Goal: Task Accomplishment & Management: Complete application form

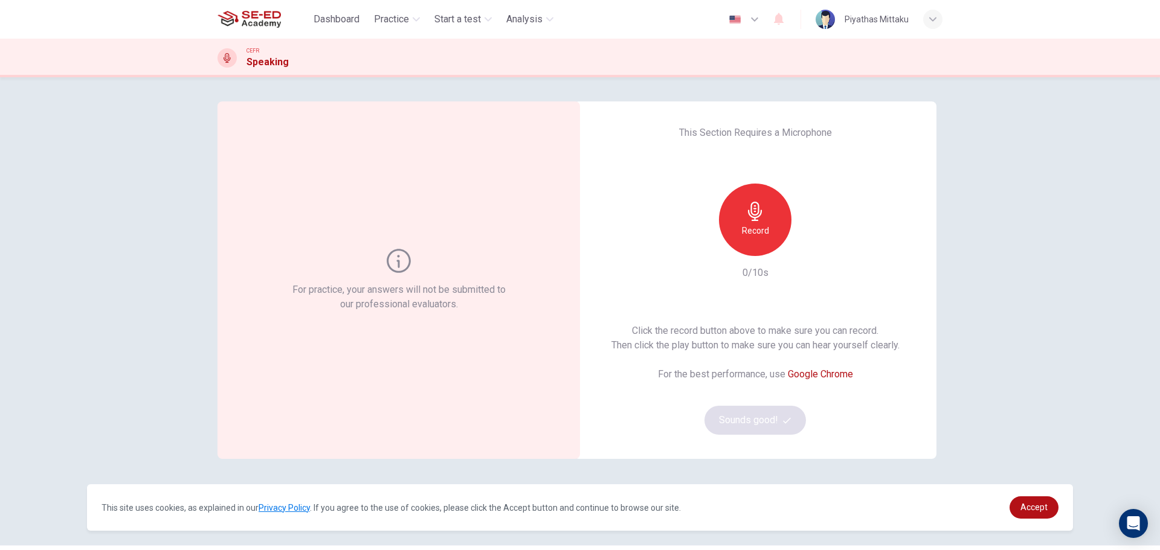
click at [750, 235] on h6 "Record" at bounding box center [755, 231] width 27 height 15
click at [807, 253] on div "button" at bounding box center [810, 246] width 19 height 19
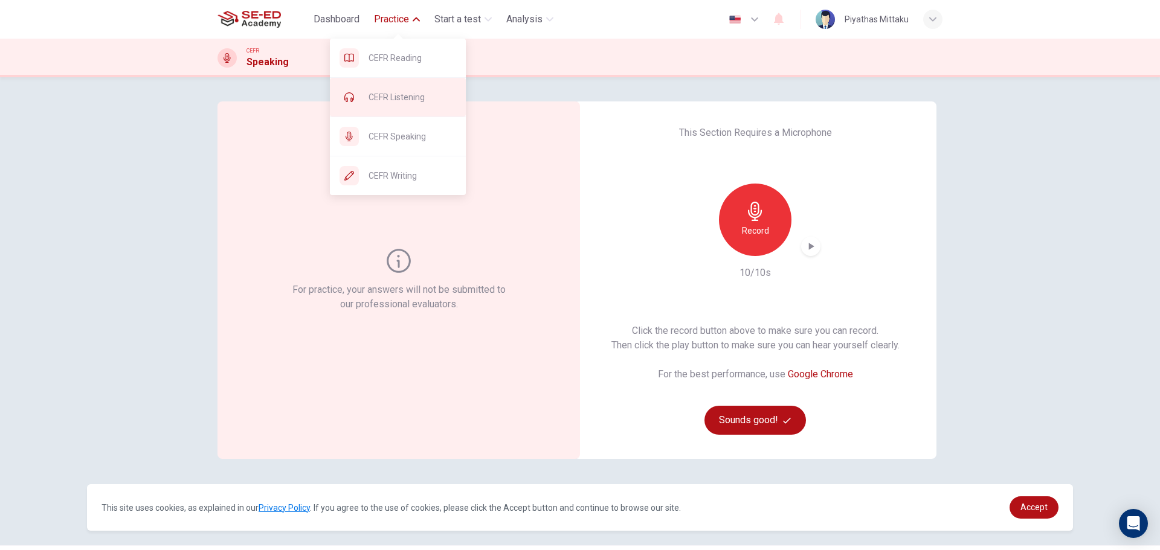
click at [380, 98] on span "CEFR Listening" at bounding box center [413, 97] width 88 height 15
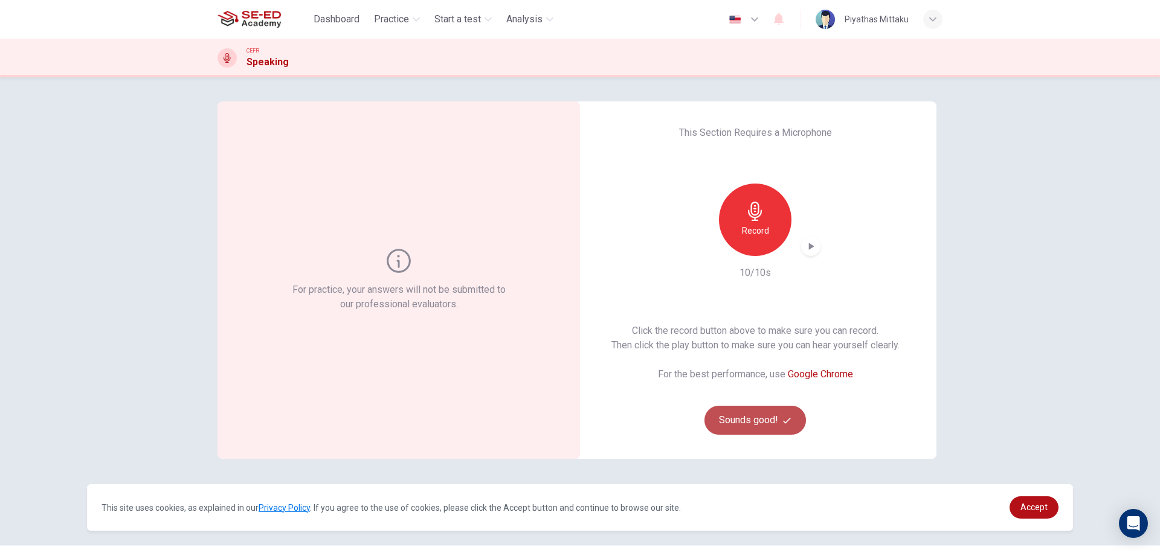
click at [745, 422] on button "Sounds good!" at bounding box center [756, 420] width 102 height 29
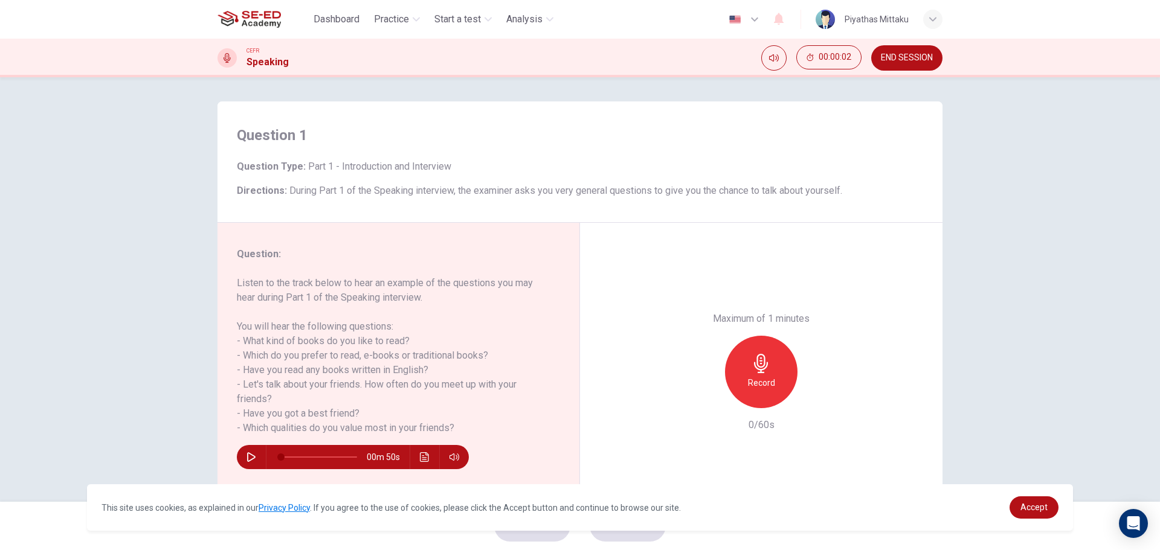
scroll to position [44, 0]
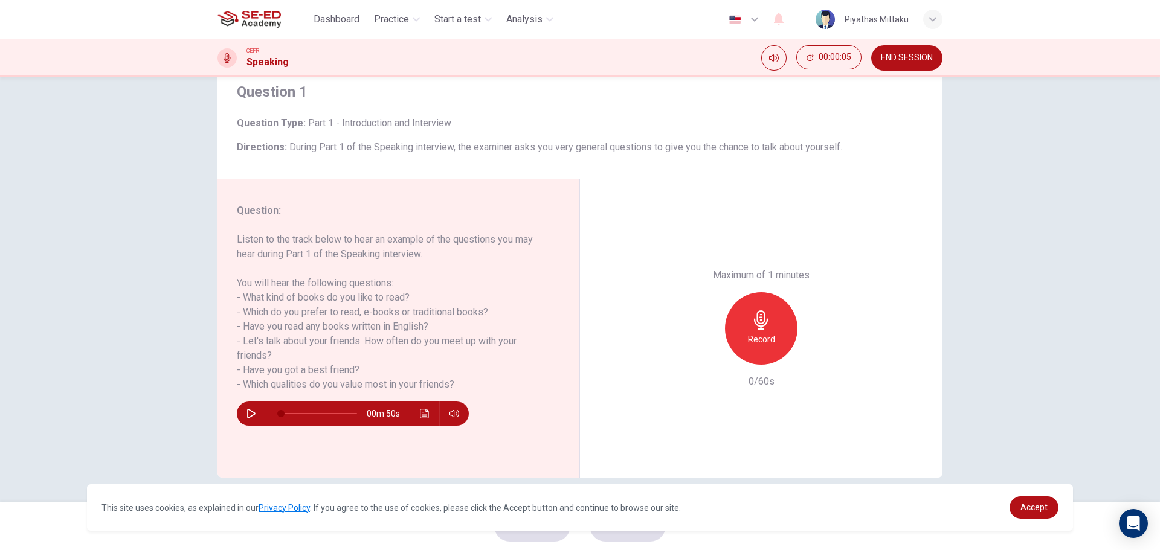
click at [249, 409] on icon "button" at bounding box center [252, 414] width 10 height 10
type input "0"
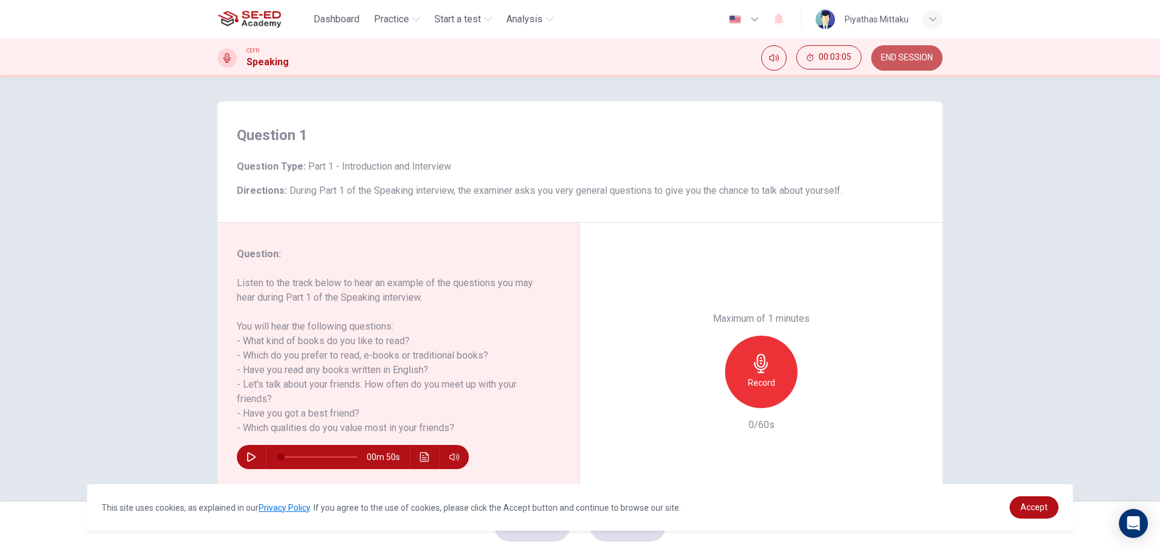
click at [895, 51] on button "END SESSION" at bounding box center [906, 57] width 71 height 25
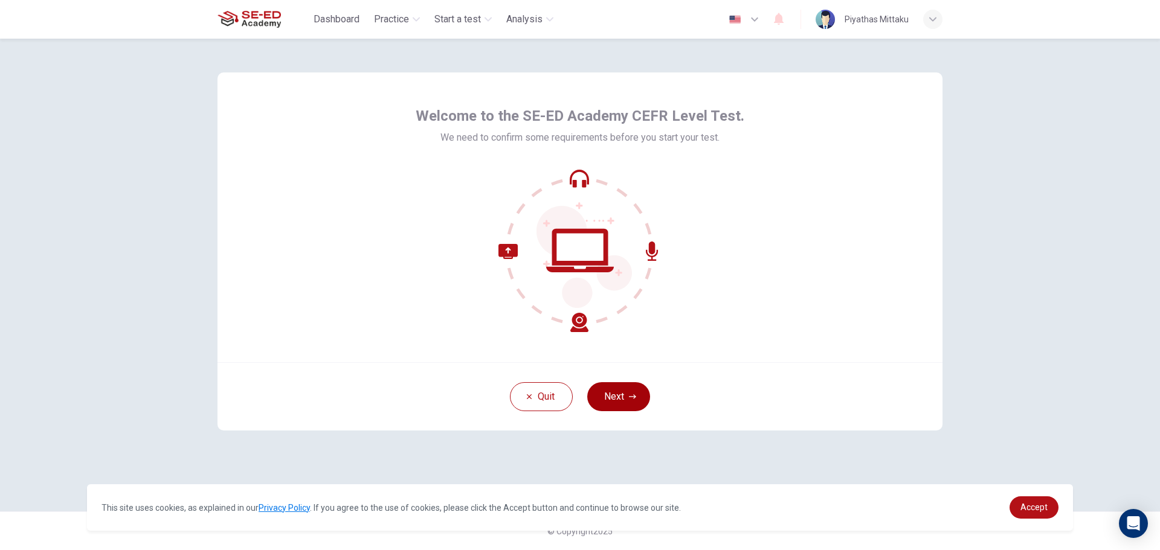
click at [625, 396] on button "Next" at bounding box center [618, 396] width 63 height 29
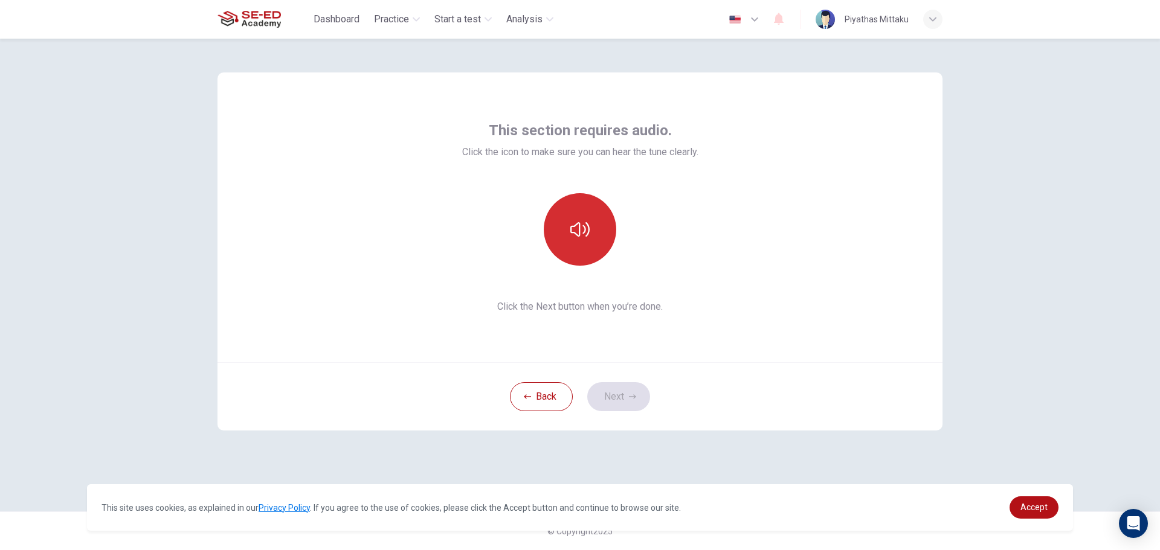
click at [596, 236] on button "button" at bounding box center [580, 229] width 73 height 73
click at [605, 392] on button "Next" at bounding box center [618, 396] width 63 height 29
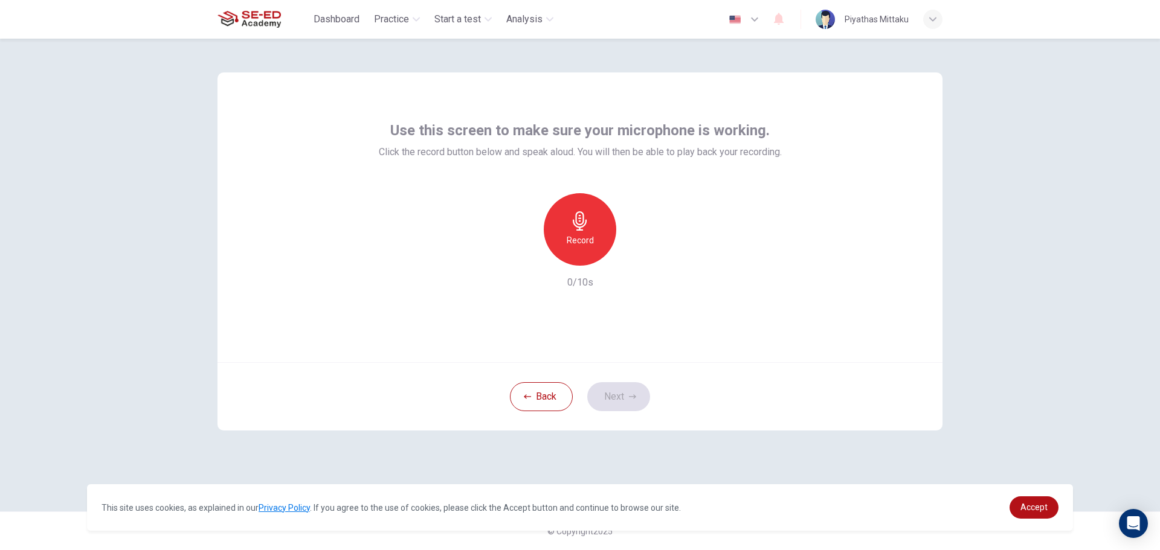
click at [580, 237] on h6 "Record" at bounding box center [580, 240] width 27 height 15
click at [623, 393] on button "Next" at bounding box center [618, 396] width 63 height 29
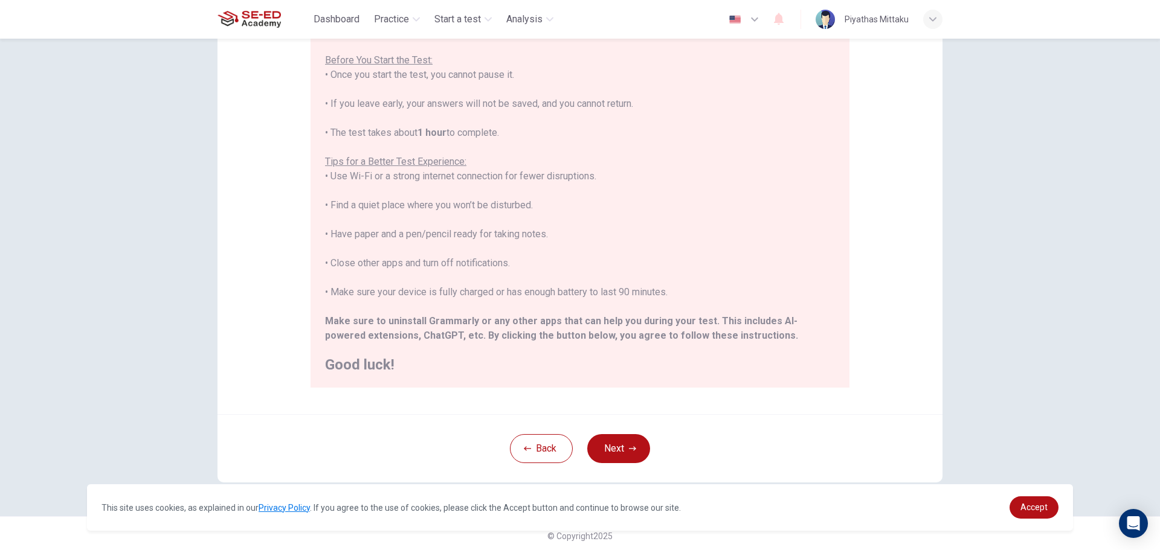
scroll to position [121, 0]
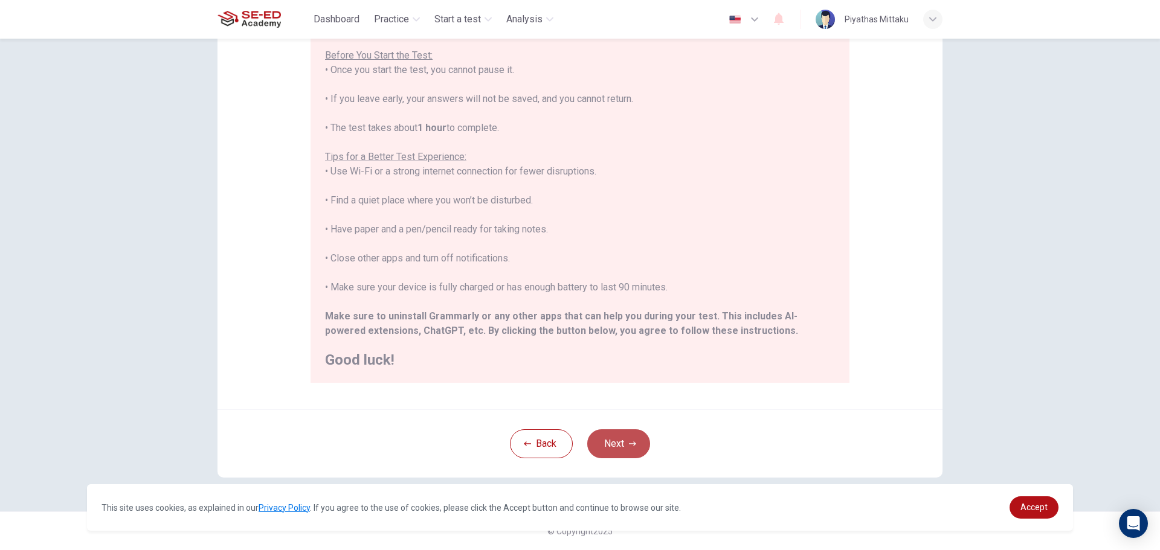
click at [629, 444] on icon "button" at bounding box center [632, 443] width 7 height 7
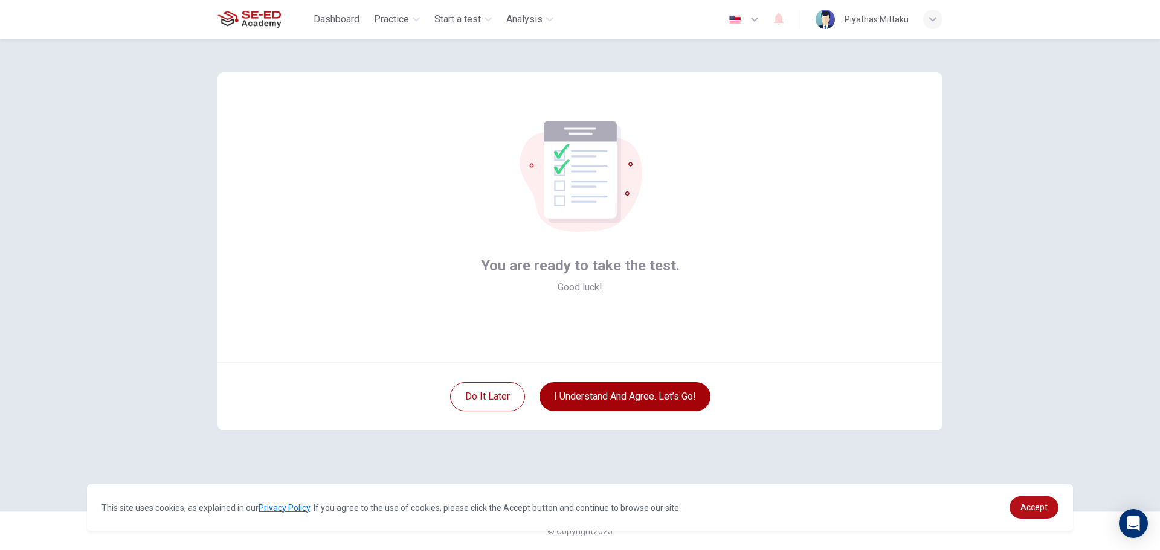
click at [578, 398] on button "I understand and agree. Let’s go!" at bounding box center [625, 396] width 171 height 29
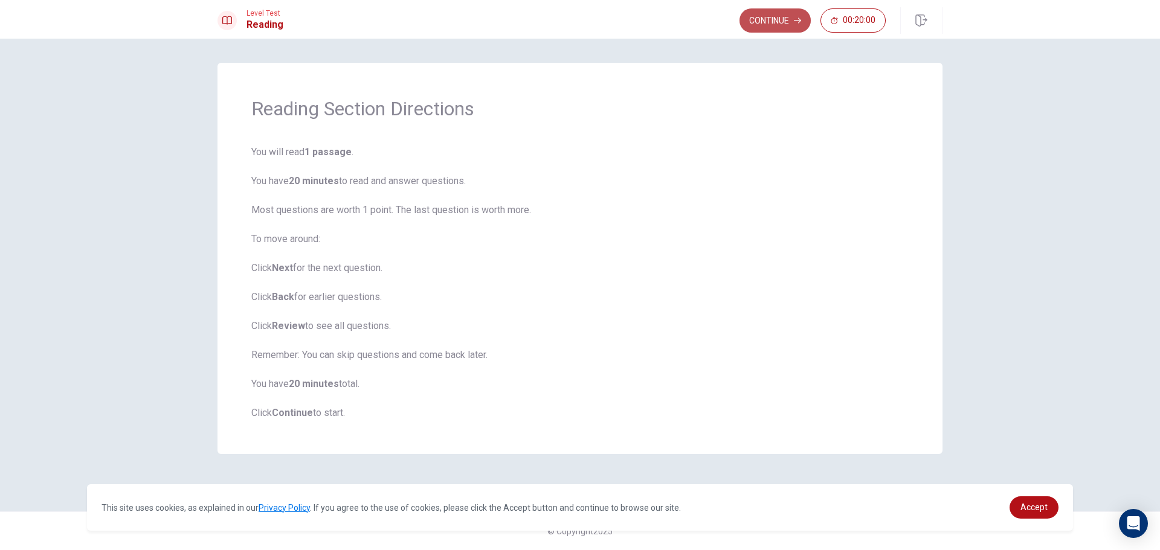
click at [752, 21] on button "Continue" at bounding box center [775, 20] width 71 height 24
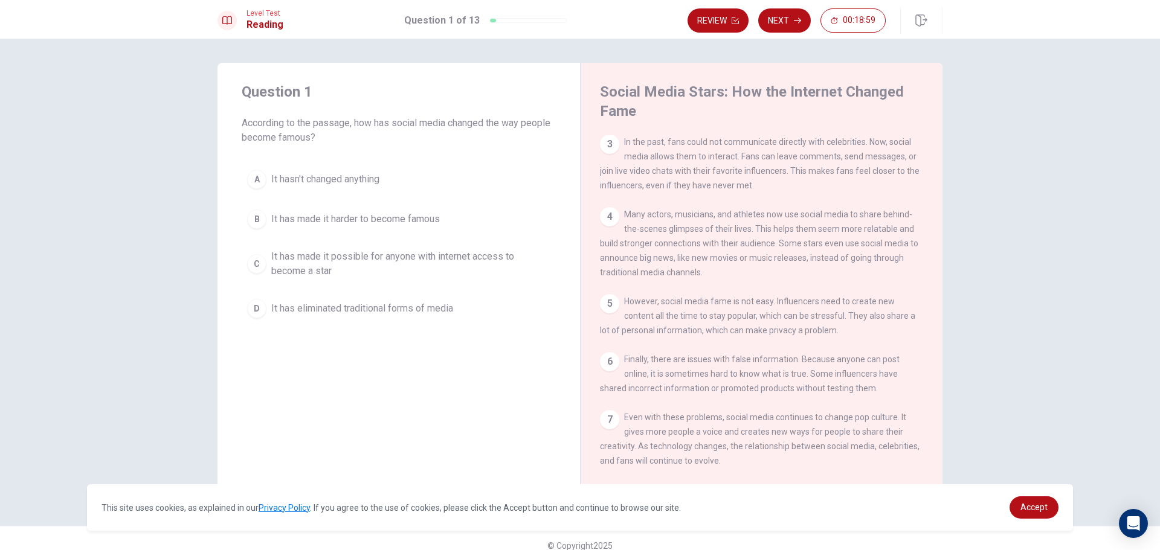
click at [273, 265] on span "It has made it possible for anyone with internet access to become a star" at bounding box center [410, 264] width 279 height 29
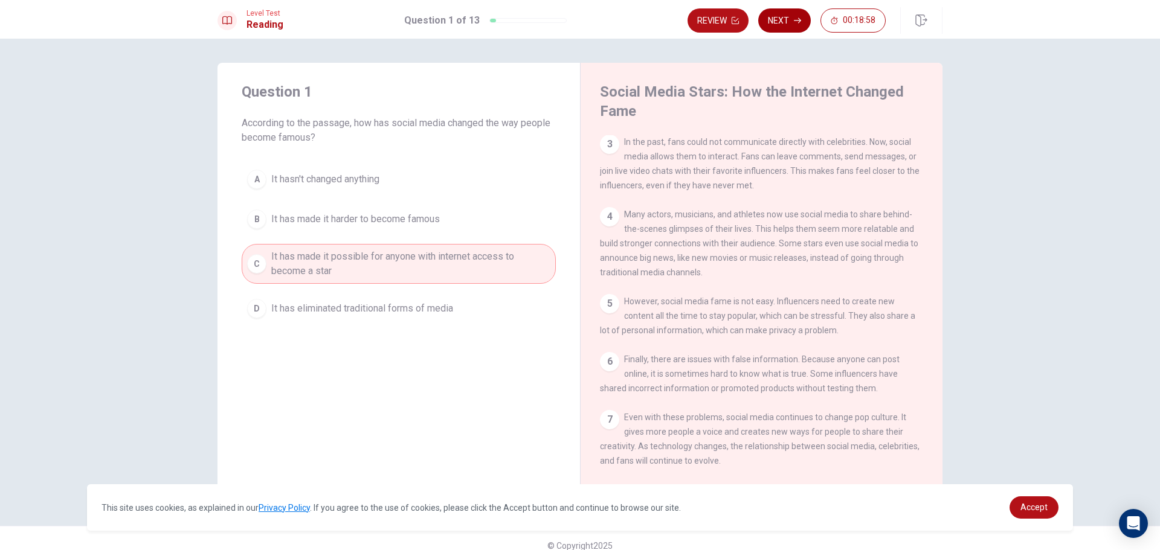
click at [777, 24] on button "Next" at bounding box center [784, 20] width 53 height 24
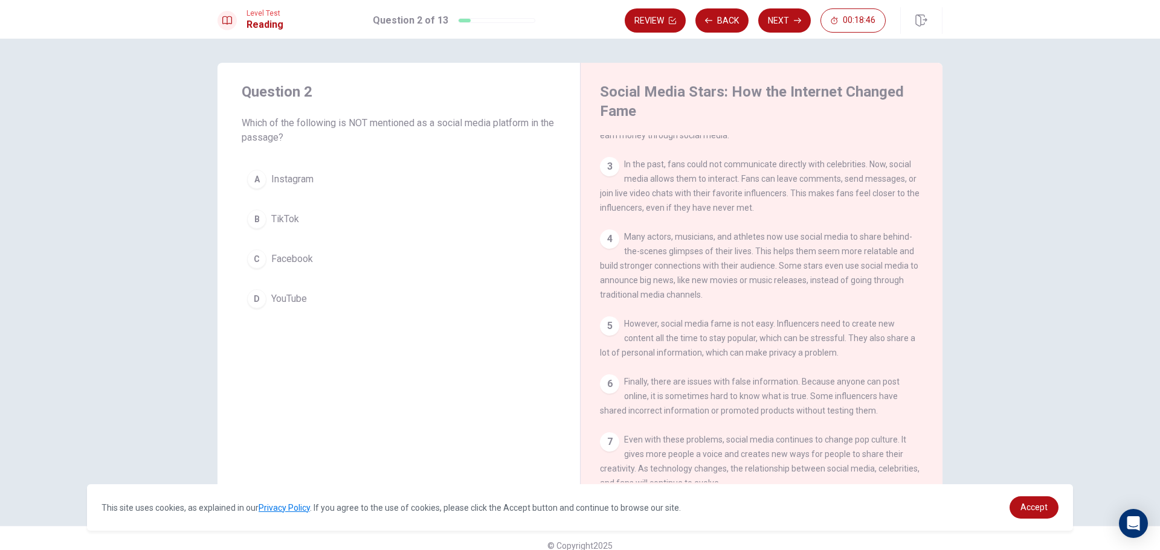
scroll to position [56, 0]
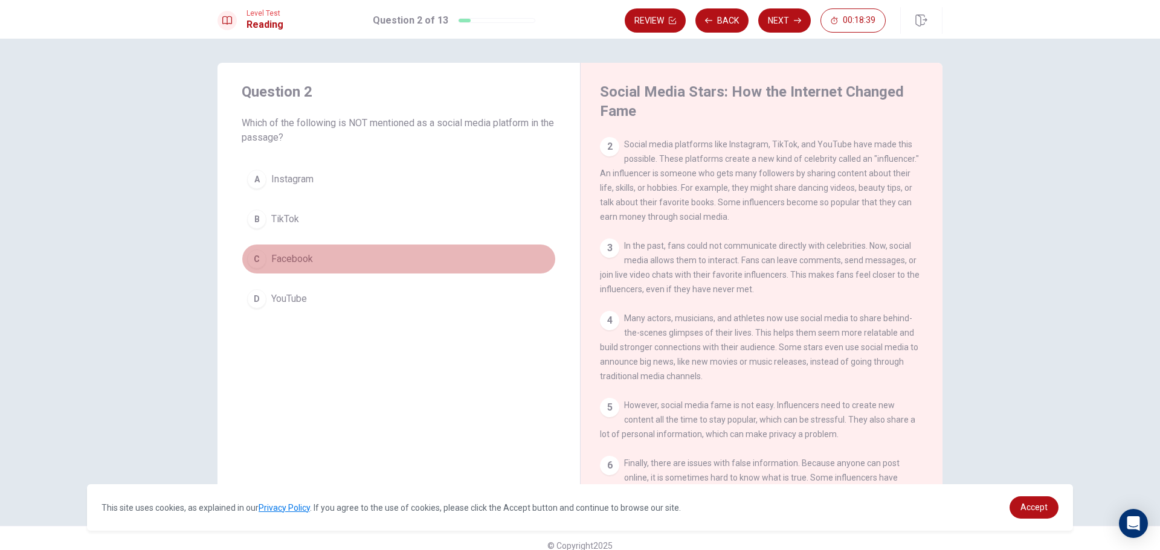
click at [291, 262] on span "Facebook" at bounding box center [292, 259] width 42 height 15
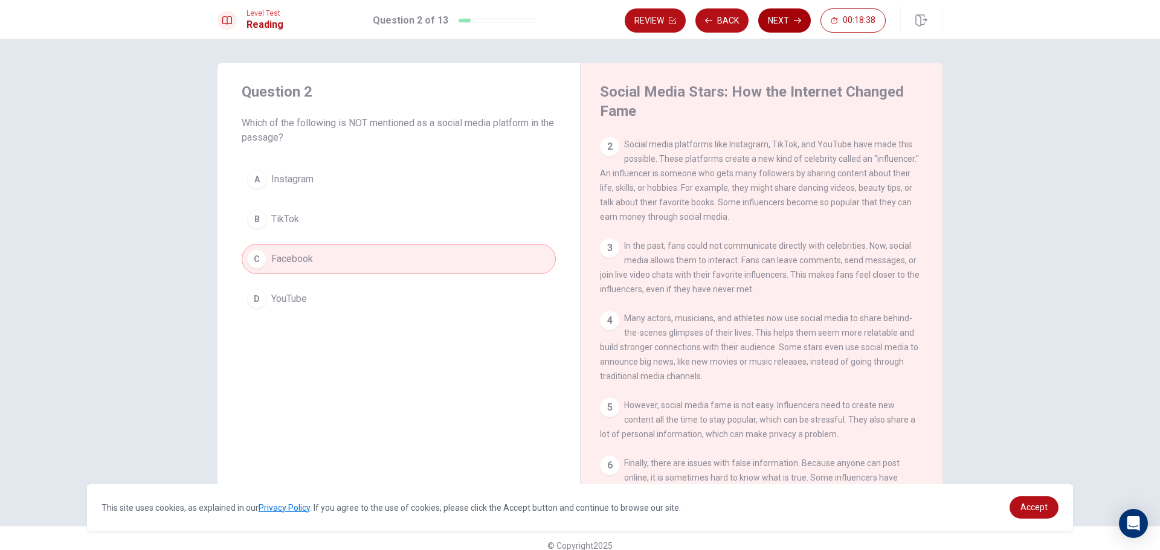
click at [782, 18] on button "Next" at bounding box center [784, 20] width 53 height 24
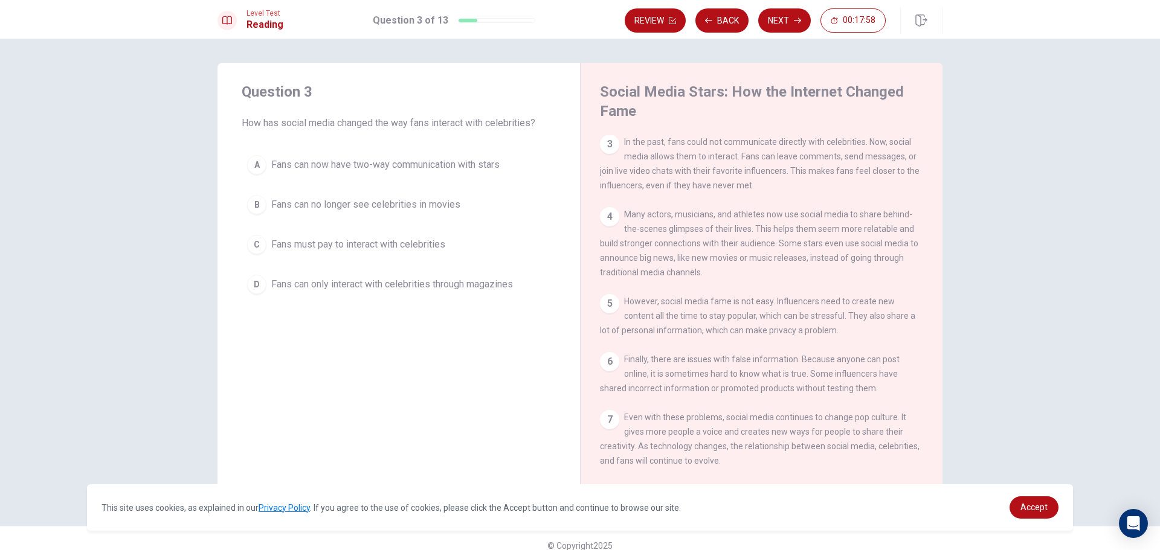
scroll to position [15, 0]
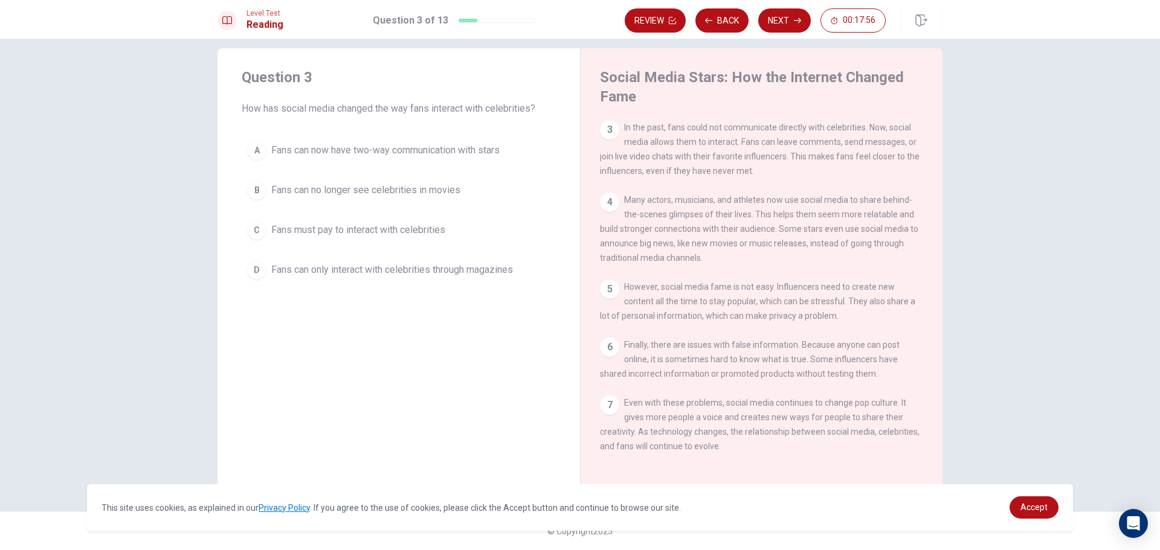
click at [289, 157] on span "Fans can now have two-way communication with stars" at bounding box center [385, 150] width 228 height 15
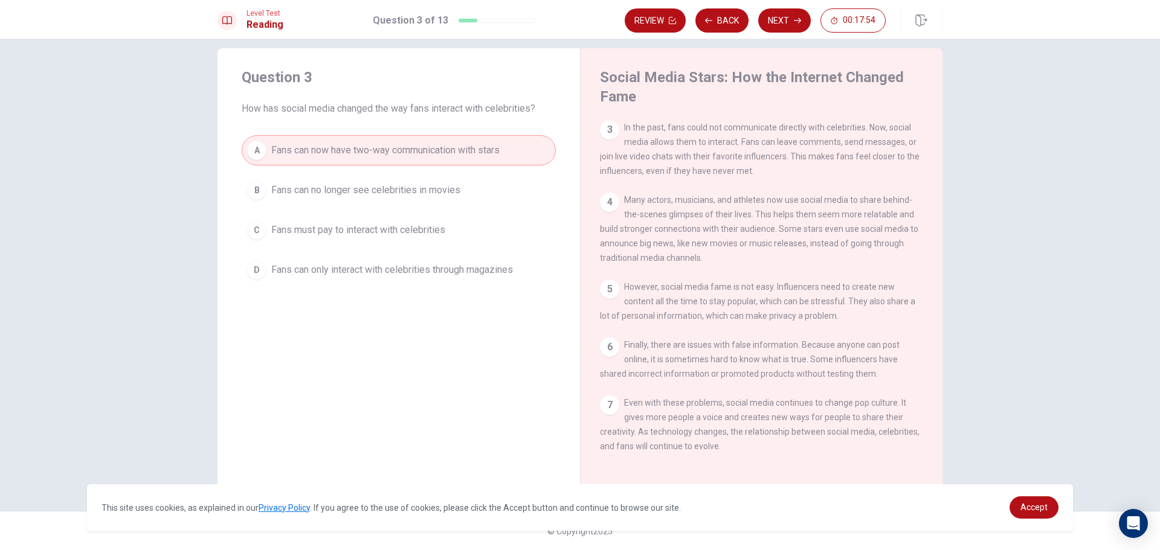
click at [787, 22] on button "Next" at bounding box center [784, 20] width 53 height 24
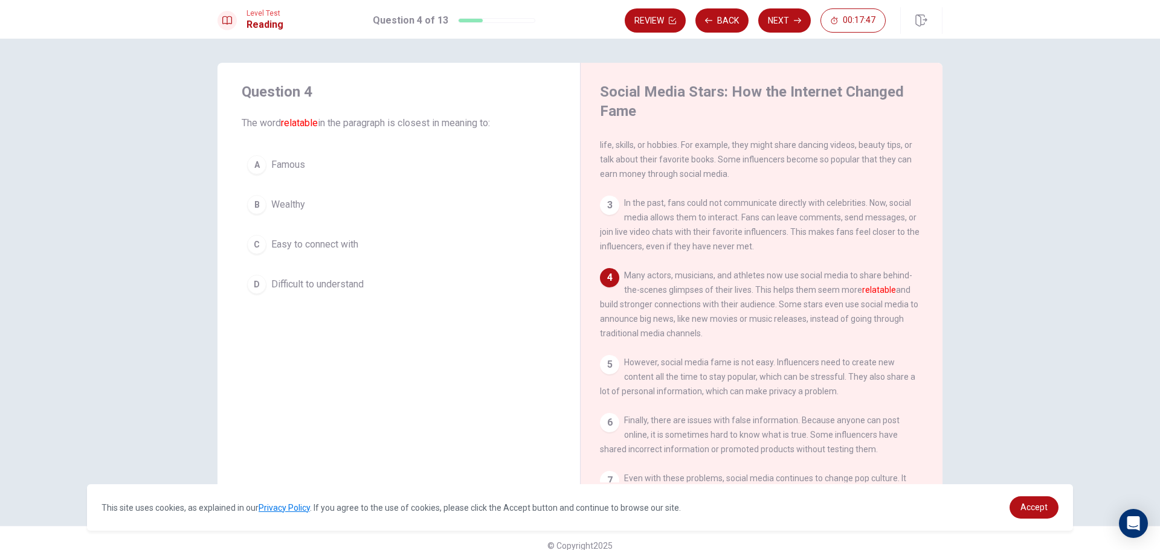
scroll to position [121, 0]
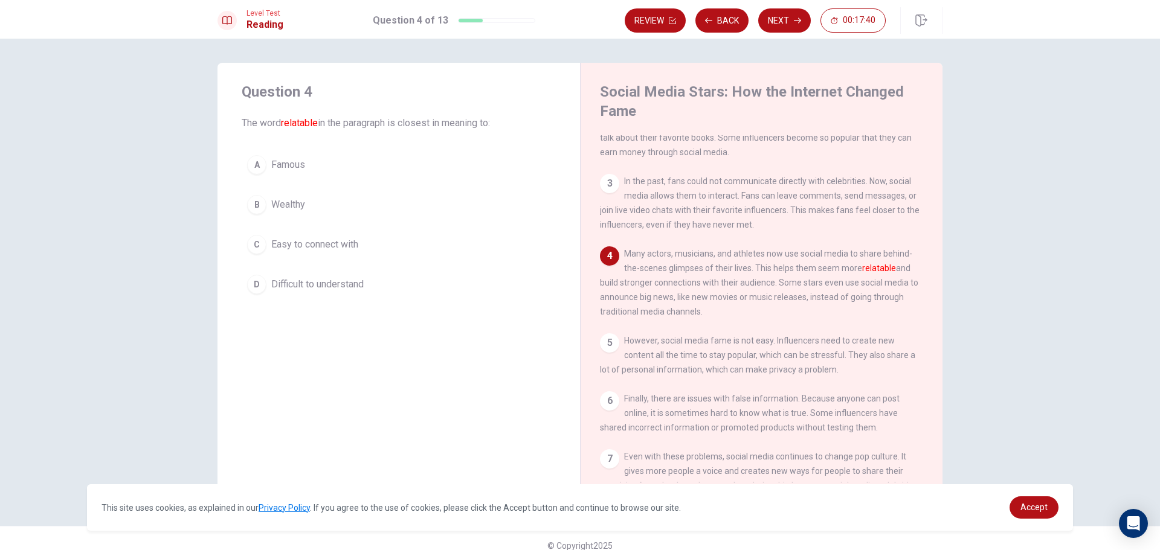
click at [326, 250] on span "Easy to connect with" at bounding box center [314, 244] width 87 height 15
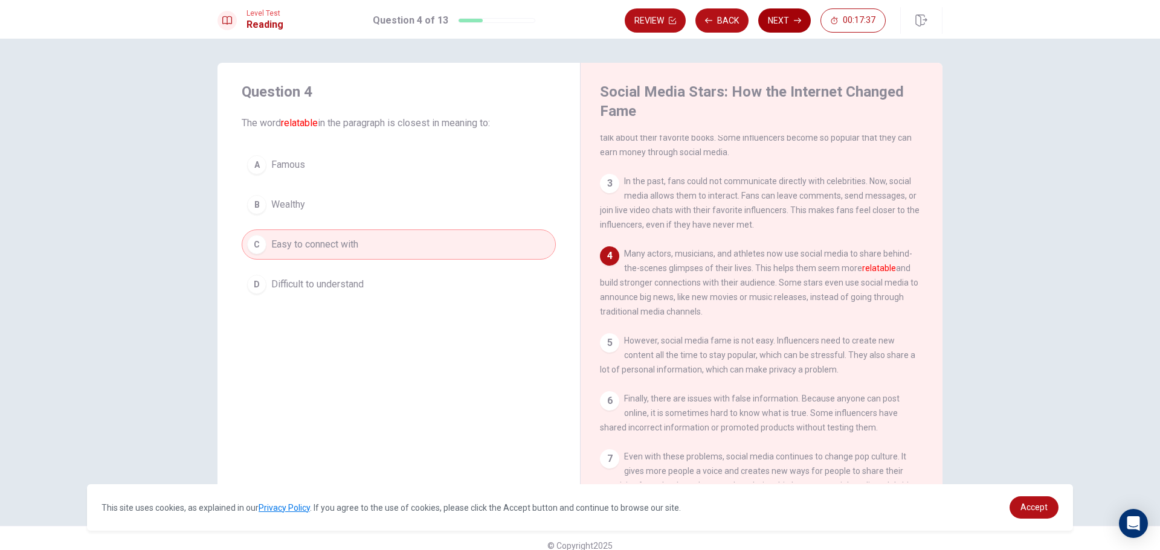
click at [775, 25] on button "Next" at bounding box center [784, 20] width 53 height 24
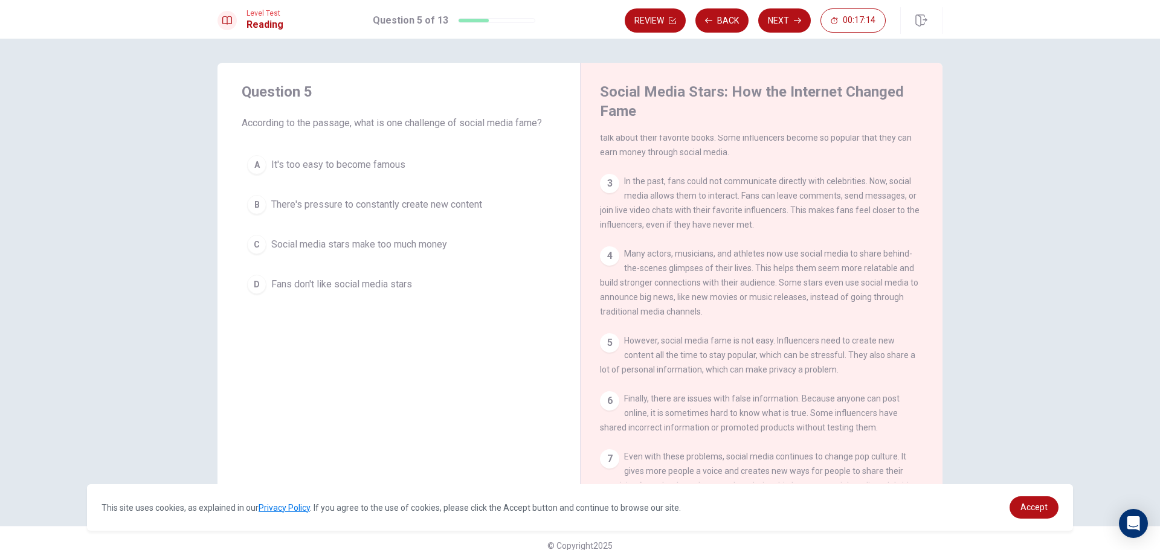
scroll to position [60, 0]
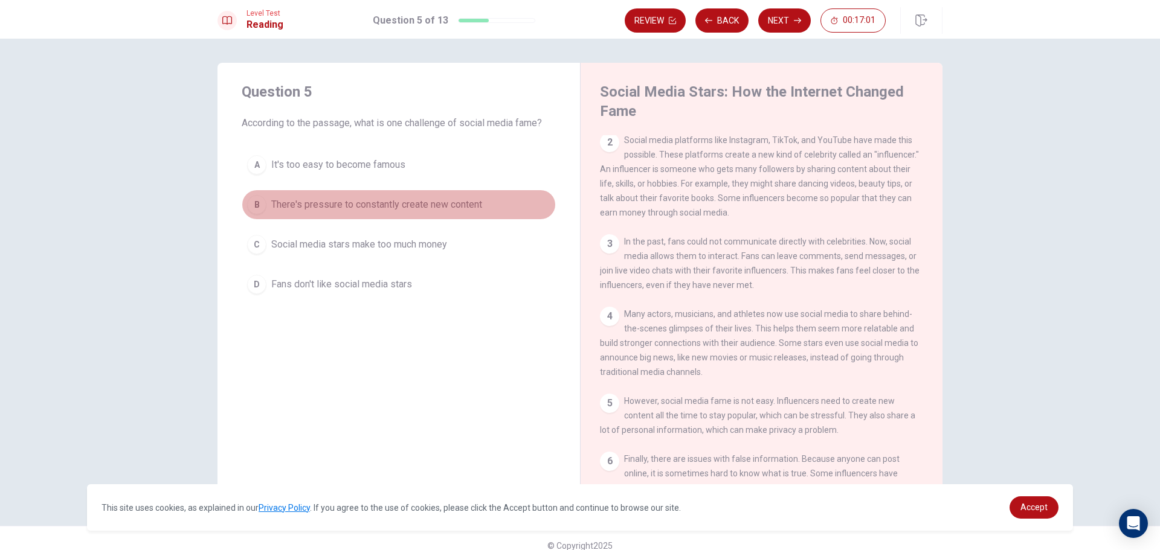
click at [340, 204] on span "There's pressure to constantly create new content" at bounding box center [376, 205] width 211 height 15
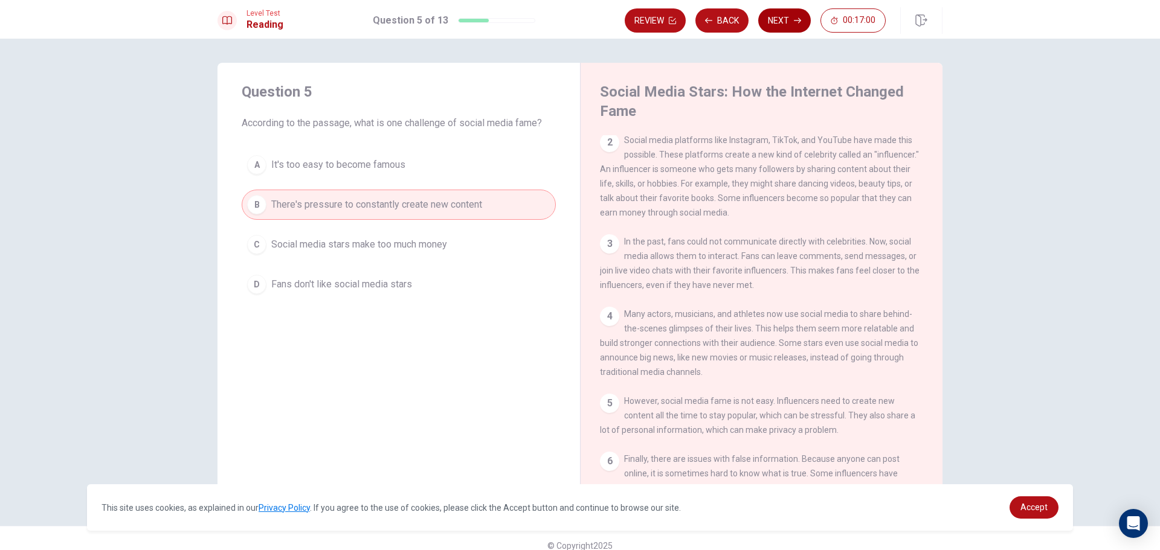
click at [786, 16] on button "Next" at bounding box center [784, 20] width 53 height 24
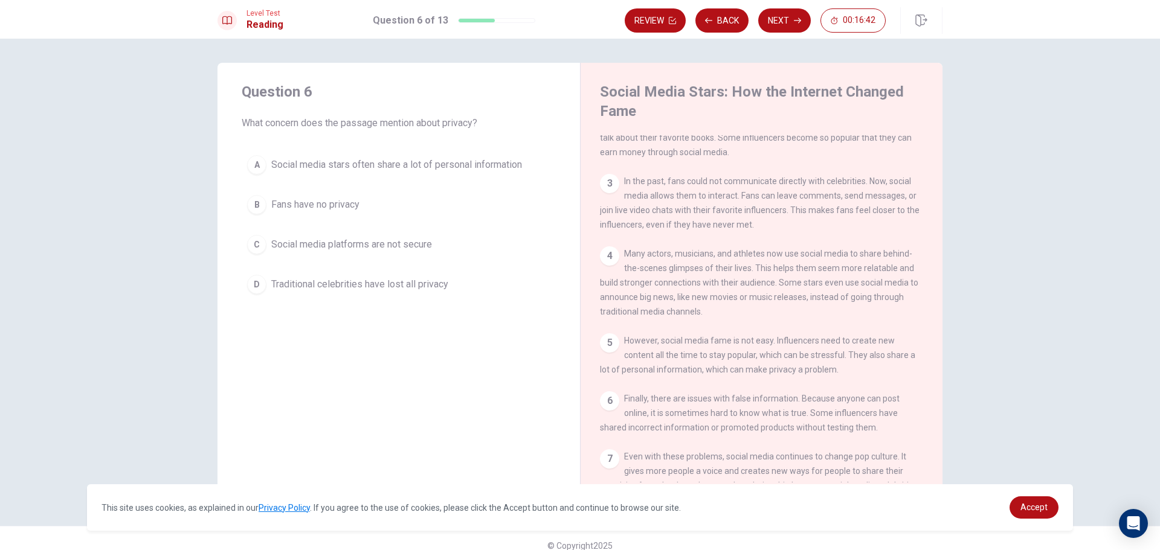
scroll to position [177, 0]
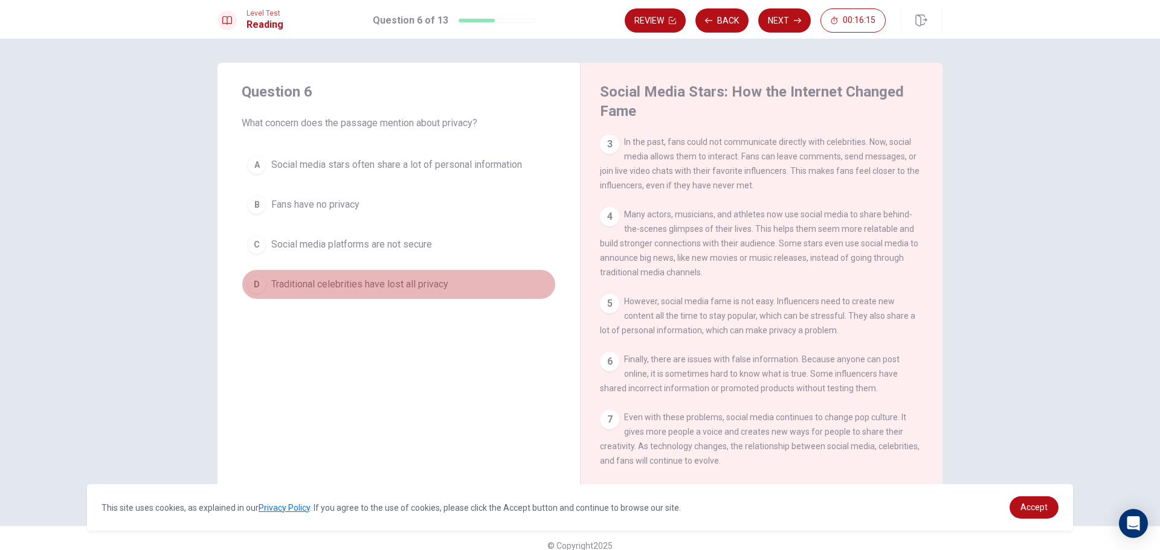
click at [294, 283] on span "Traditional celebrities have lost all privacy" at bounding box center [359, 284] width 177 height 15
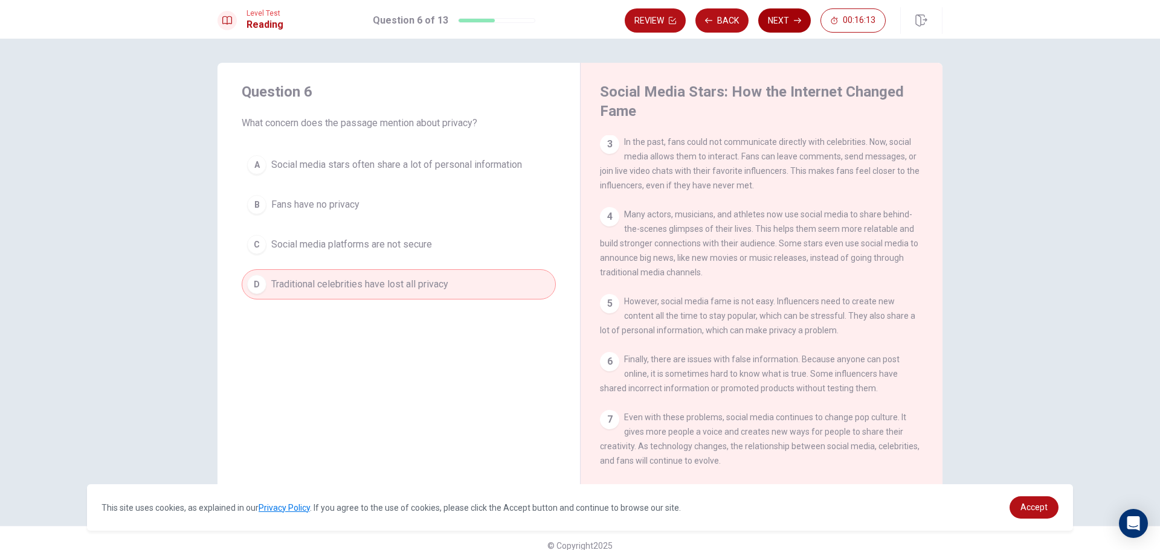
click at [778, 25] on button "Next" at bounding box center [784, 20] width 53 height 24
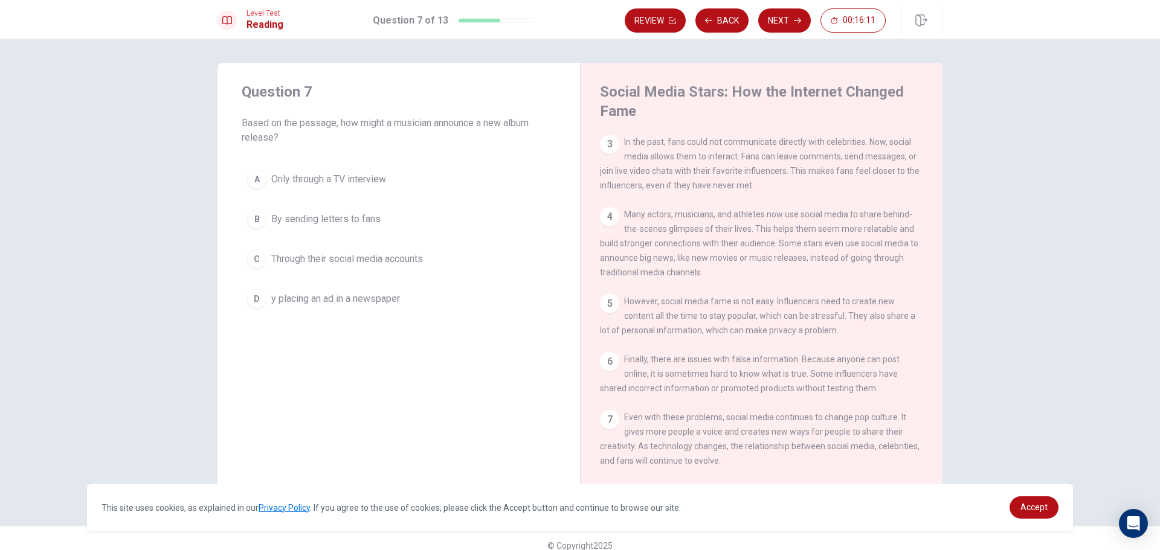
drag, startPoint x: 244, startPoint y: 127, endPoint x: 331, endPoint y: 138, distance: 87.7
click at [331, 138] on span "Based on the passage, how might a musician announce a new album release?" at bounding box center [399, 130] width 314 height 29
drag, startPoint x: 370, startPoint y: 123, endPoint x: 397, endPoint y: 127, distance: 26.9
click at [397, 127] on span "Based on the passage, how might a musician announce a new album release?" at bounding box center [399, 130] width 314 height 29
drag, startPoint x: 345, startPoint y: 127, endPoint x: 444, endPoint y: 120, distance: 98.8
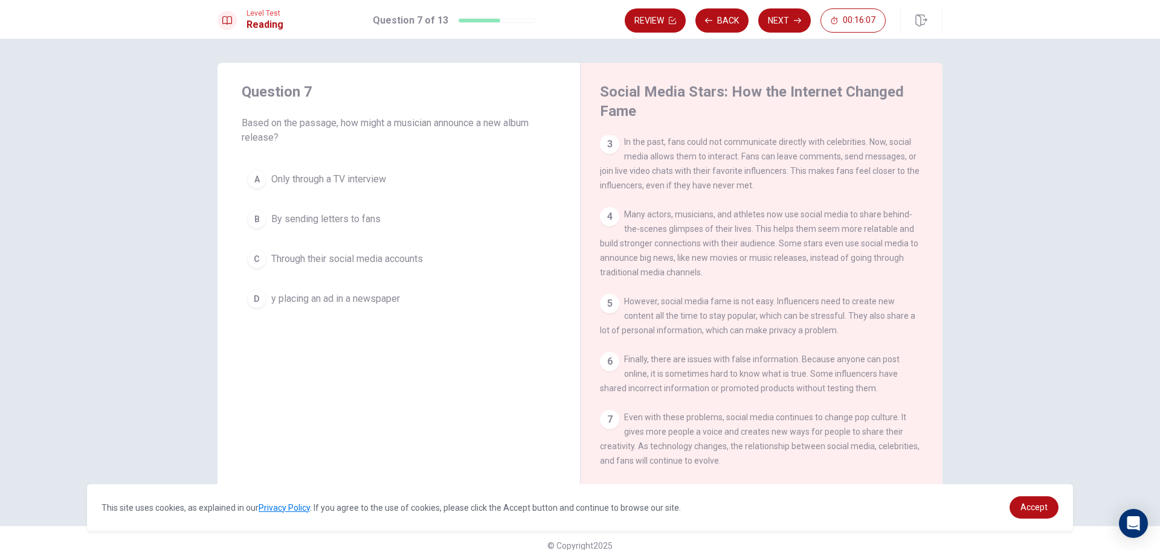
click at [444, 120] on span "Based on the passage, how might a musician announce a new album release?" at bounding box center [399, 130] width 314 height 29
click at [304, 259] on span "Through their social media accounts" at bounding box center [347, 259] width 152 height 15
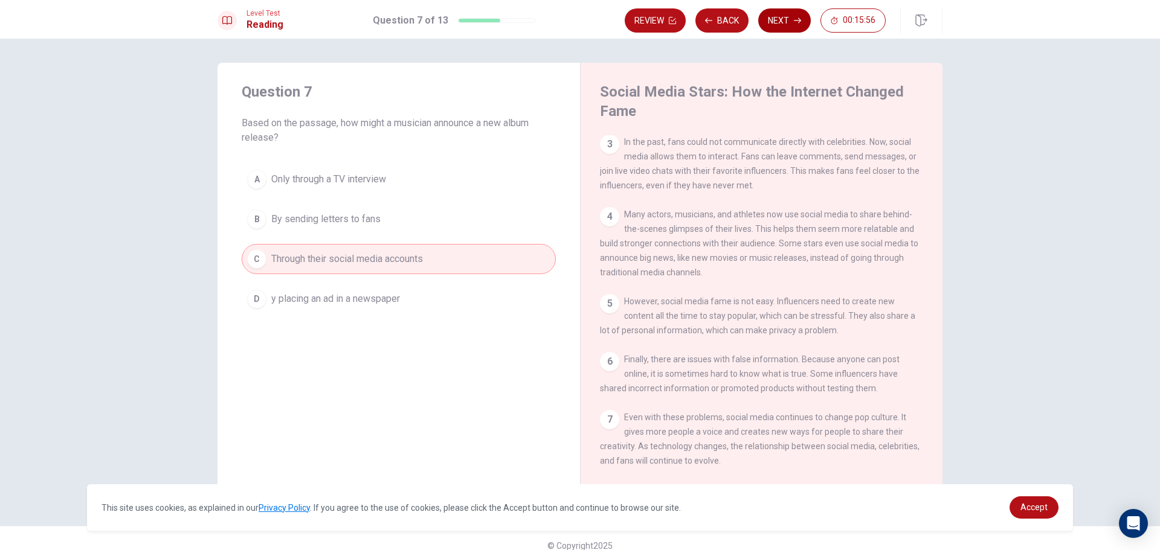
click at [772, 19] on button "Next" at bounding box center [784, 20] width 53 height 24
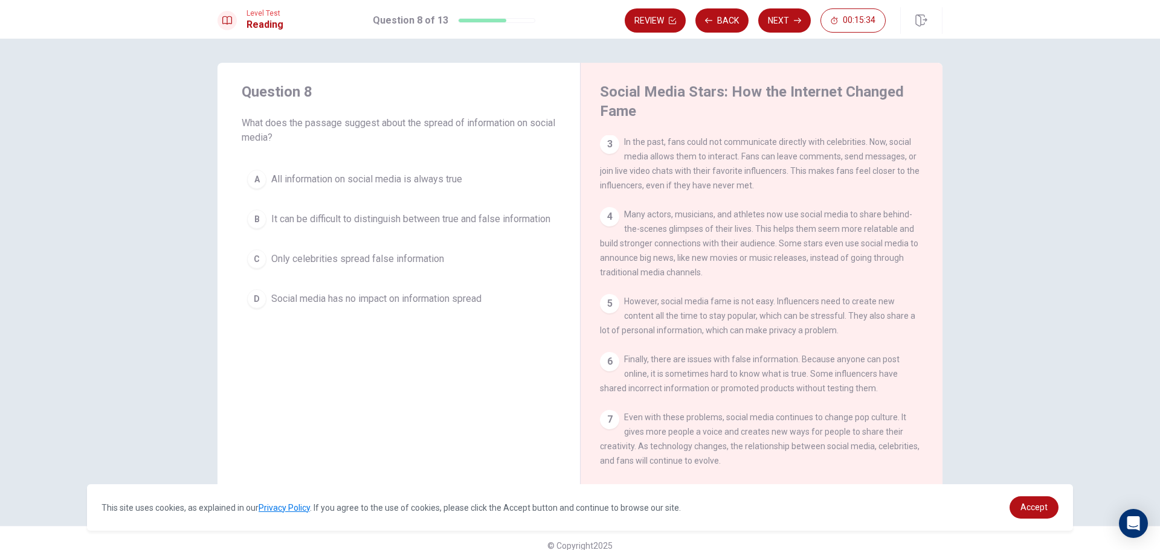
scroll to position [15, 0]
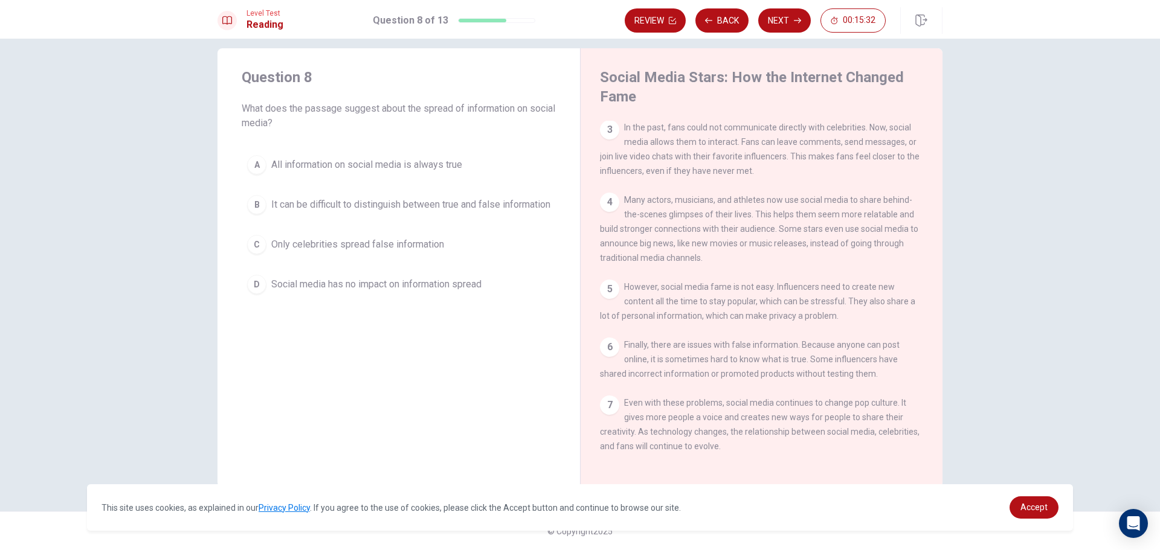
drag, startPoint x: 663, startPoint y: 367, endPoint x: 723, endPoint y: 376, distance: 60.5
click at [723, 376] on span "Finally, there are issues with false information. Because anyone can post onlin…" at bounding box center [750, 359] width 300 height 39
click at [437, 204] on span "It can be difficult to distinguish between true and false information" at bounding box center [410, 205] width 279 height 15
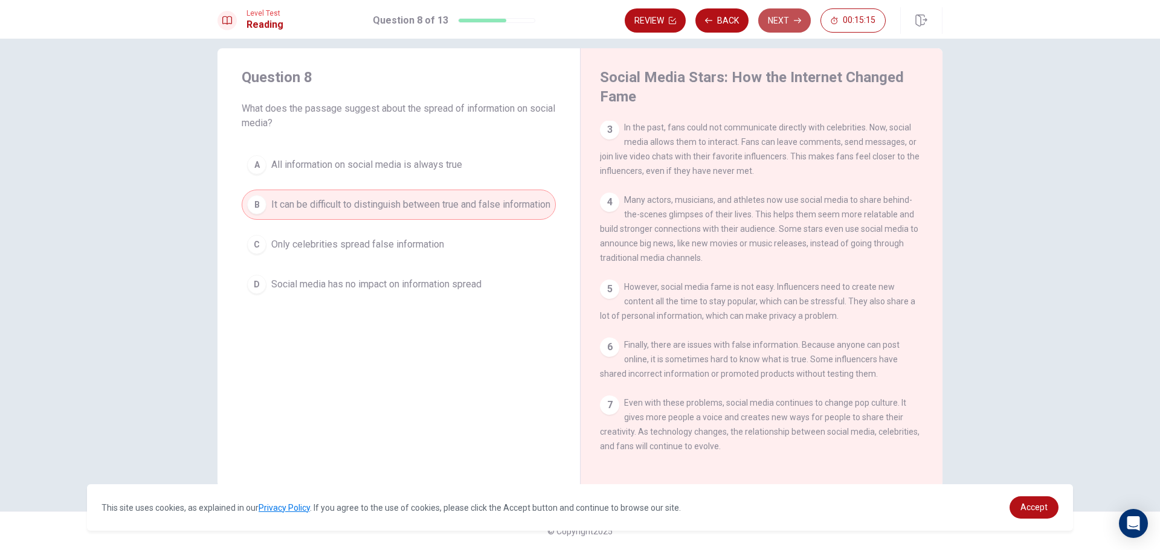
click at [781, 25] on button "Next" at bounding box center [784, 20] width 53 height 24
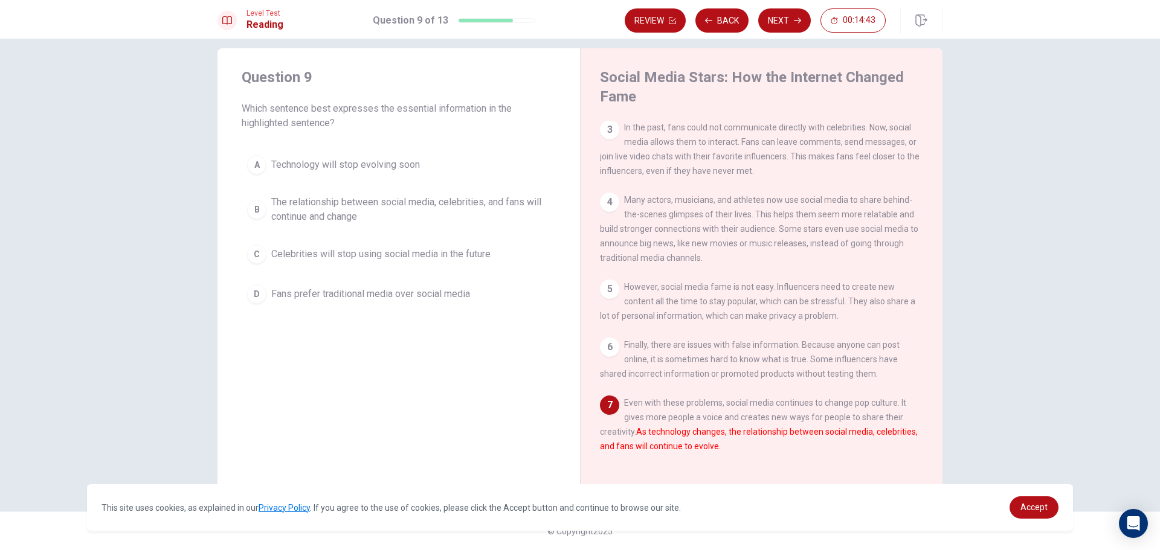
click at [313, 203] on span "The relationship between social media, celebrities, and fans will continue and …" at bounding box center [410, 209] width 279 height 29
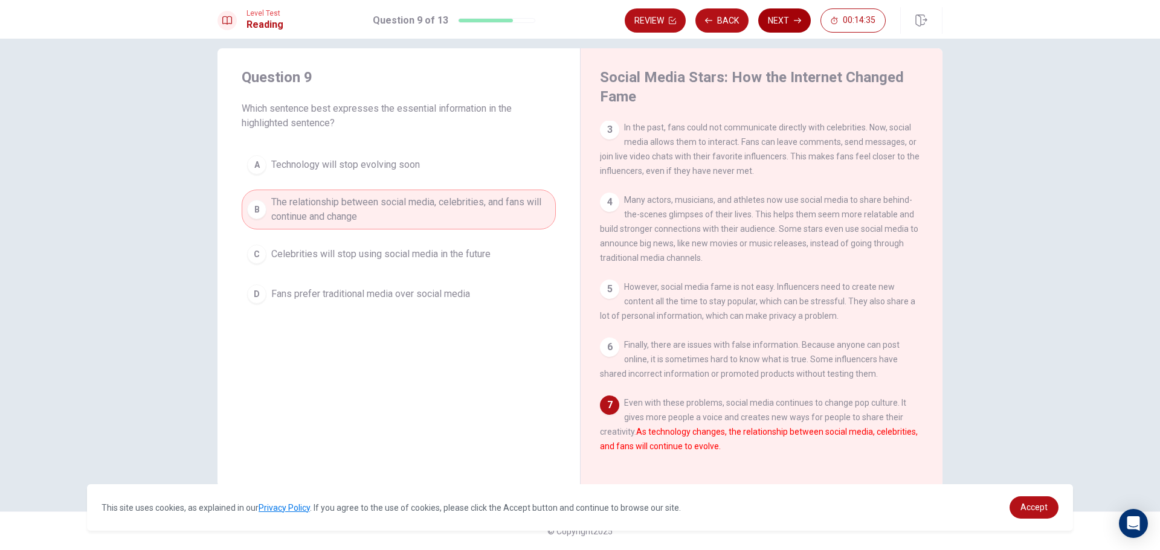
click at [789, 16] on button "Next" at bounding box center [784, 20] width 53 height 24
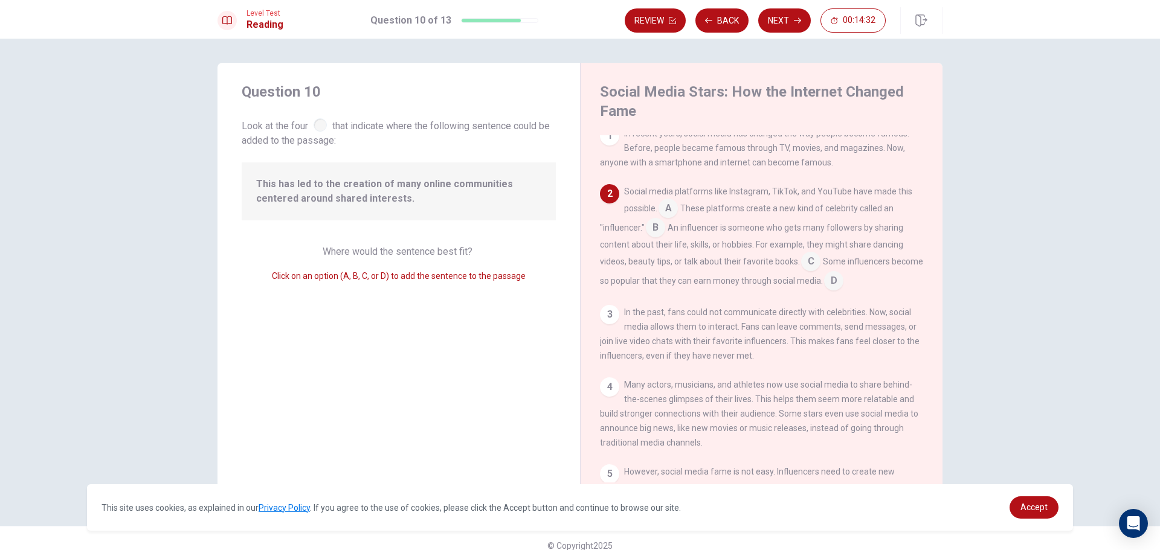
scroll to position [0, 0]
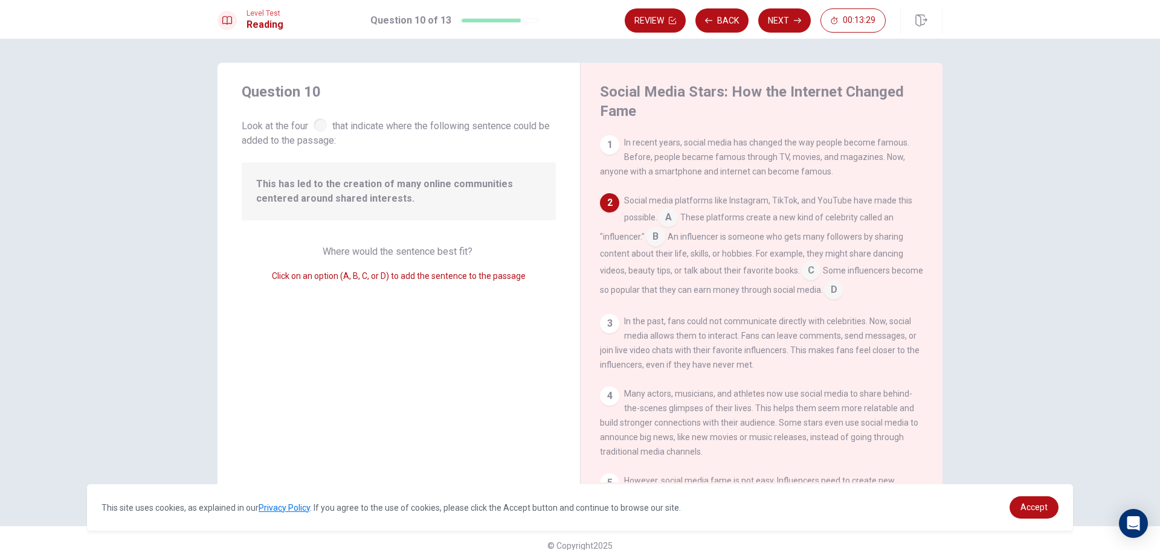
click at [681, 219] on span "These platforms create a new kind of celebrity called an "influencer."" at bounding box center [747, 227] width 294 height 29
click at [676, 219] on input at bounding box center [668, 218] width 19 height 19
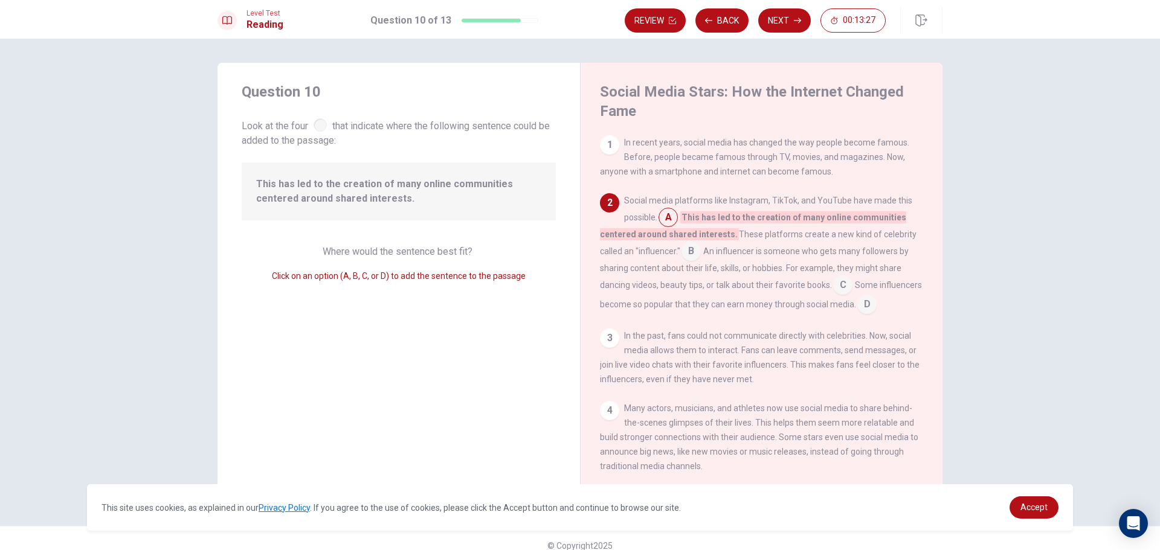
click at [691, 252] on input at bounding box center [691, 252] width 19 height 19
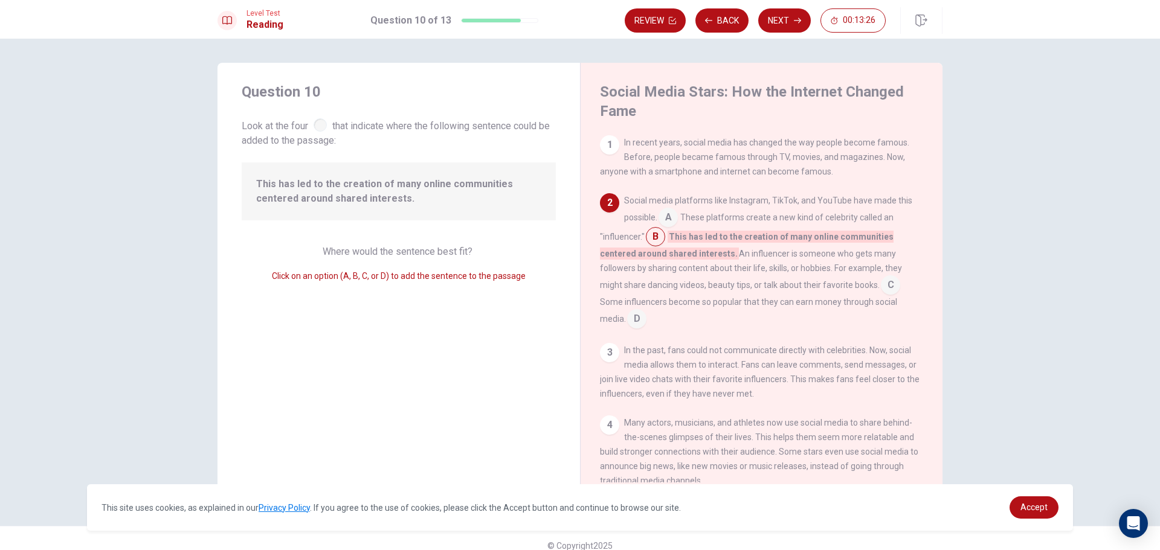
click at [670, 226] on input at bounding box center [668, 218] width 19 height 19
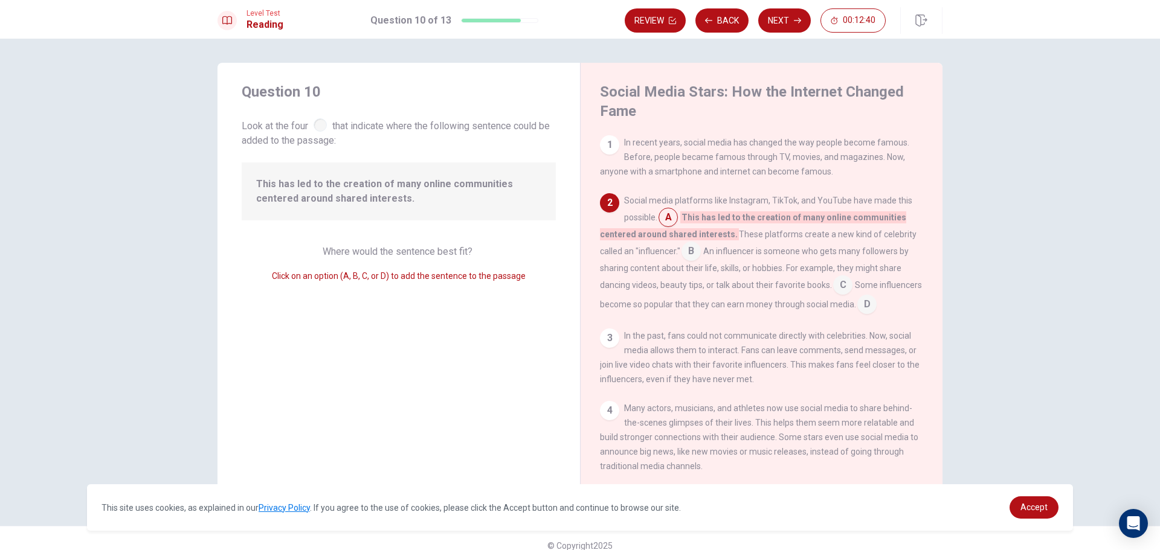
click at [839, 283] on input at bounding box center [842, 286] width 19 height 19
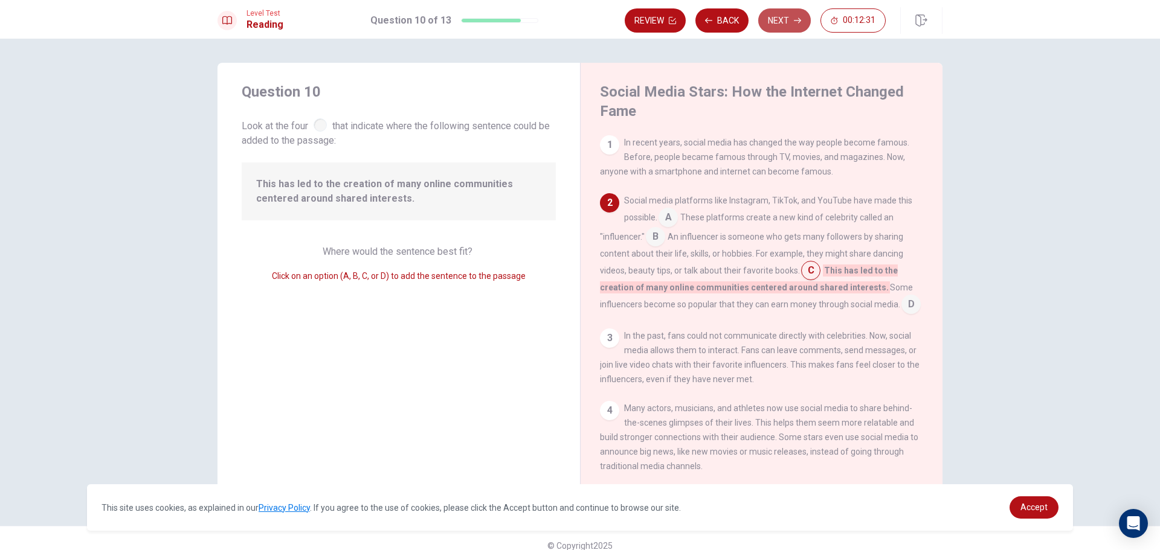
click at [779, 22] on button "Next" at bounding box center [784, 20] width 53 height 24
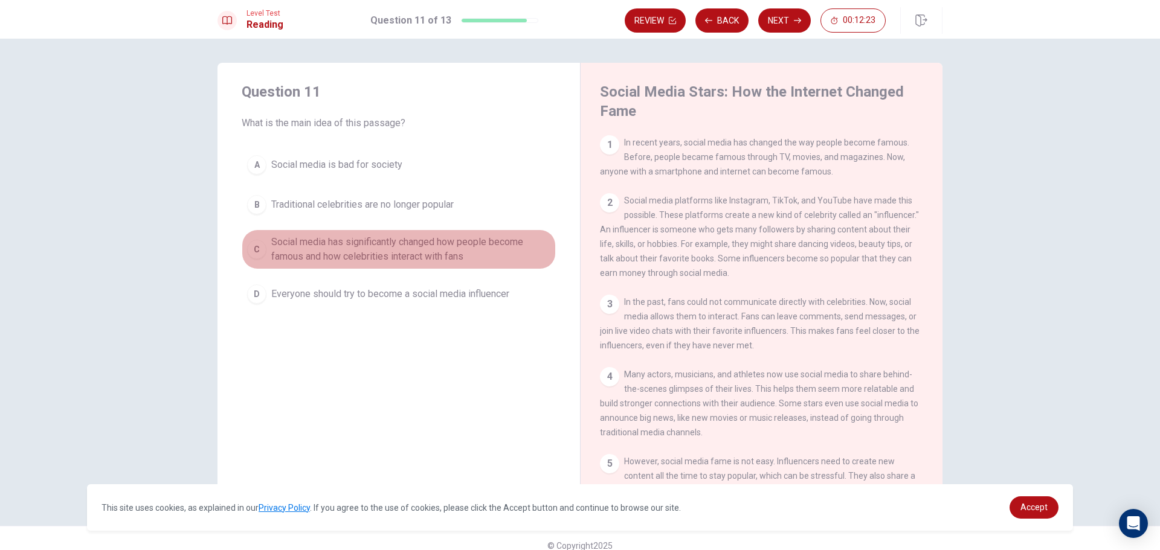
click at [343, 250] on span "Social media has significantly changed how people become famous and how celebri…" at bounding box center [410, 249] width 279 height 29
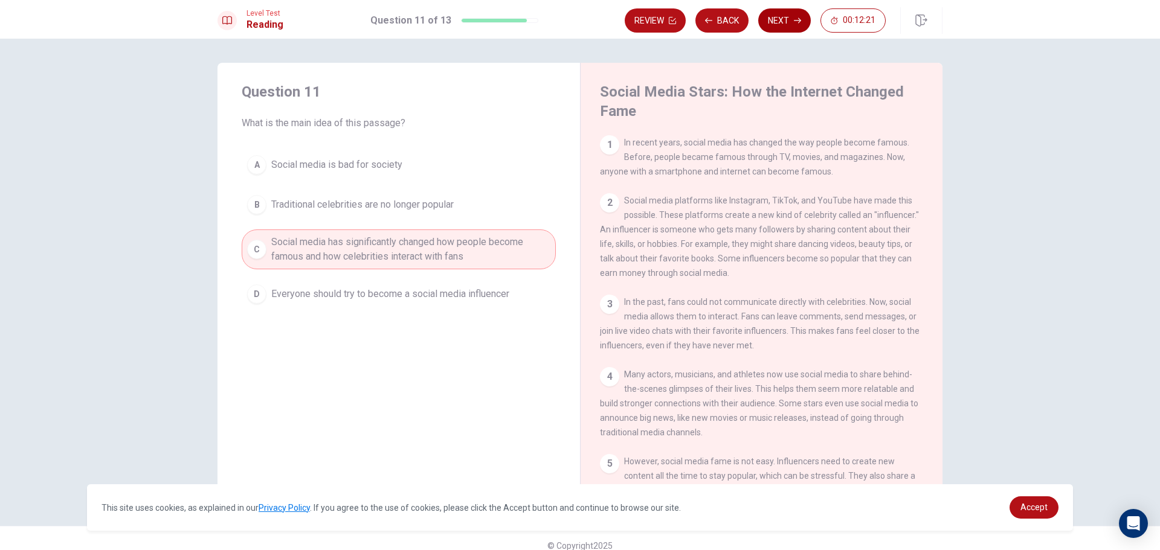
click at [782, 18] on button "Next" at bounding box center [784, 20] width 53 height 24
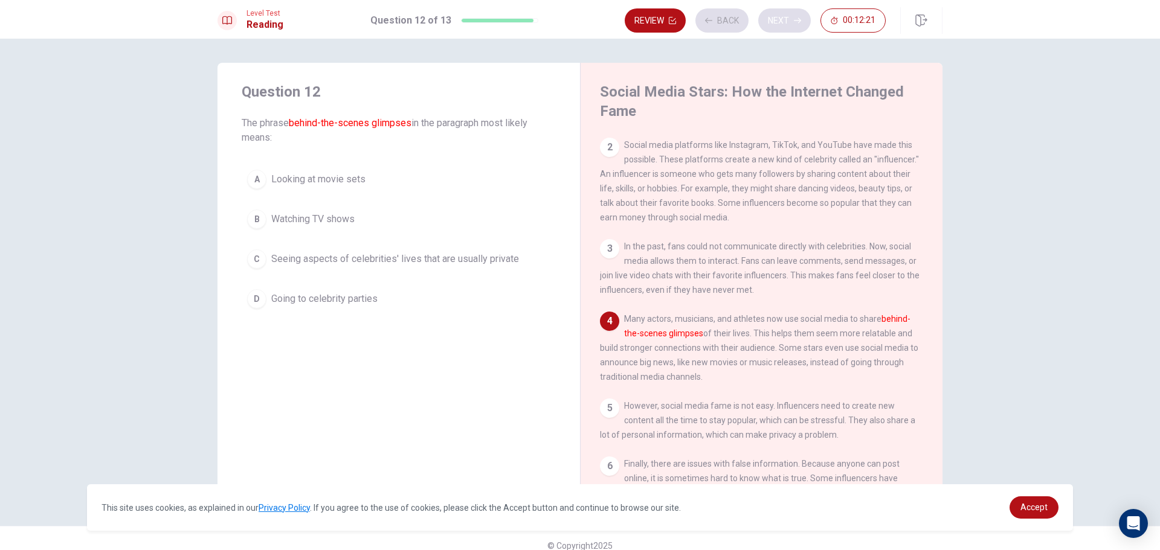
scroll to position [89, 0]
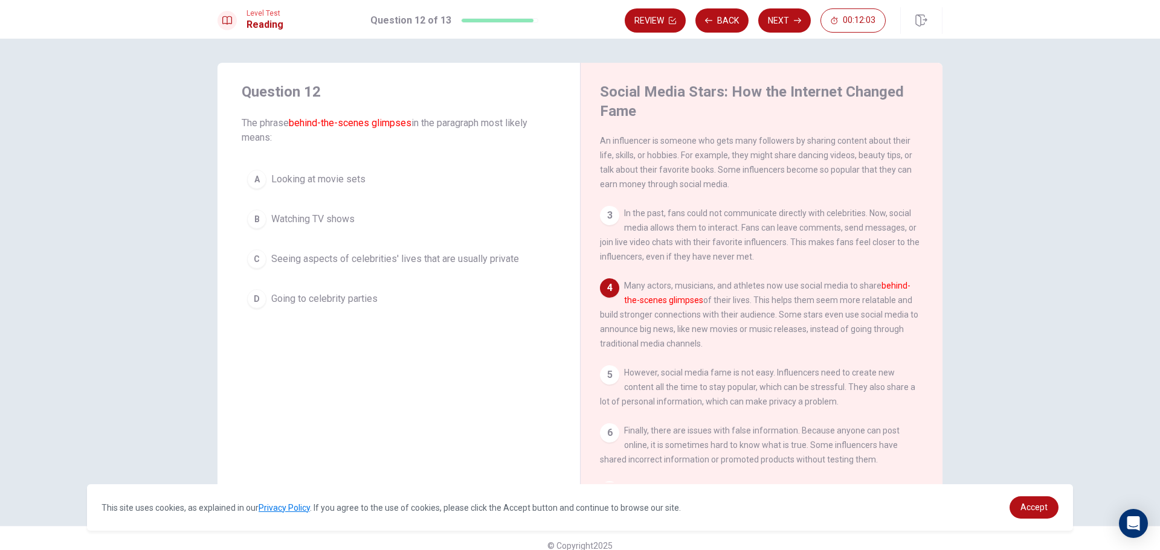
click at [340, 263] on span "Seeing aspects of celebrities' lives that are usually private" at bounding box center [395, 259] width 248 height 15
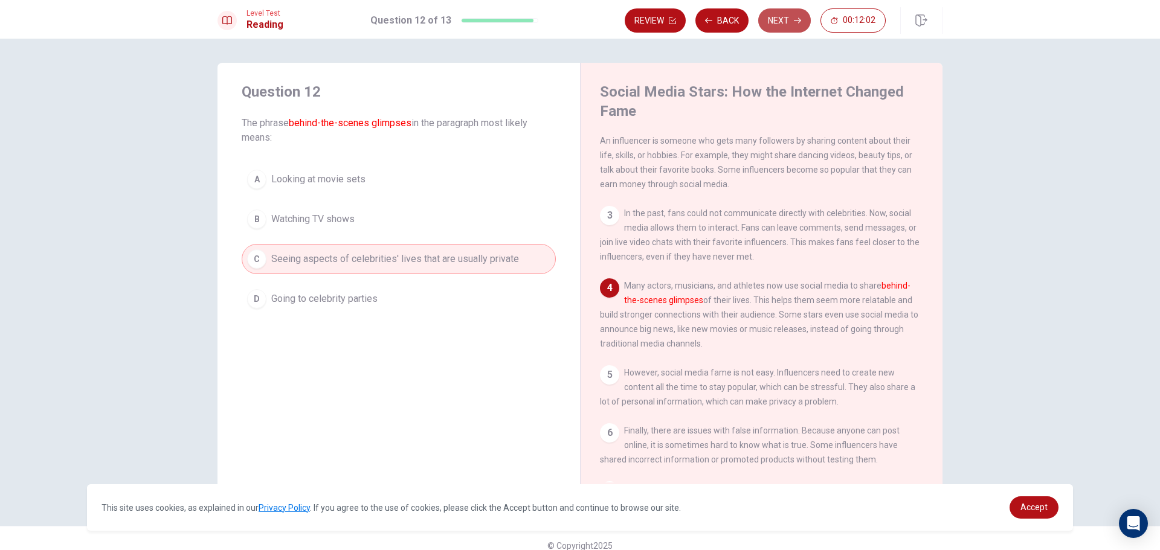
click at [800, 15] on button "Next" at bounding box center [784, 20] width 53 height 24
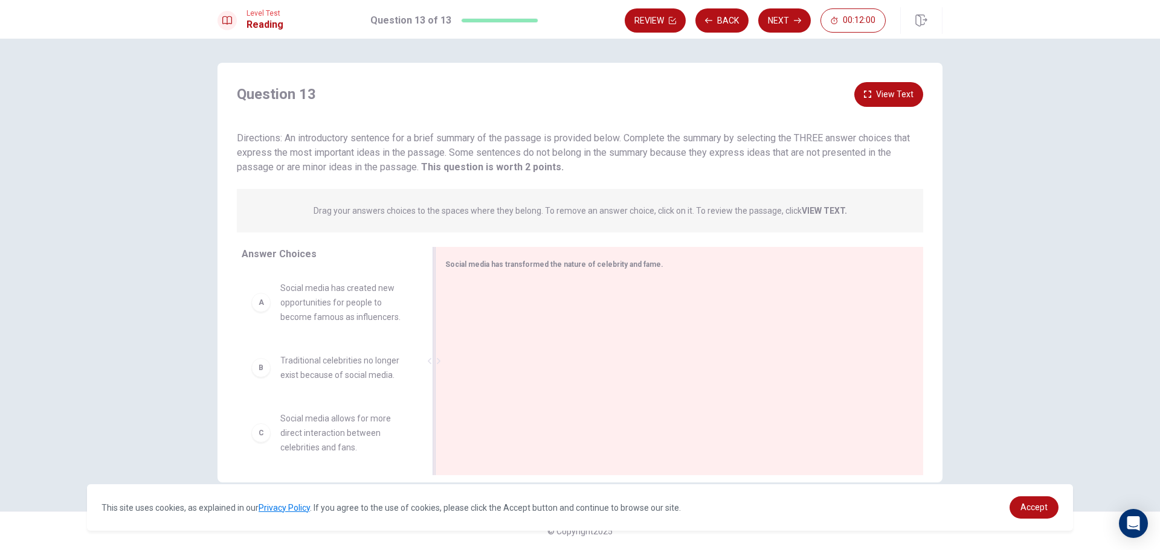
click at [498, 292] on div at bounding box center [674, 363] width 459 height 162
click at [500, 263] on span "Social media has transformed the nature of celebrity and fame." at bounding box center [554, 264] width 218 height 8
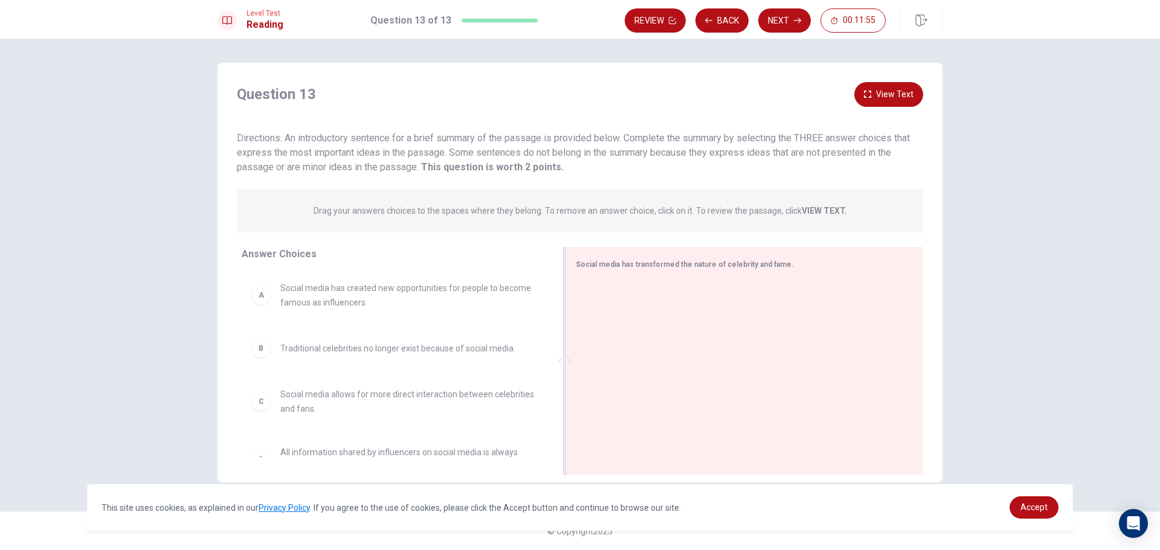
drag, startPoint x: 434, startPoint y: 348, endPoint x: 646, endPoint y: 340, distance: 211.7
click at [646, 340] on div "Social media has transformed the nature of celebrity and fame." at bounding box center [745, 361] width 358 height 228
drag, startPoint x: 266, startPoint y: 300, endPoint x: 615, endPoint y: 309, distance: 348.2
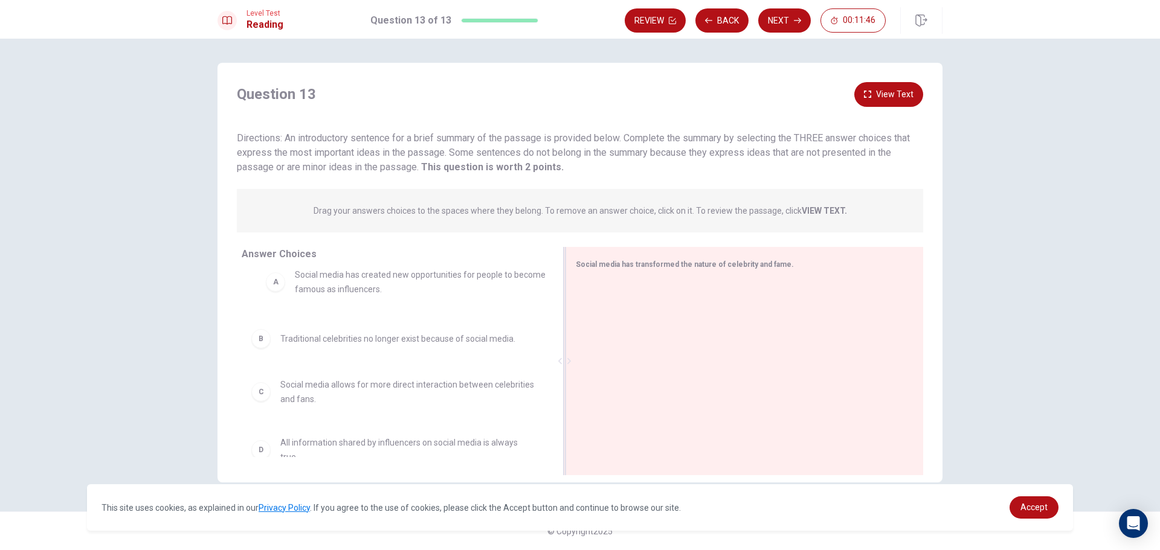
drag, startPoint x: 597, startPoint y: 309, endPoint x: 258, endPoint y: 294, distance: 339.3
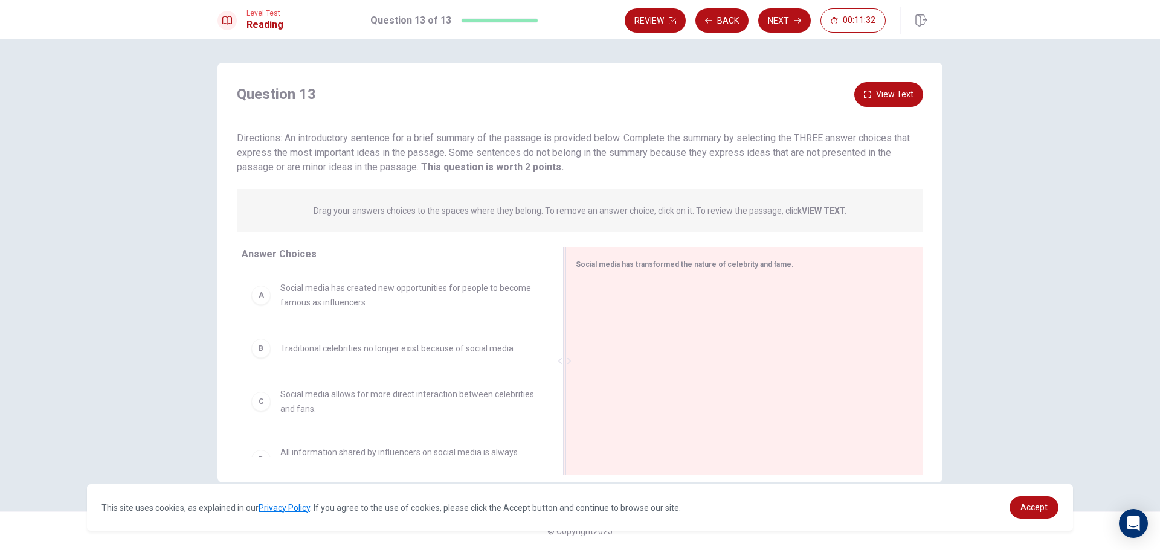
click at [878, 97] on button "View Text" at bounding box center [888, 94] width 69 height 25
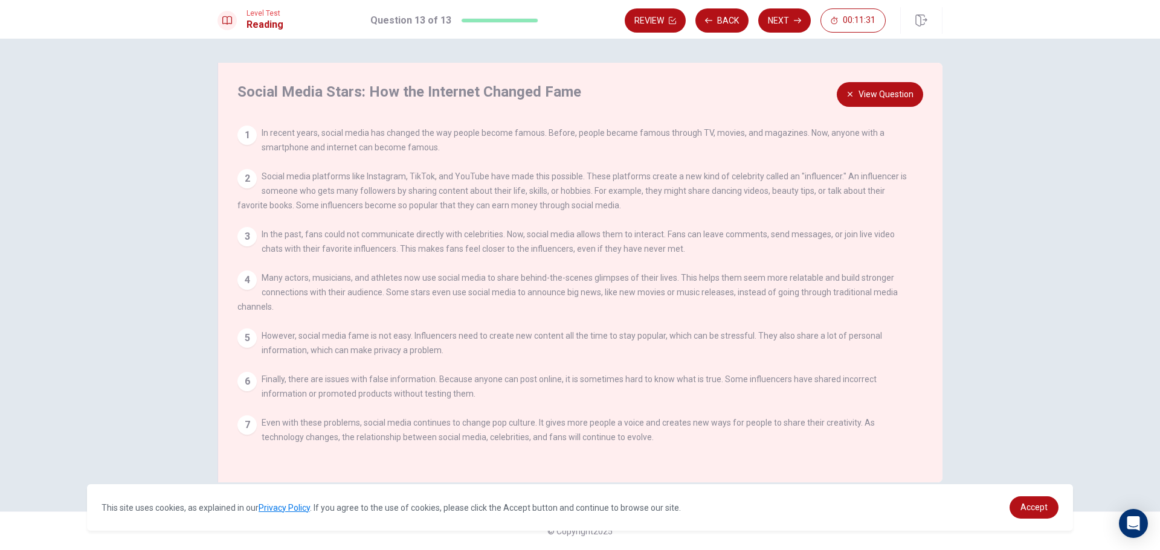
click at [878, 97] on button "View Question" at bounding box center [880, 94] width 86 height 25
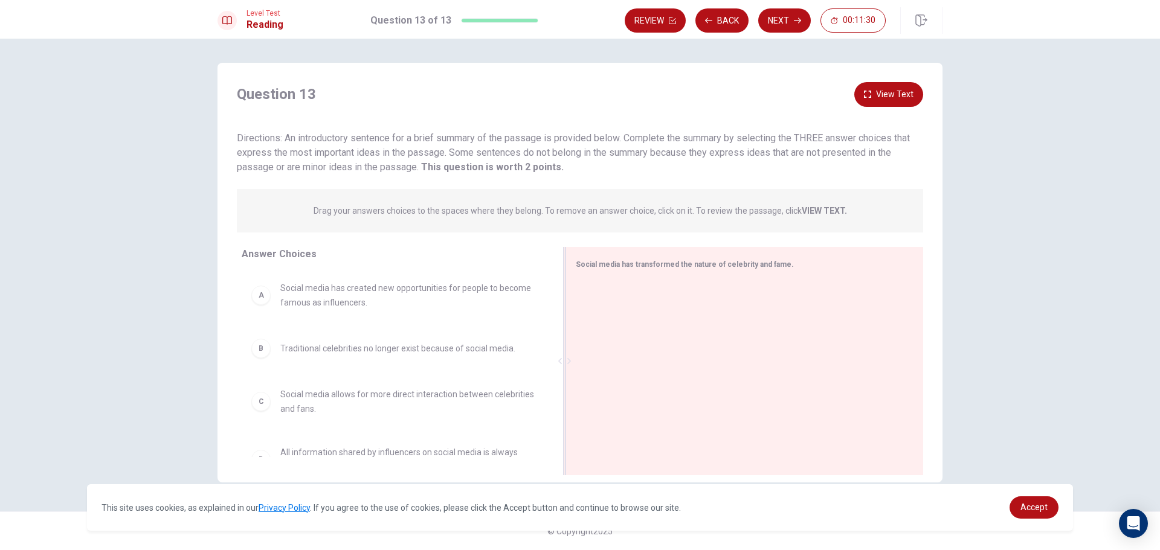
click at [878, 97] on button "View Text" at bounding box center [888, 94] width 69 height 25
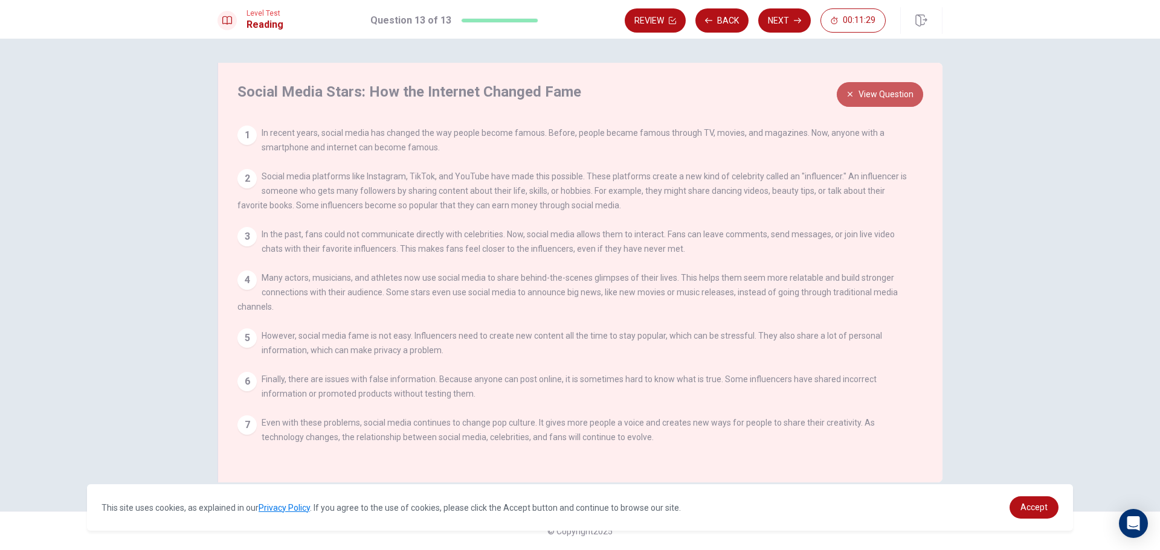
click at [878, 97] on button "View Question" at bounding box center [880, 94] width 86 height 25
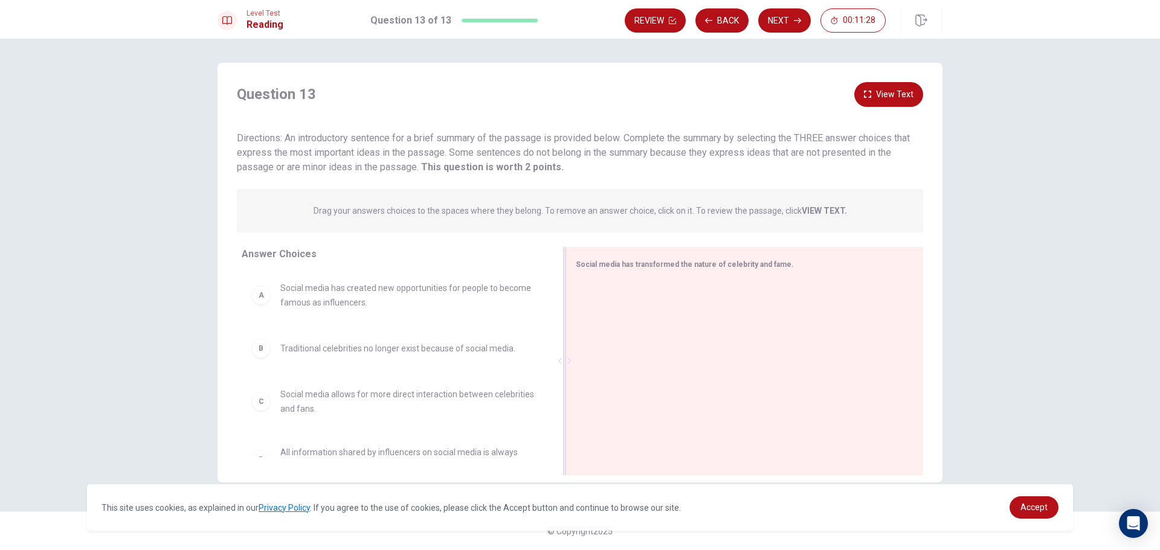
click at [878, 97] on button "View Text" at bounding box center [888, 94] width 69 height 25
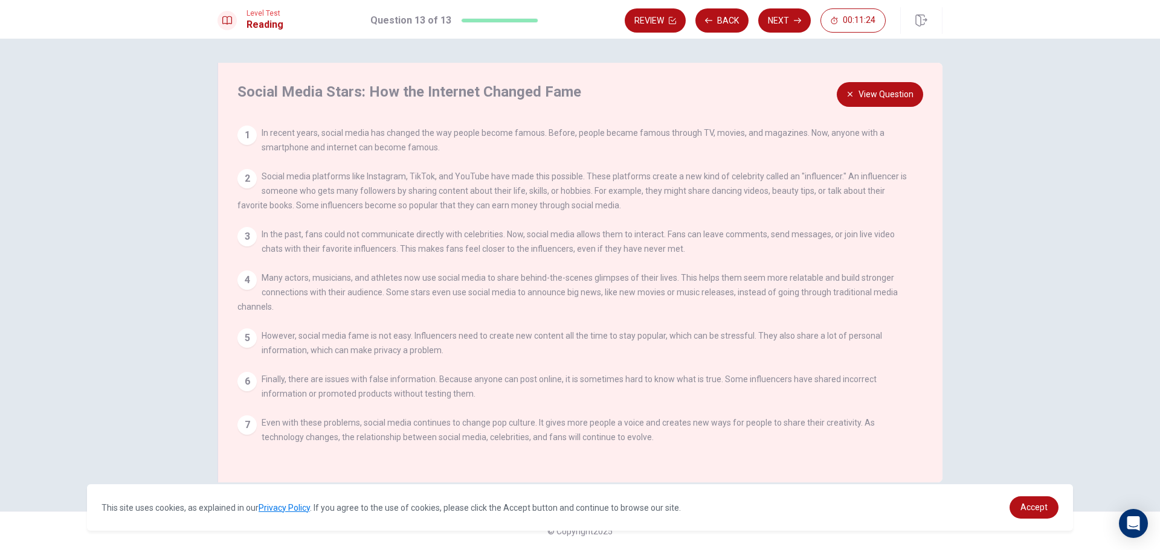
click at [878, 97] on button "View Question" at bounding box center [880, 94] width 86 height 25
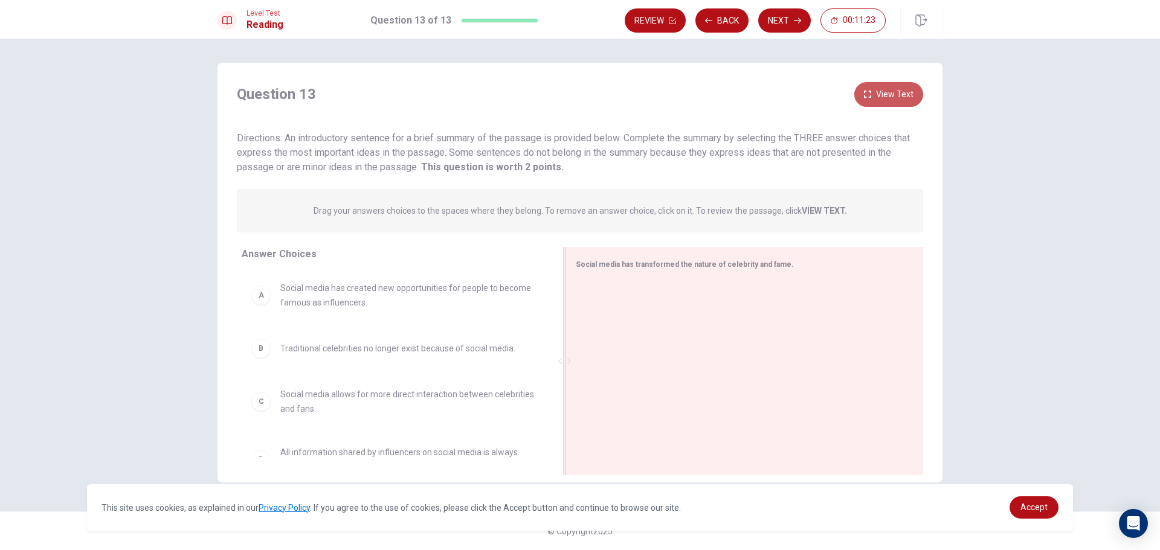
click at [878, 97] on button "View Text" at bounding box center [888, 94] width 69 height 25
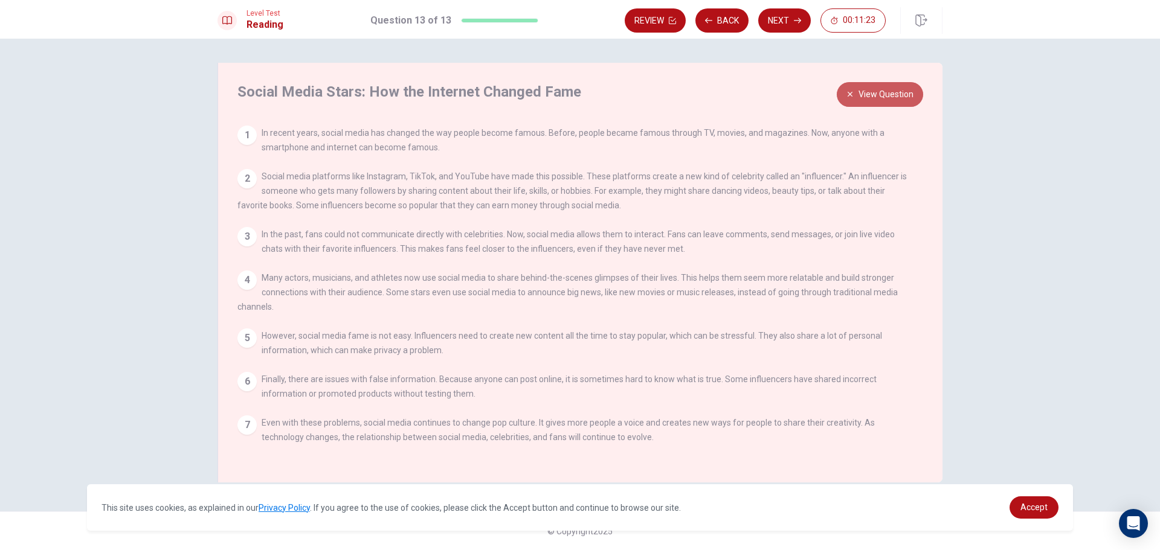
click at [878, 97] on button "View Question" at bounding box center [880, 94] width 86 height 25
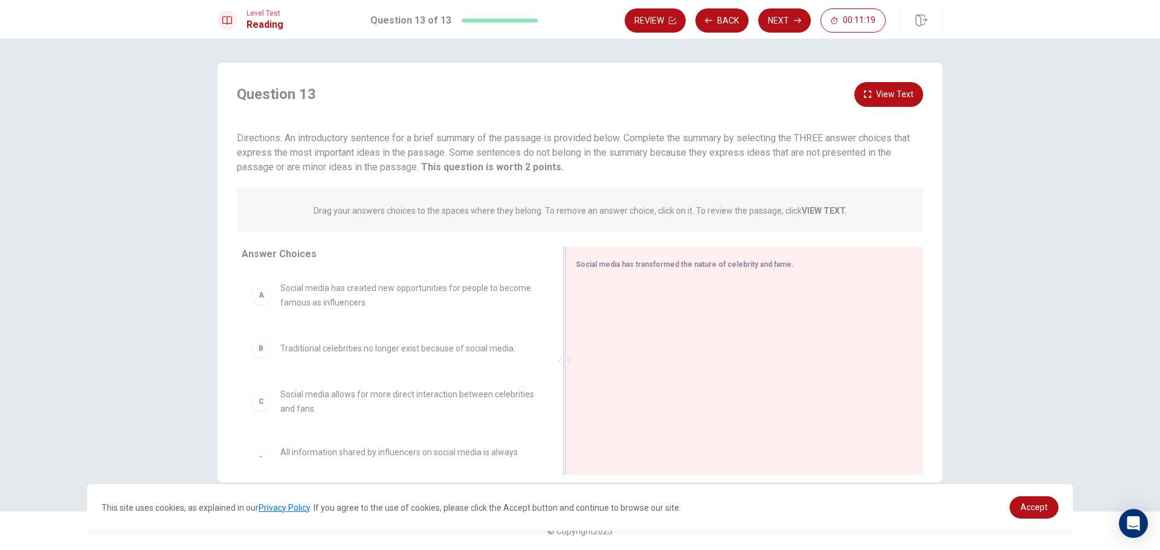
click at [877, 100] on button "View Text" at bounding box center [888, 94] width 69 height 25
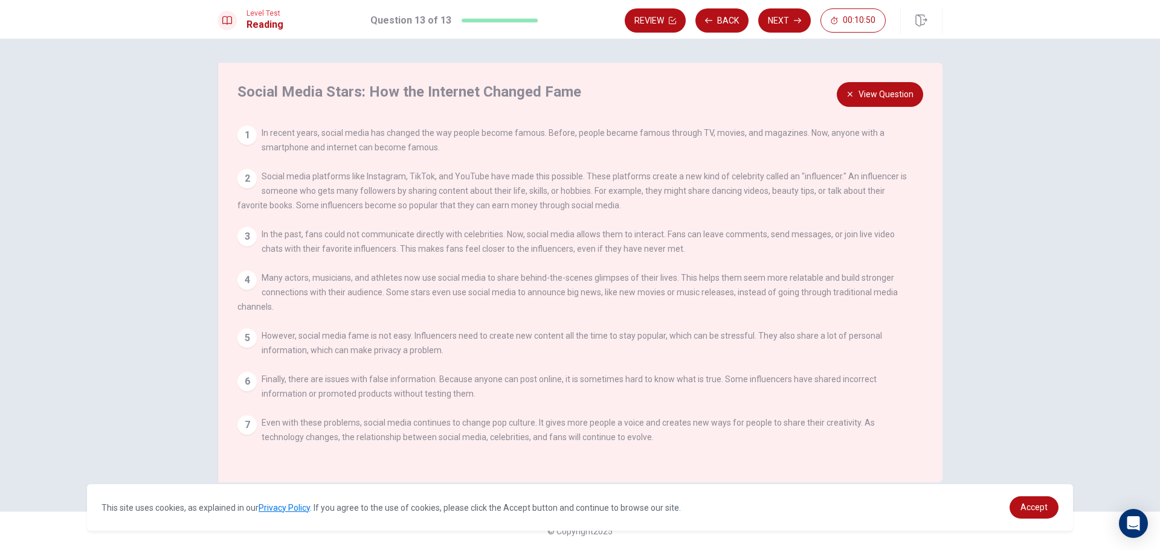
scroll to position [133, 0]
click at [870, 99] on button "View Question" at bounding box center [880, 94] width 86 height 25
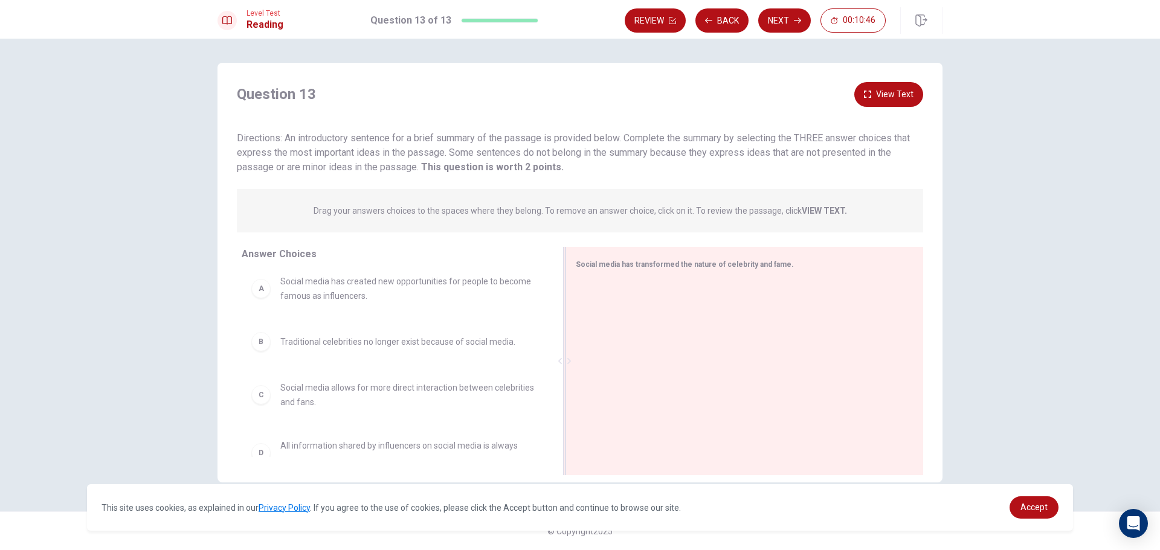
scroll to position [0, 0]
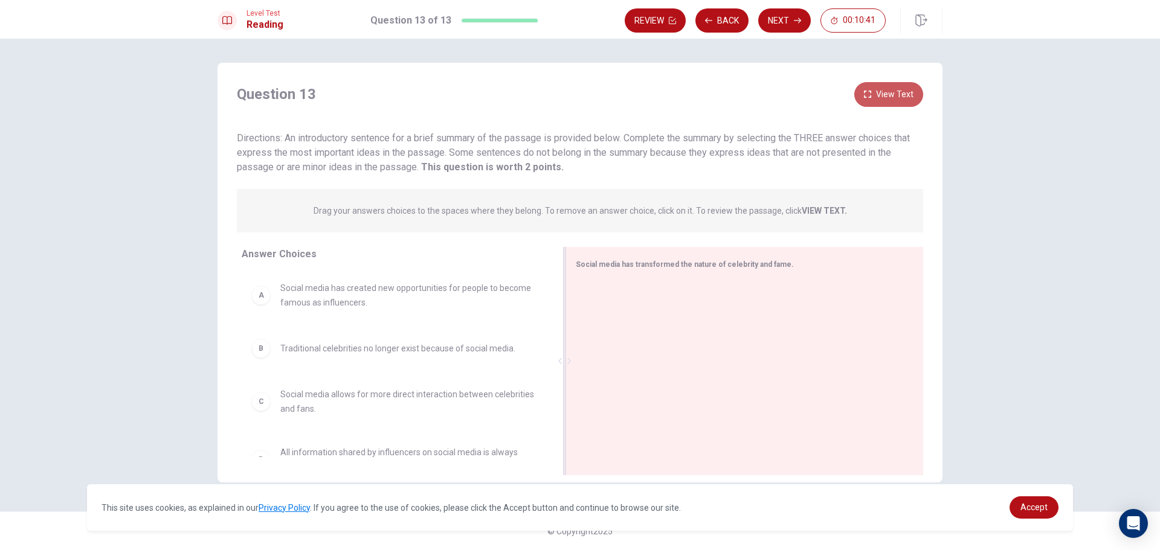
click at [873, 95] on button "View Text" at bounding box center [888, 94] width 69 height 25
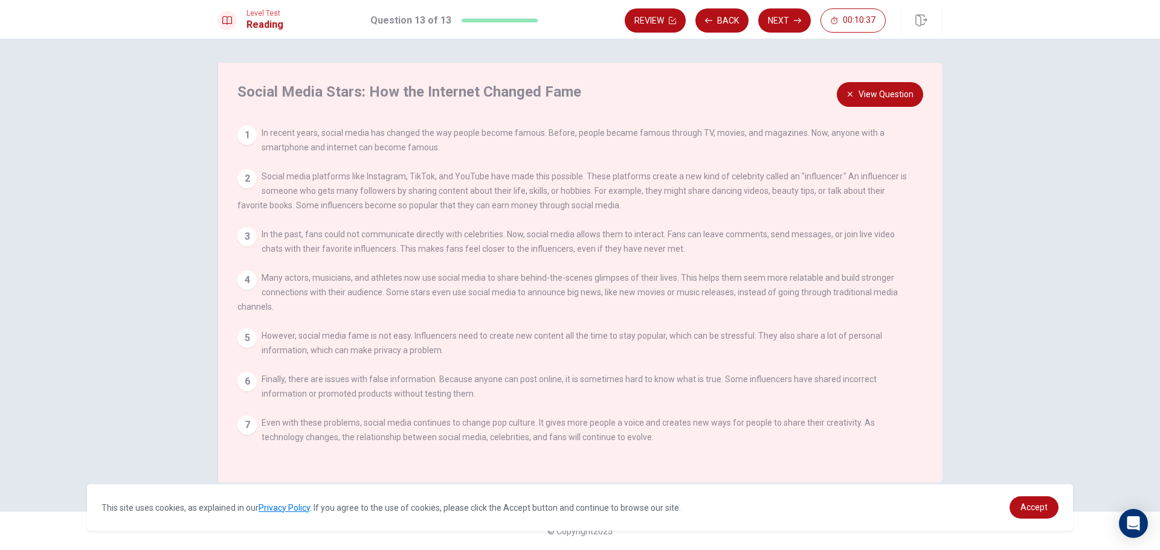
click at [857, 101] on button "View Question" at bounding box center [880, 94] width 86 height 25
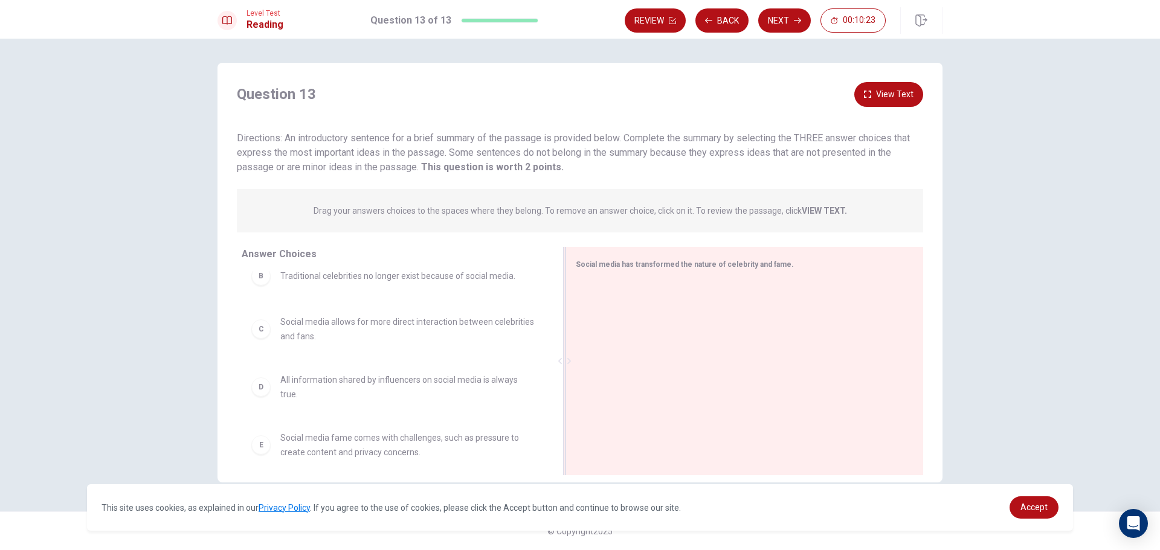
scroll to position [133, 0]
click at [884, 92] on button "View Text" at bounding box center [888, 94] width 69 height 25
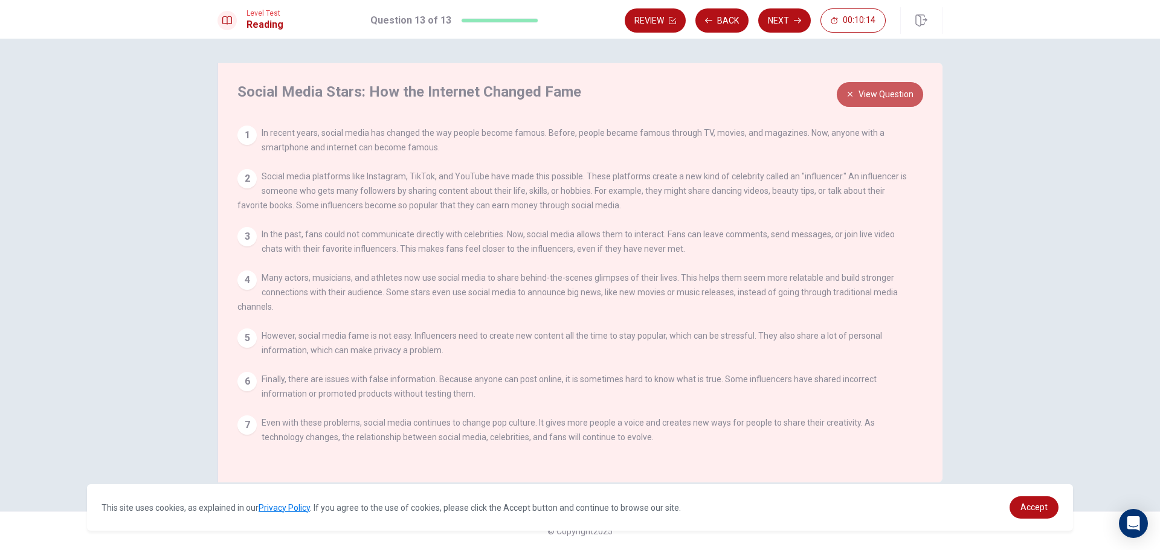
click at [860, 92] on button "View Question" at bounding box center [880, 94] width 86 height 25
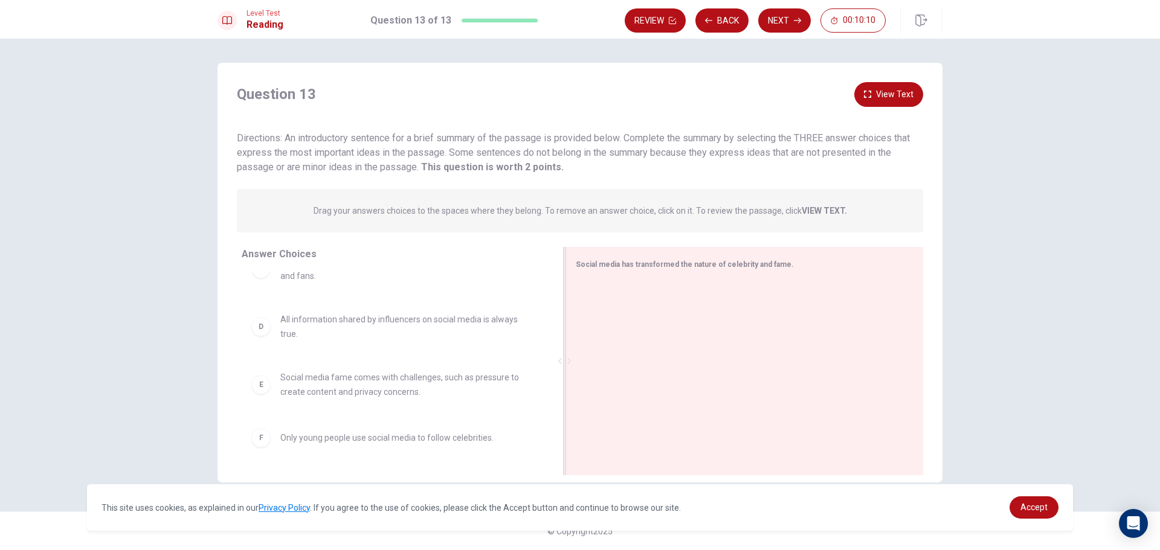
drag, startPoint x: 303, startPoint y: 140, endPoint x: 379, endPoint y: 133, distance: 76.5
click at [379, 133] on span "Directions: An introductory sentence for a brief summary of the passage is prov…" at bounding box center [573, 152] width 673 height 40
click at [885, 91] on button "View Text" at bounding box center [888, 94] width 69 height 25
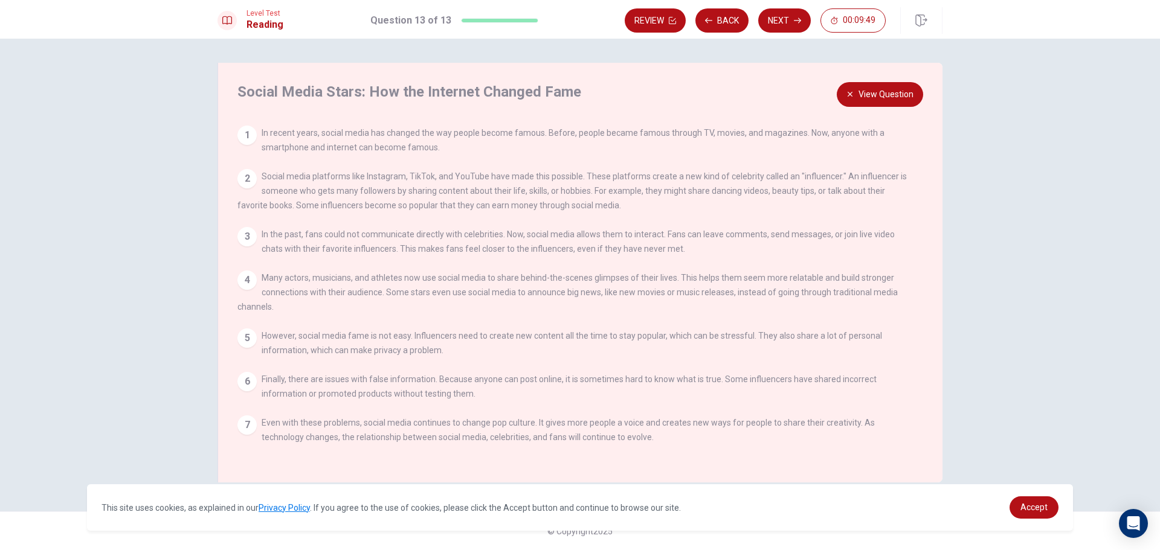
click at [854, 98] on icon "button" at bounding box center [850, 94] width 7 height 7
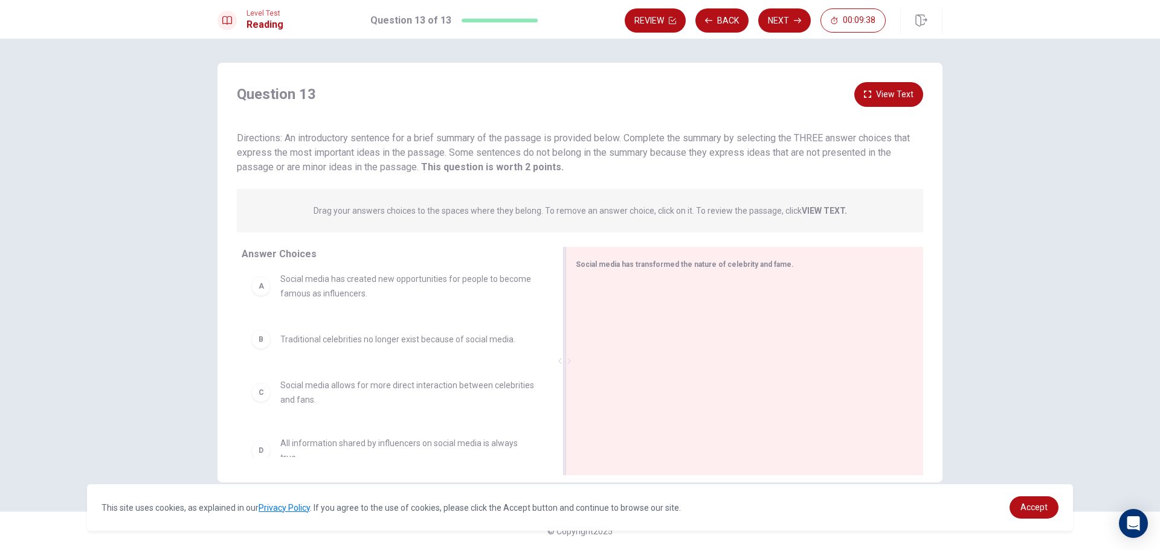
scroll to position [0, 0]
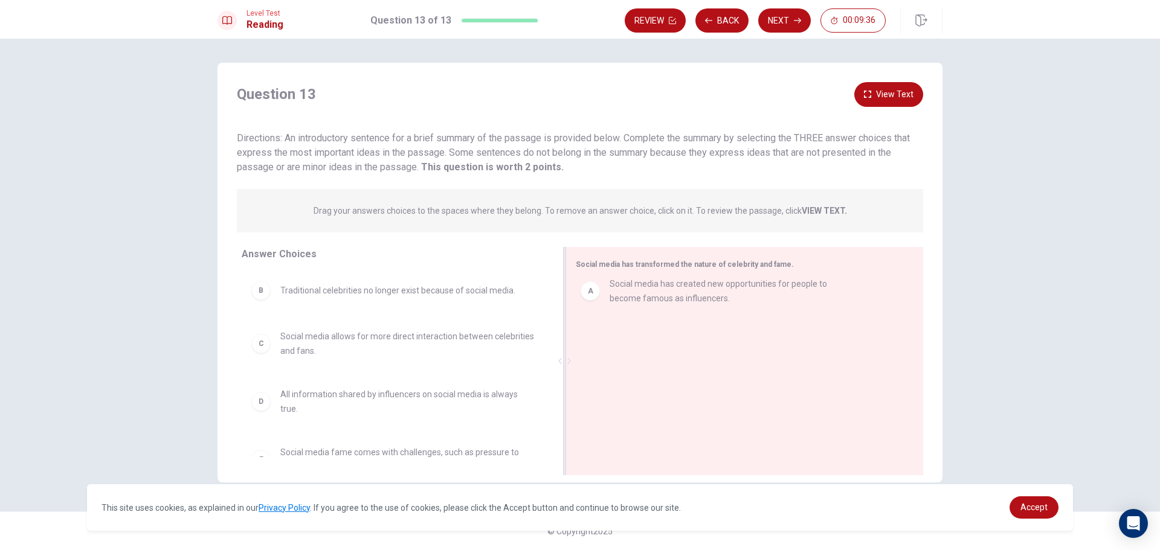
drag, startPoint x: 315, startPoint y: 295, endPoint x: 649, endPoint y: 290, distance: 333.6
click at [904, 97] on button "View Text" at bounding box center [888, 94] width 69 height 25
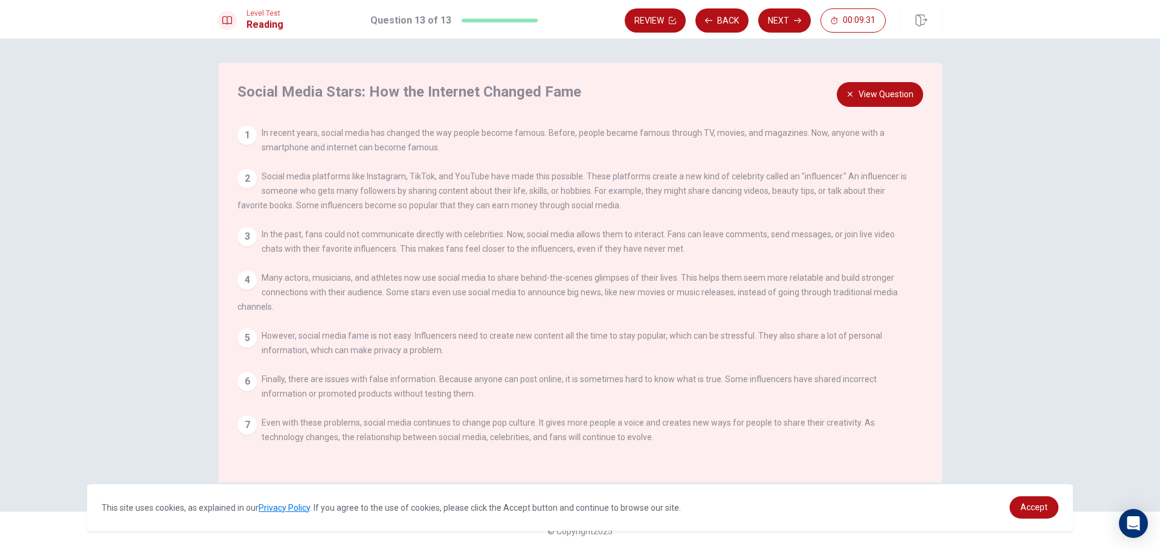
drag, startPoint x: 904, startPoint y: 97, endPoint x: 986, endPoint y: 133, distance: 89.0
click at [986, 133] on div "Social Media Stars: How the Internet Changed Fame View Question 1 In recent yea…" at bounding box center [580, 295] width 1160 height 512
click at [894, 93] on button "View Question" at bounding box center [880, 94] width 86 height 25
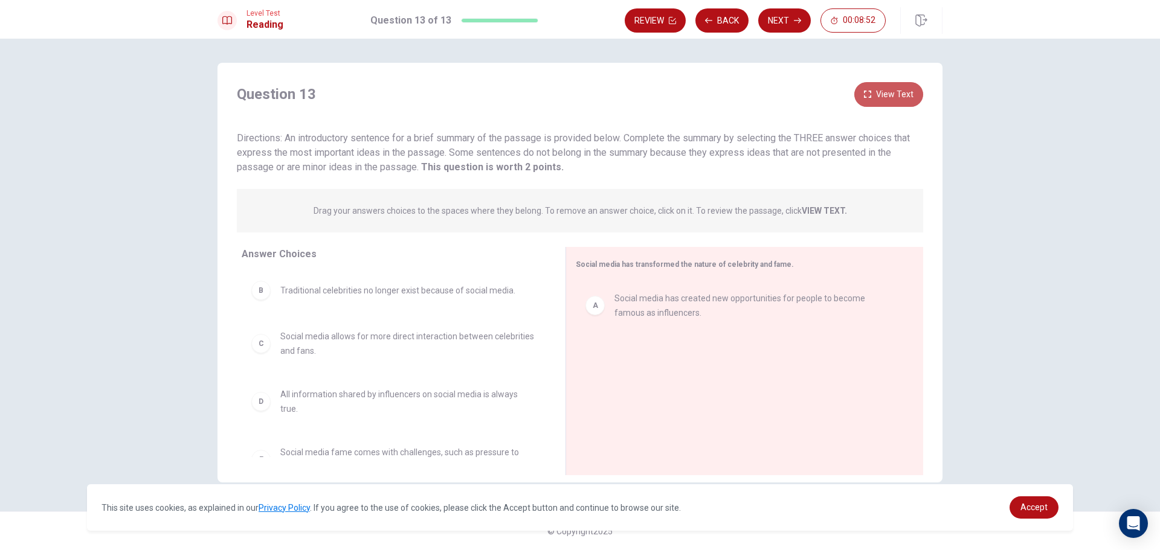
click at [882, 103] on button "View Text" at bounding box center [888, 94] width 69 height 25
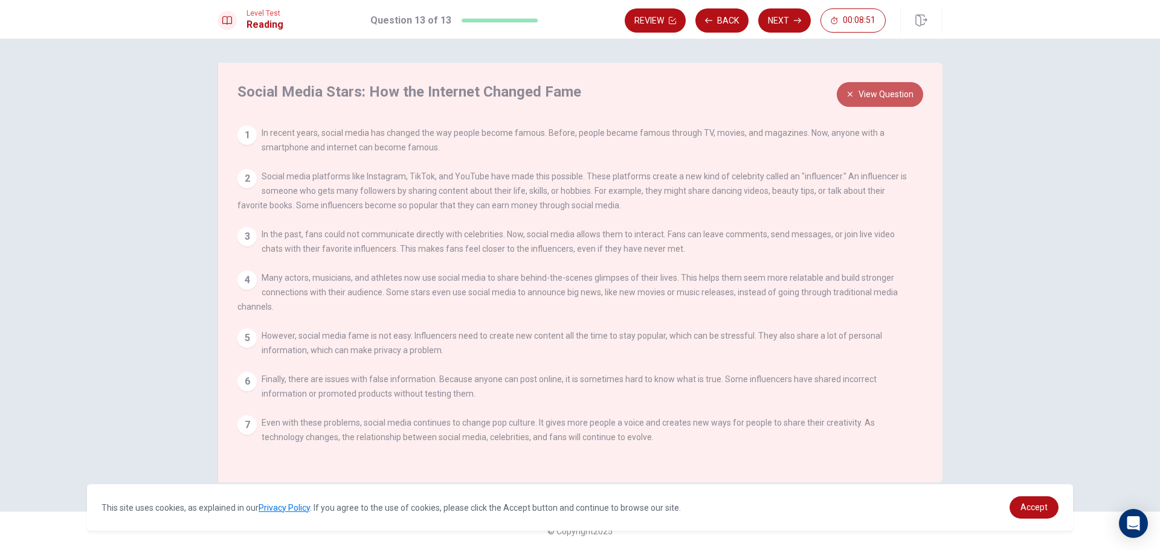
click at [879, 88] on button "View Question" at bounding box center [880, 94] width 86 height 25
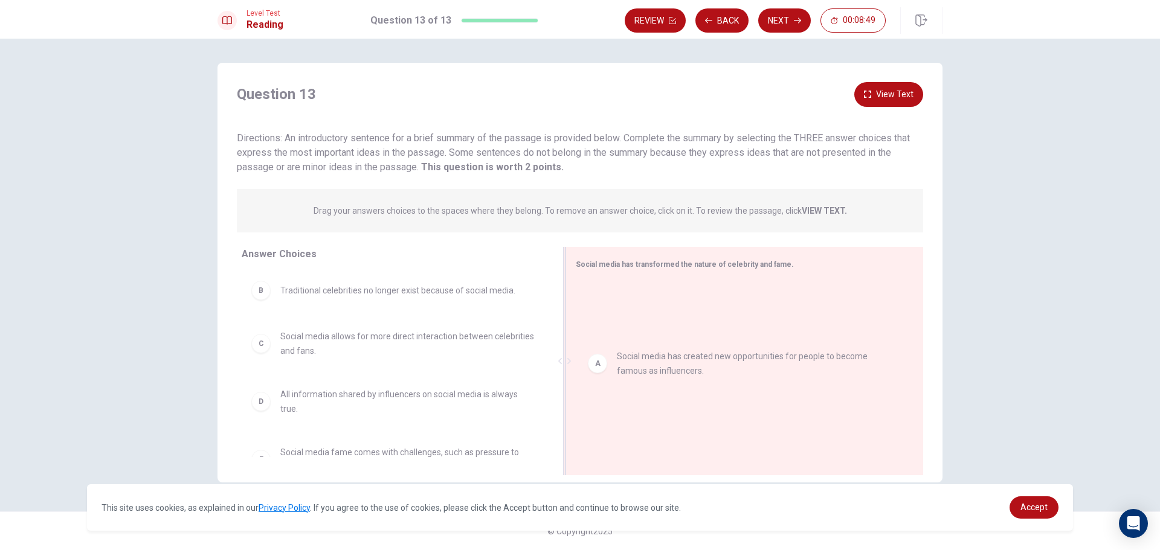
drag, startPoint x: 629, startPoint y: 304, endPoint x: 633, endPoint y: 366, distance: 62.3
drag, startPoint x: 621, startPoint y: 313, endPoint x: 342, endPoint y: 324, distance: 278.8
drag, startPoint x: 331, startPoint y: 303, endPoint x: 686, endPoint y: 295, distance: 354.8
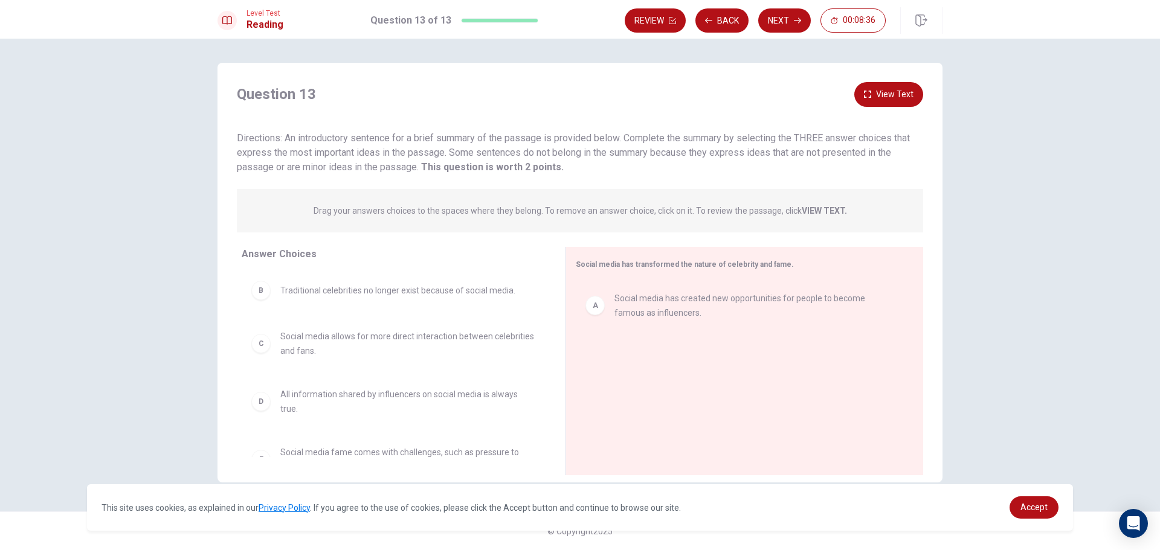
click at [876, 95] on button "View Text" at bounding box center [888, 94] width 69 height 25
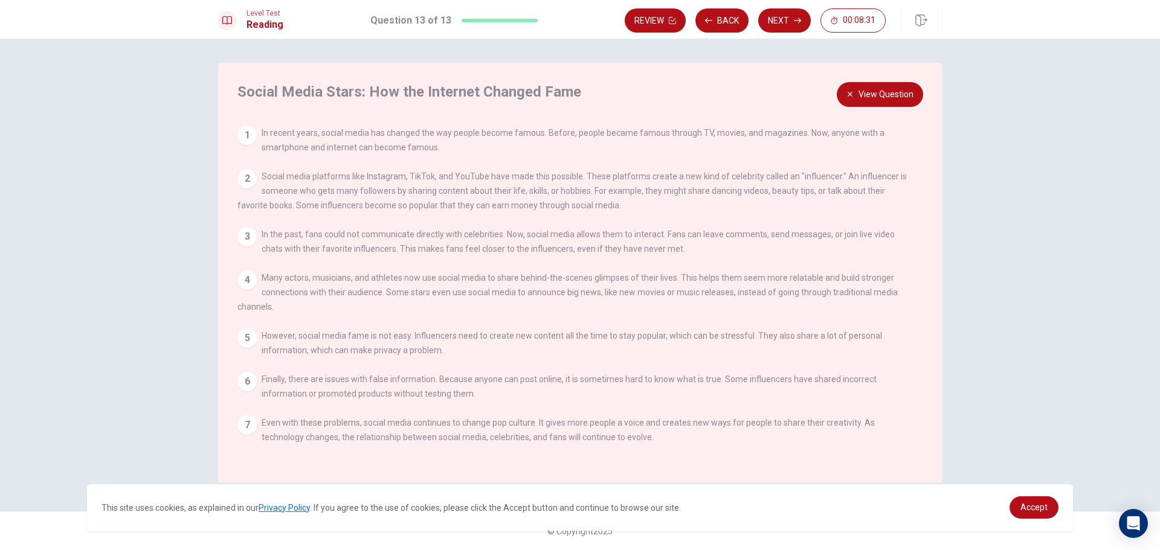
click at [876, 95] on button "View Question" at bounding box center [880, 94] width 86 height 25
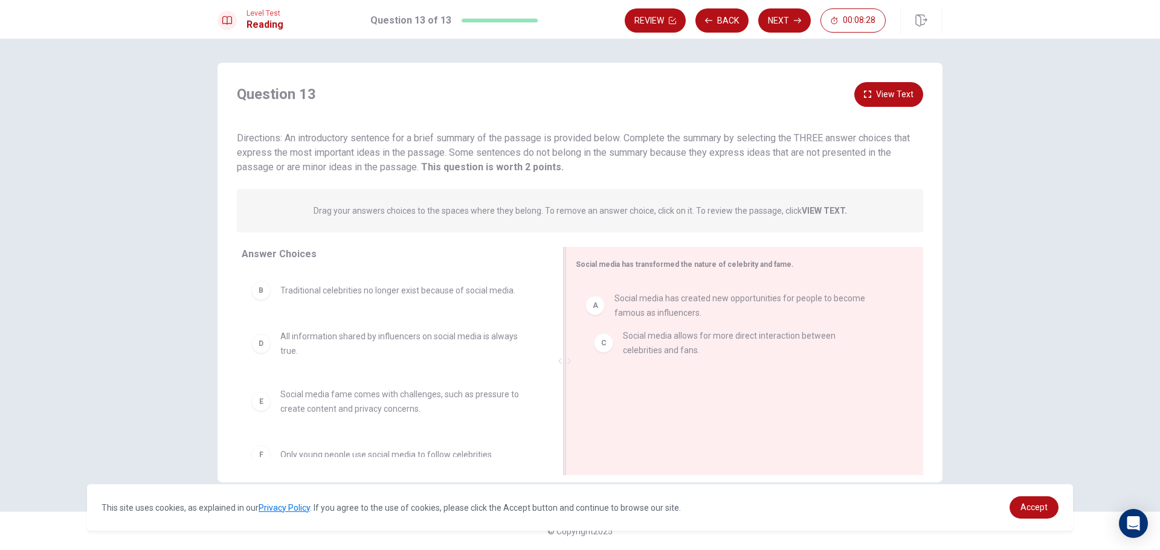
drag, startPoint x: 330, startPoint y: 344, endPoint x: 683, endPoint y: 345, distance: 353.5
click at [891, 98] on button "View Text" at bounding box center [888, 94] width 69 height 25
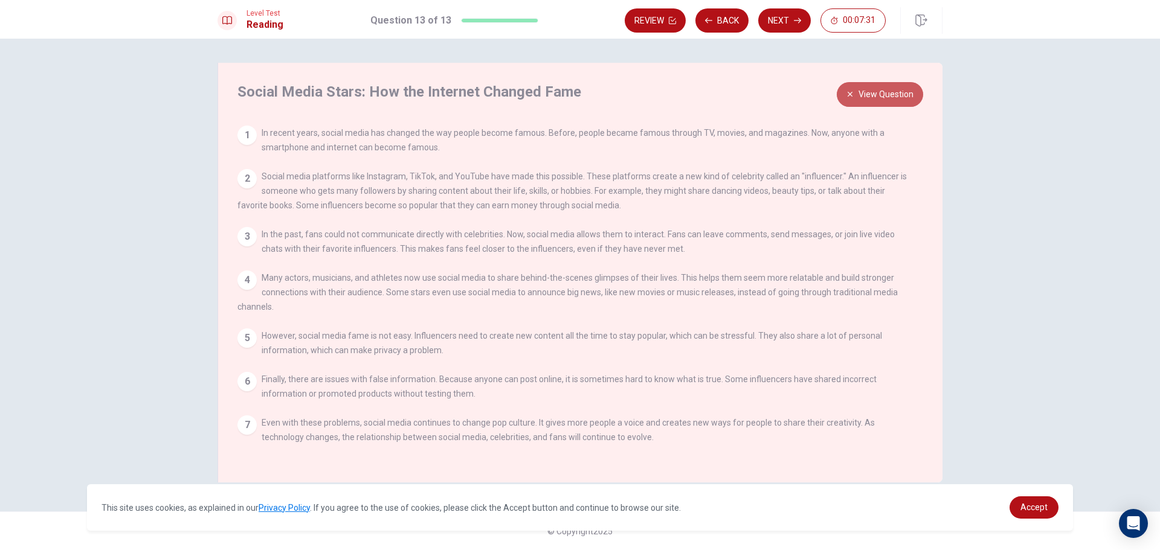
click at [868, 100] on button "View Question" at bounding box center [880, 94] width 86 height 25
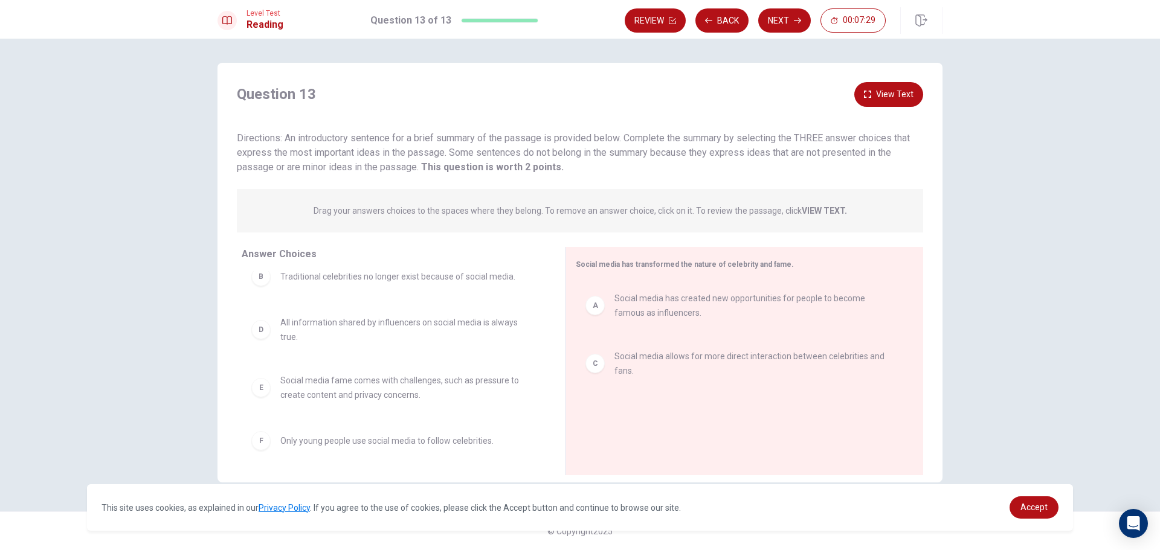
scroll to position [17, 0]
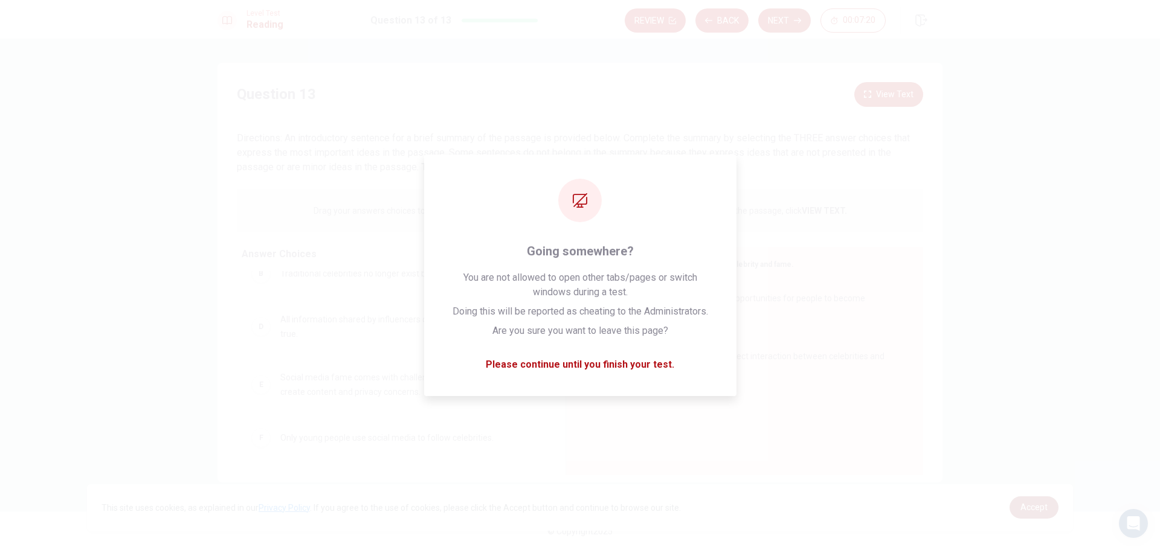
click at [1016, 507] on link "Accept" at bounding box center [1034, 508] width 49 height 22
click at [1016, 507] on body "This site uses cookies, as explained in our Privacy Policy . If you agree to th…" at bounding box center [580, 275] width 1160 height 550
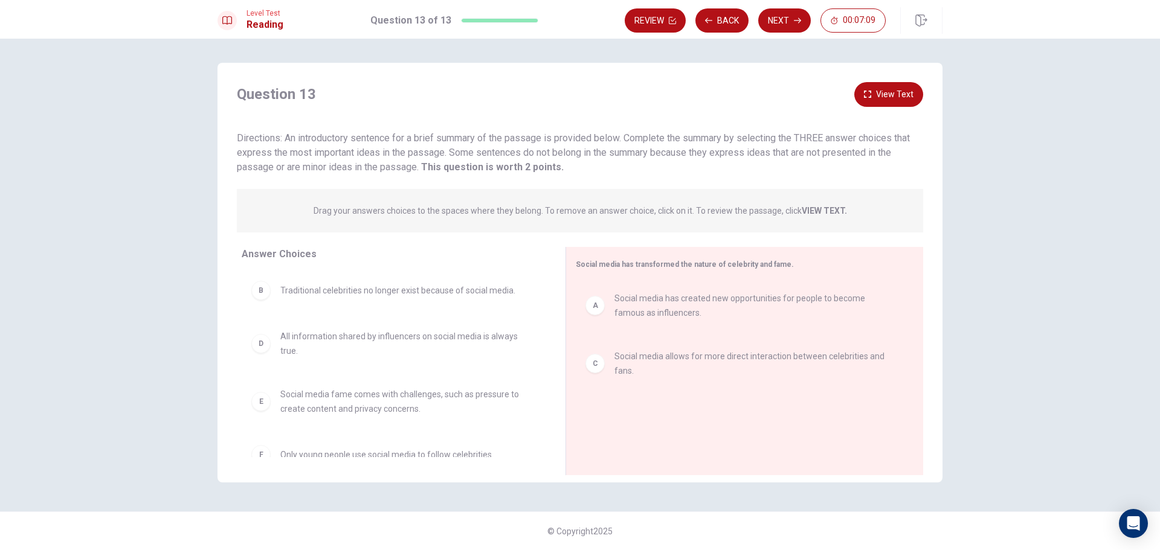
scroll to position [1, 0]
drag, startPoint x: 382, startPoint y: 414, endPoint x: 731, endPoint y: 400, distance: 348.9
click at [891, 87] on button "View Text" at bounding box center [888, 94] width 69 height 25
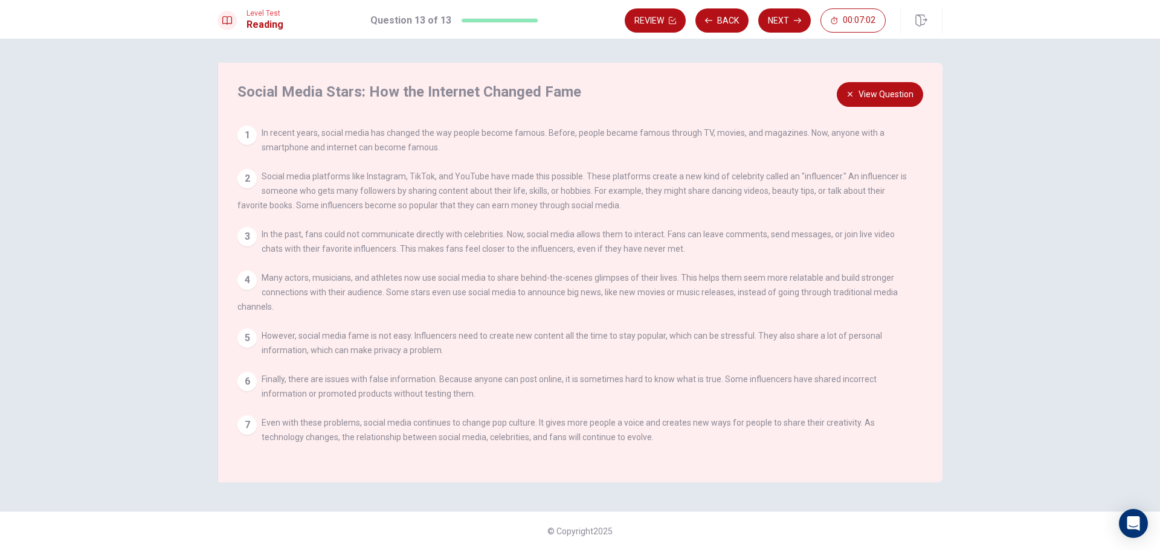
click at [873, 95] on button "View Question" at bounding box center [880, 94] width 86 height 25
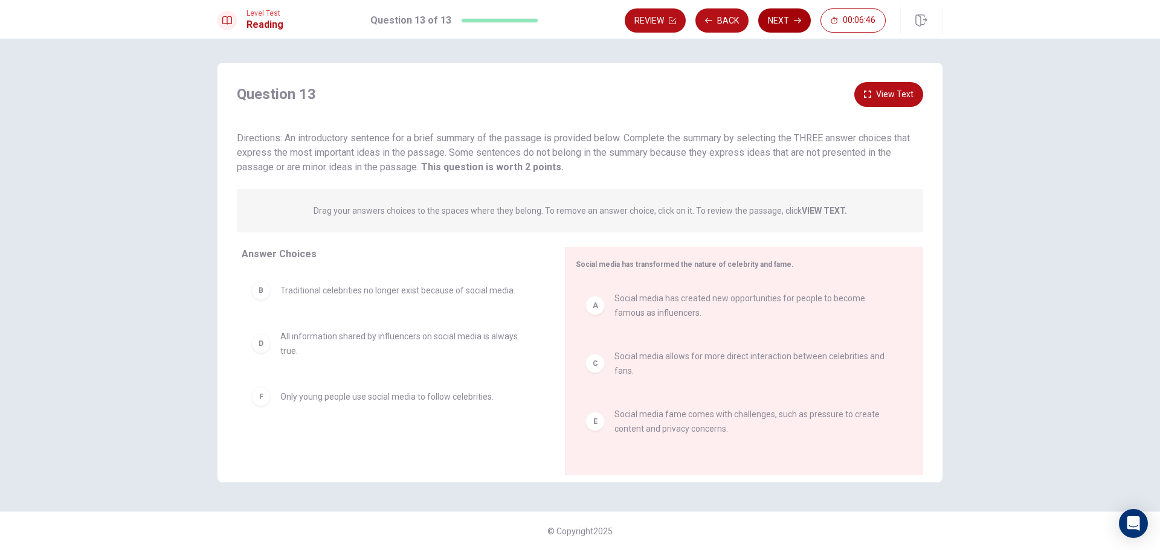
click at [793, 18] on button "Next" at bounding box center [784, 20] width 53 height 24
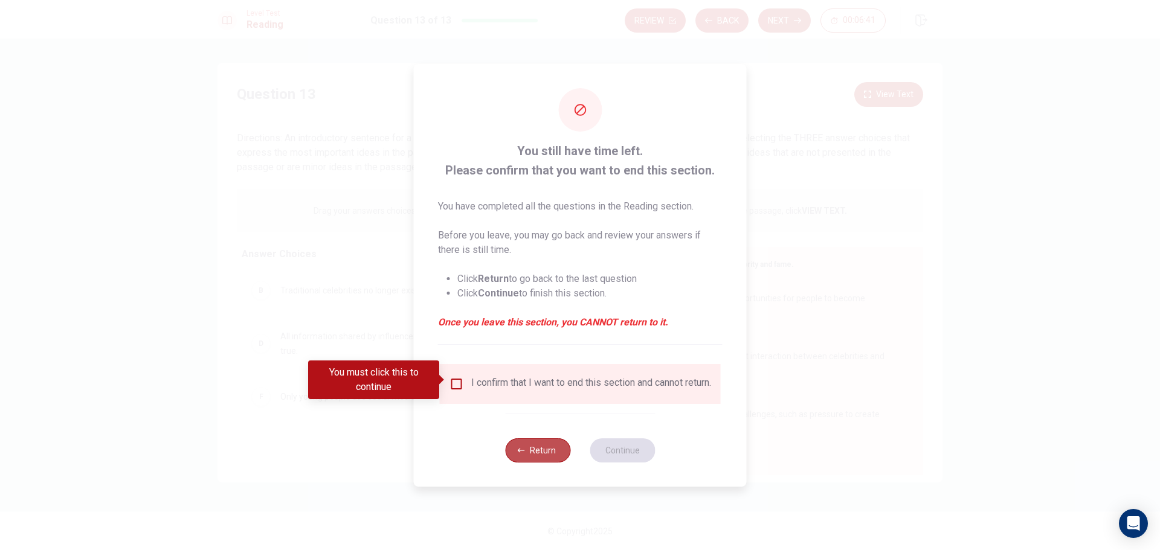
click at [520, 451] on icon "button" at bounding box center [521, 450] width 7 height 7
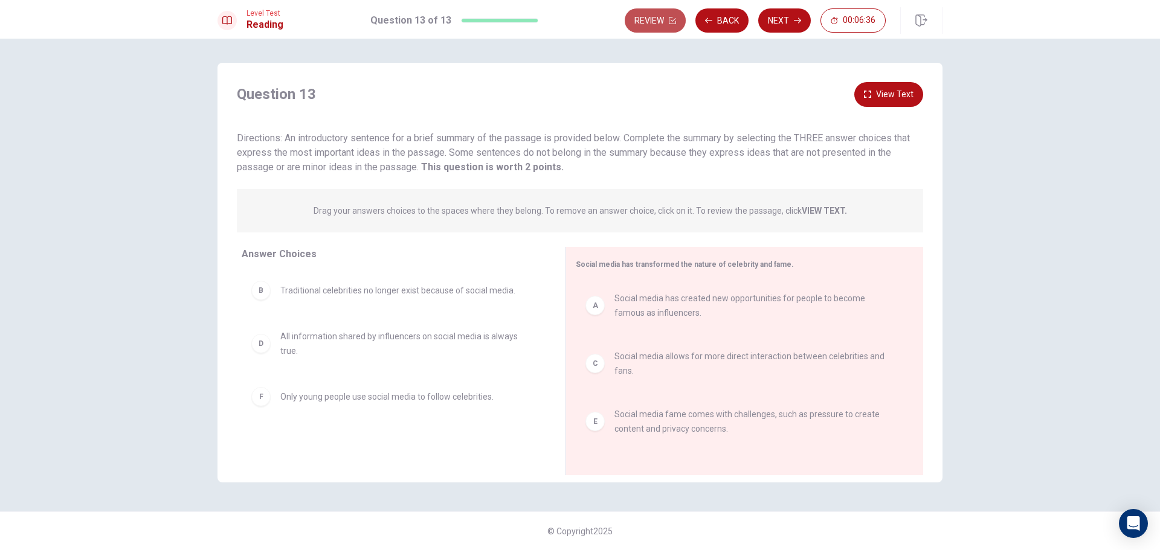
click at [675, 15] on button "Review" at bounding box center [655, 20] width 61 height 24
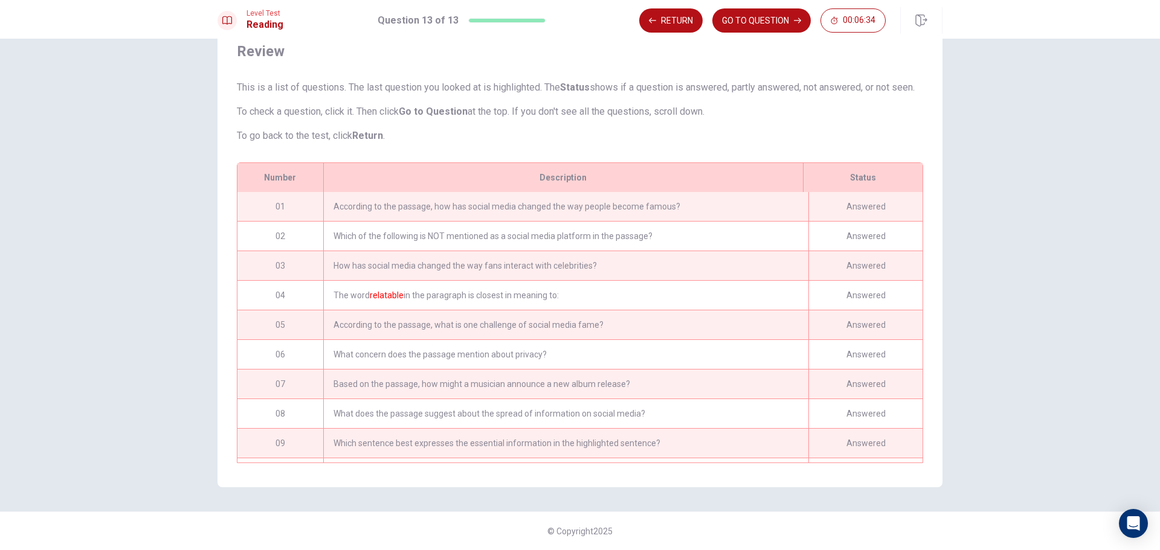
click at [845, 201] on div "Answered" at bounding box center [865, 206] width 114 height 29
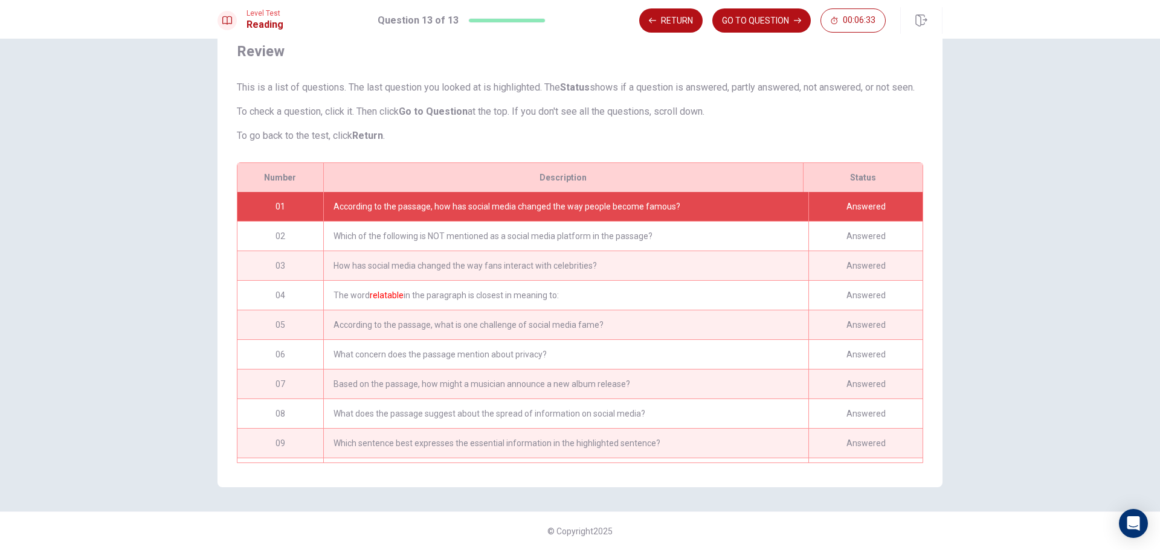
click at [834, 204] on div "Answered" at bounding box center [865, 206] width 114 height 29
click at [782, 28] on button "GO TO QUESTION" at bounding box center [761, 20] width 98 height 24
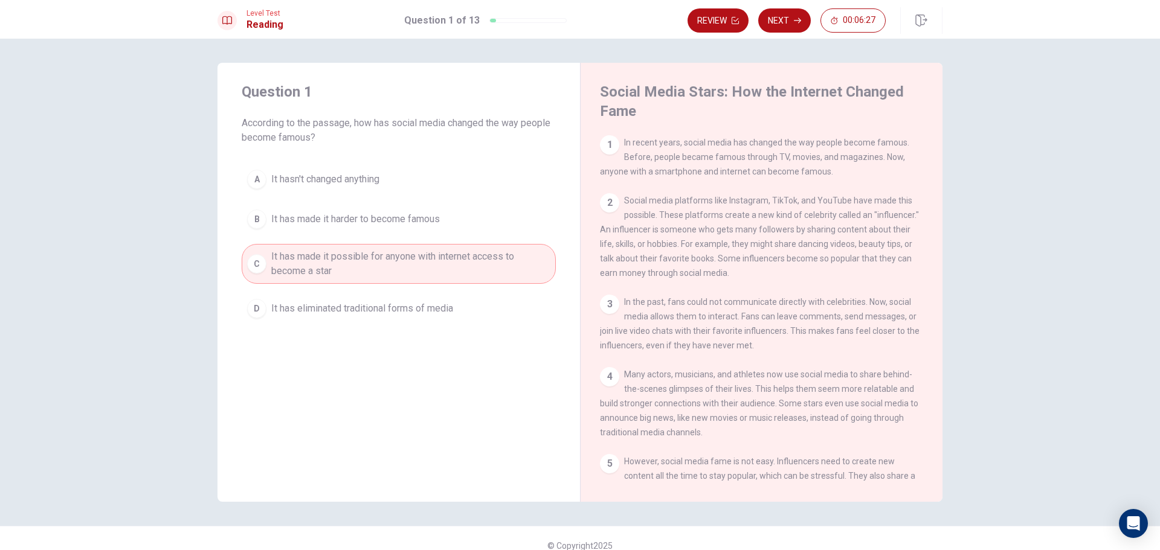
drag, startPoint x: 784, startPoint y: 21, endPoint x: 772, endPoint y: 68, distance: 48.1
click at [772, 68] on div "Level Test Reading Question 1 of 13 Review Next 00:06:27 Question 1 of 13 00:06…" at bounding box center [580, 275] width 1160 height 550
click at [770, 15] on button "Next" at bounding box center [784, 20] width 53 height 24
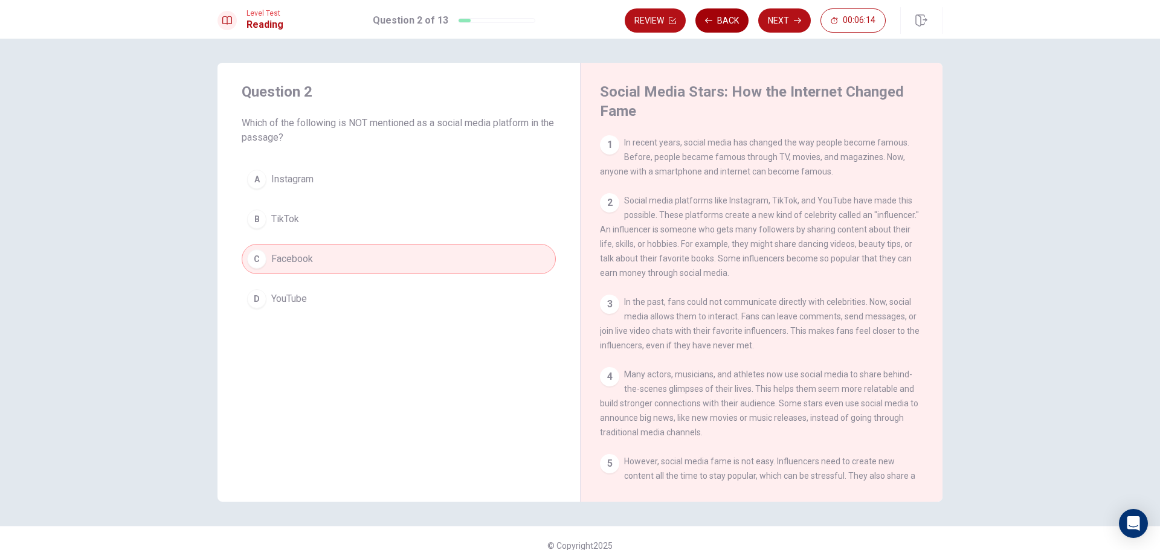
click at [715, 22] on button "Back" at bounding box center [721, 20] width 53 height 24
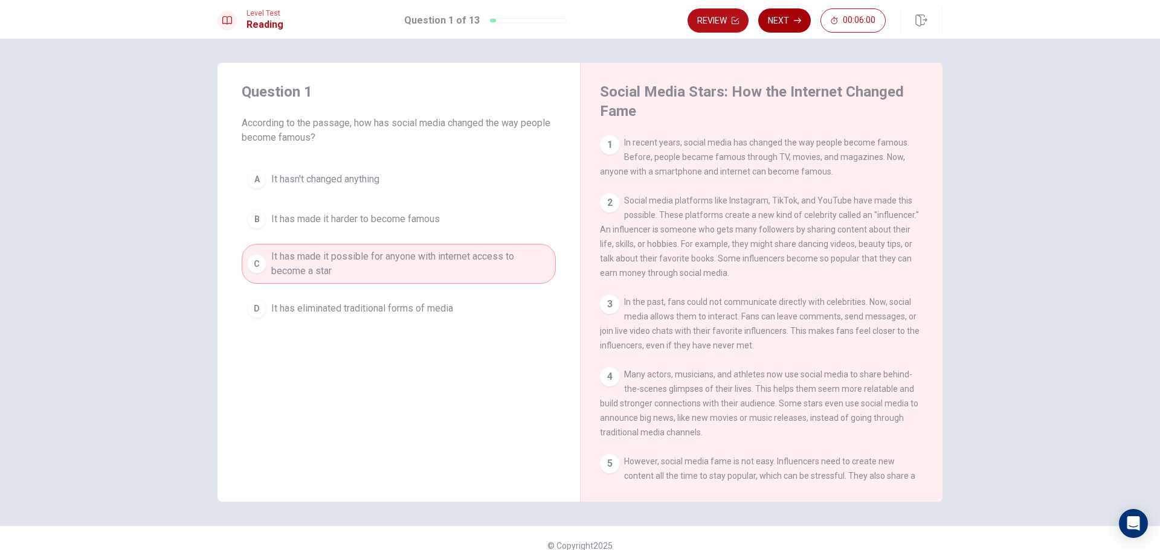
click at [788, 11] on button "Next" at bounding box center [784, 20] width 53 height 24
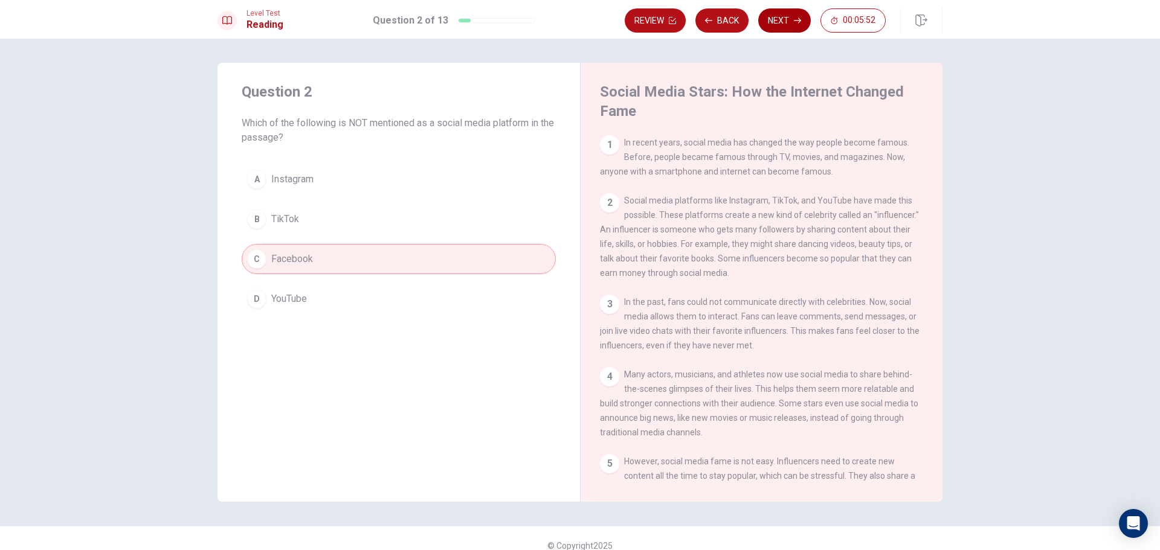
click at [788, 11] on button "Next" at bounding box center [784, 20] width 53 height 24
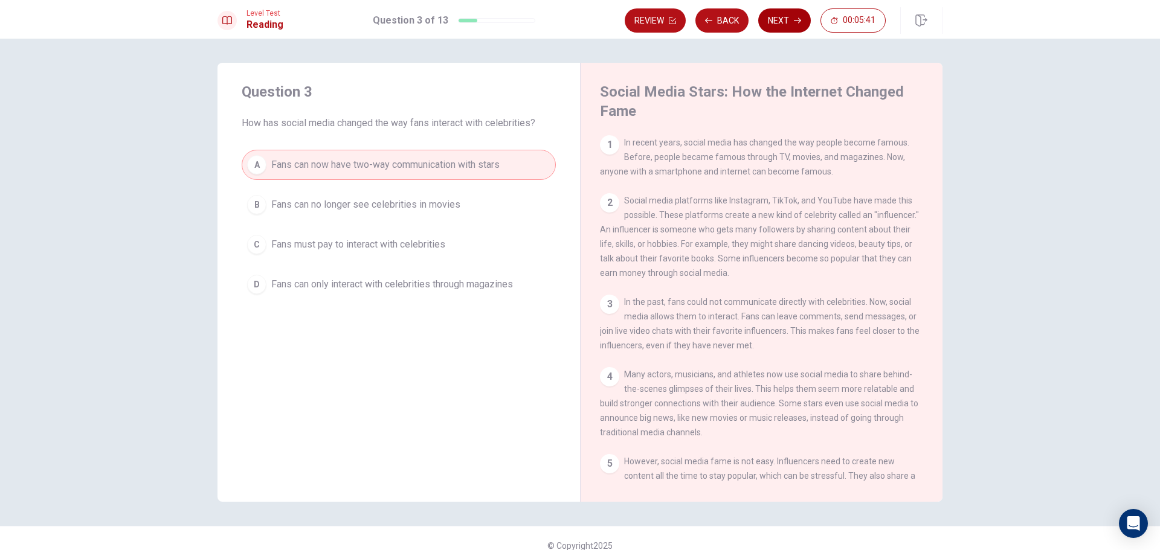
click at [769, 18] on button "Next" at bounding box center [784, 20] width 53 height 24
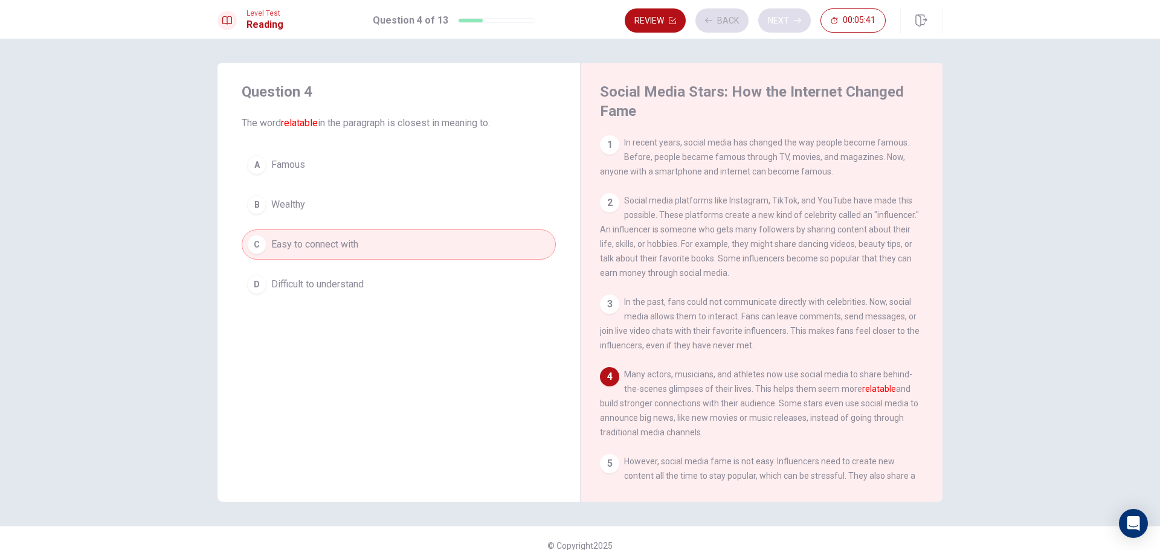
scroll to position [89, 0]
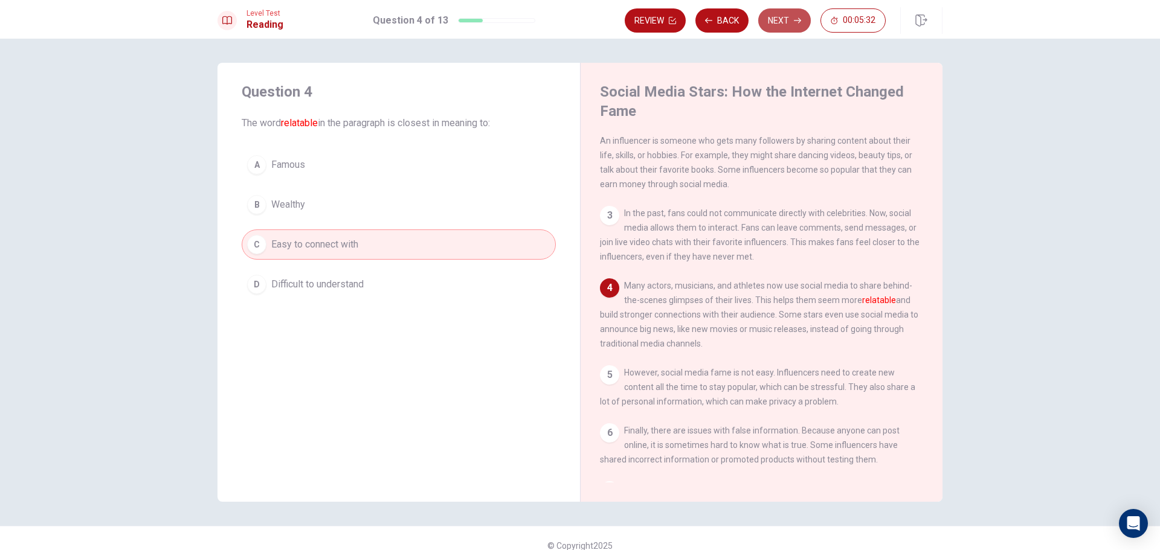
click at [778, 28] on button "Next" at bounding box center [784, 20] width 53 height 24
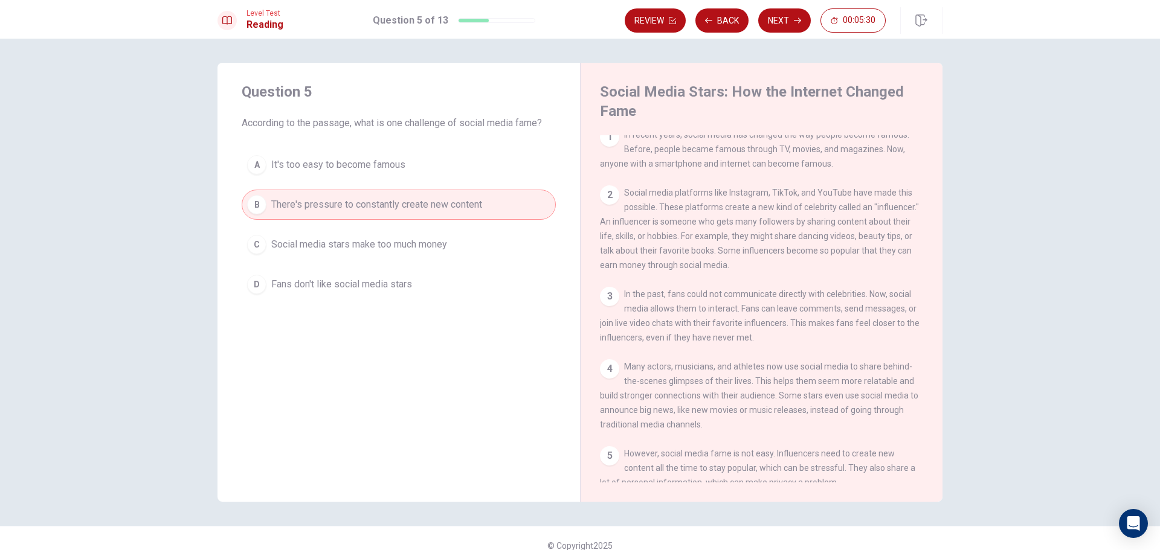
scroll to position [0, 0]
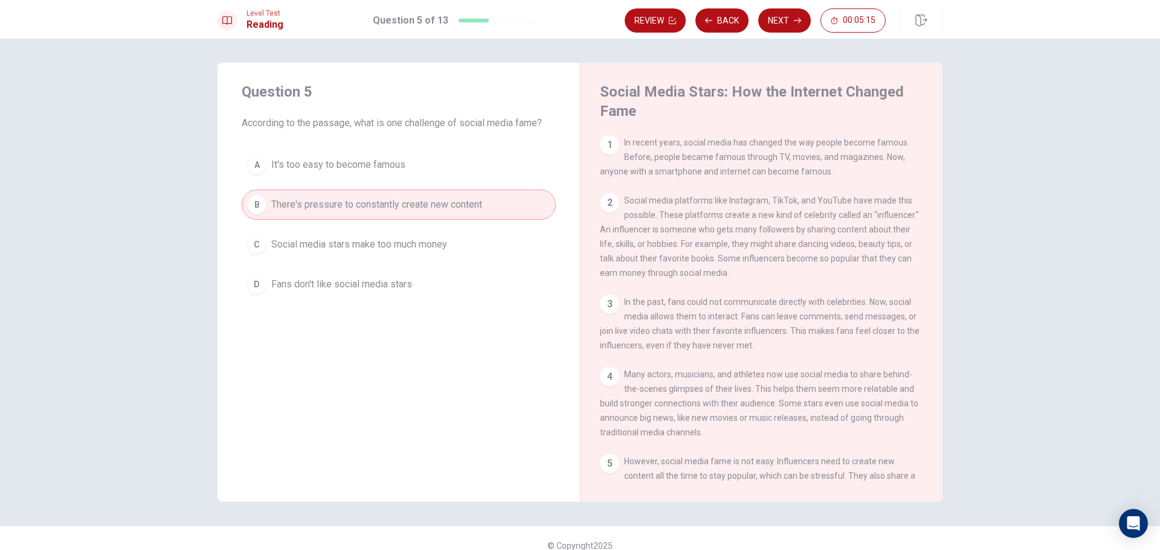
drag, startPoint x: 627, startPoint y: 210, endPoint x: 665, endPoint y: 205, distance: 37.7
click at [665, 205] on div "2 Social media platforms like Instagram, TikTok, and YouTube have made this pos…" at bounding box center [762, 236] width 324 height 87
drag, startPoint x: 665, startPoint y: 205, endPoint x: 723, endPoint y: 204, distance: 58.6
click at [723, 204] on span "Social media platforms like Instagram, TikTok, and YouTube have made this possi…" at bounding box center [759, 237] width 319 height 82
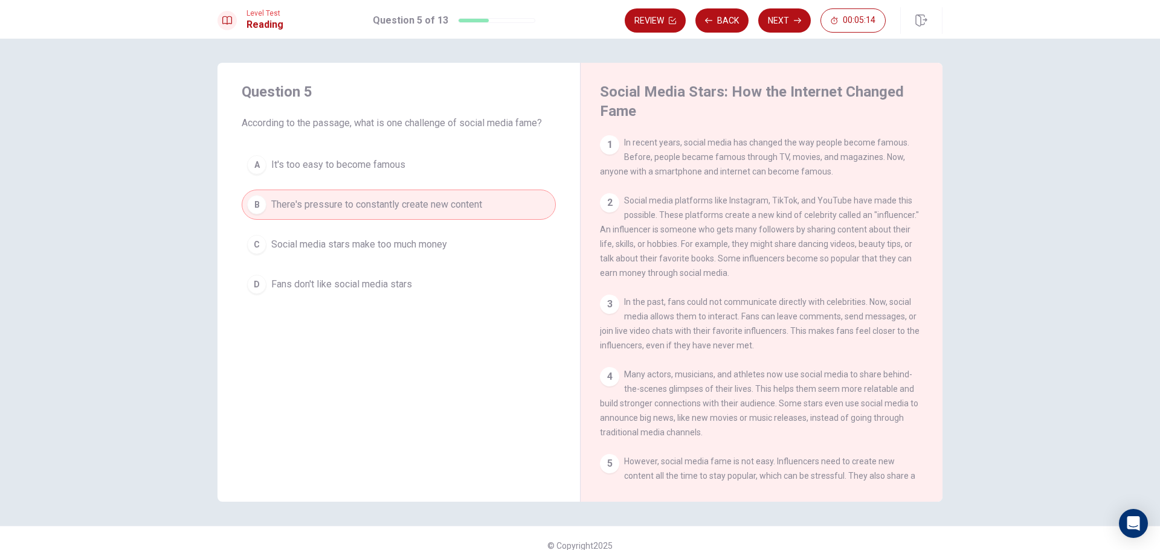
click at [723, 204] on span "Social media platforms like Instagram, TikTok, and YouTube have made this possi…" at bounding box center [759, 237] width 319 height 82
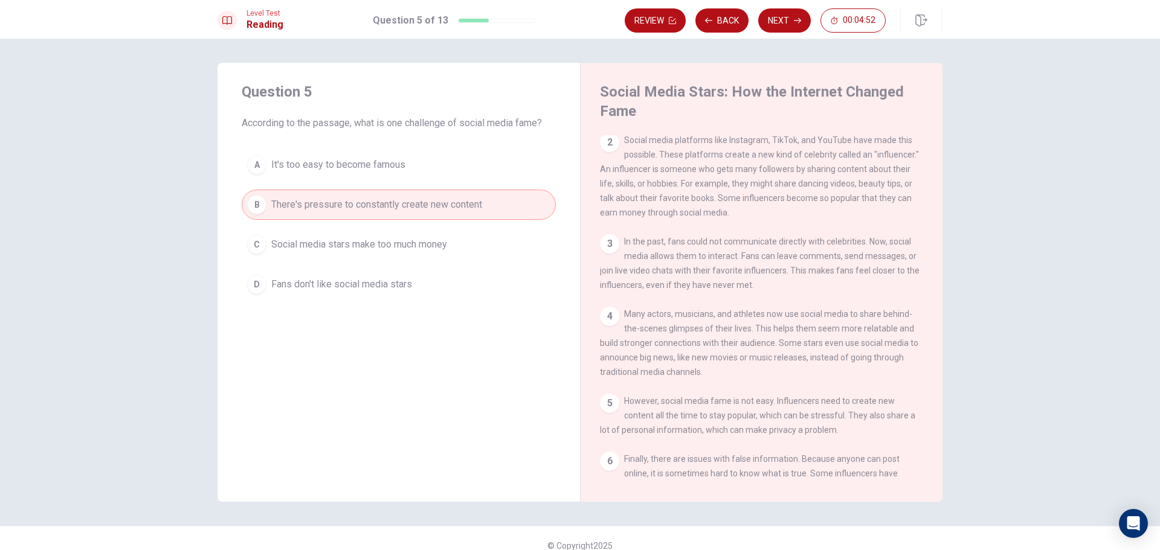
scroll to position [121, 0]
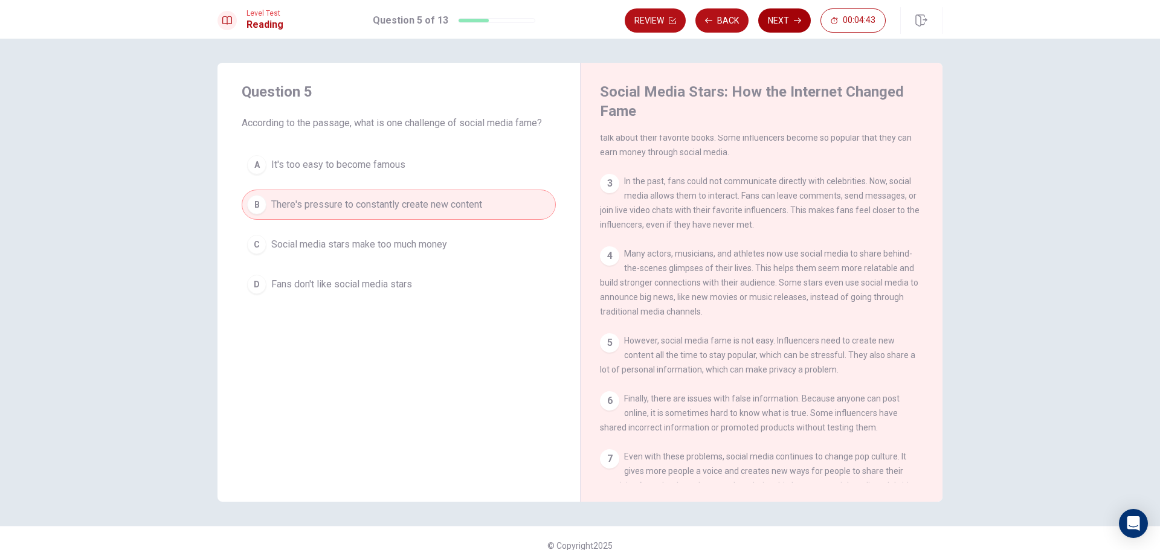
click at [782, 20] on button "Next" at bounding box center [784, 20] width 53 height 24
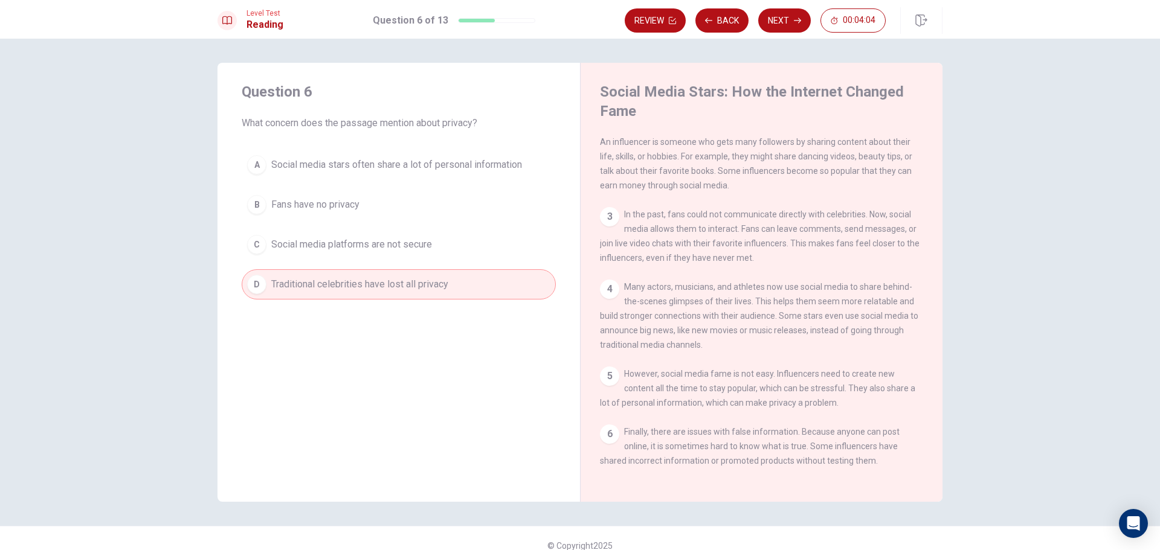
scroll to position [117, 0]
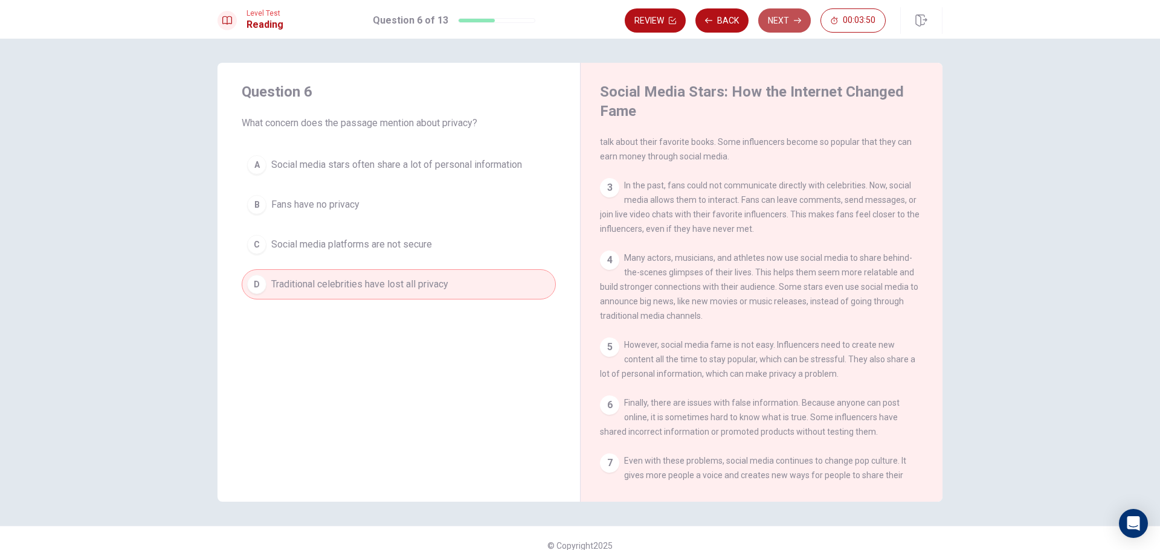
click at [798, 11] on button "Next" at bounding box center [784, 20] width 53 height 24
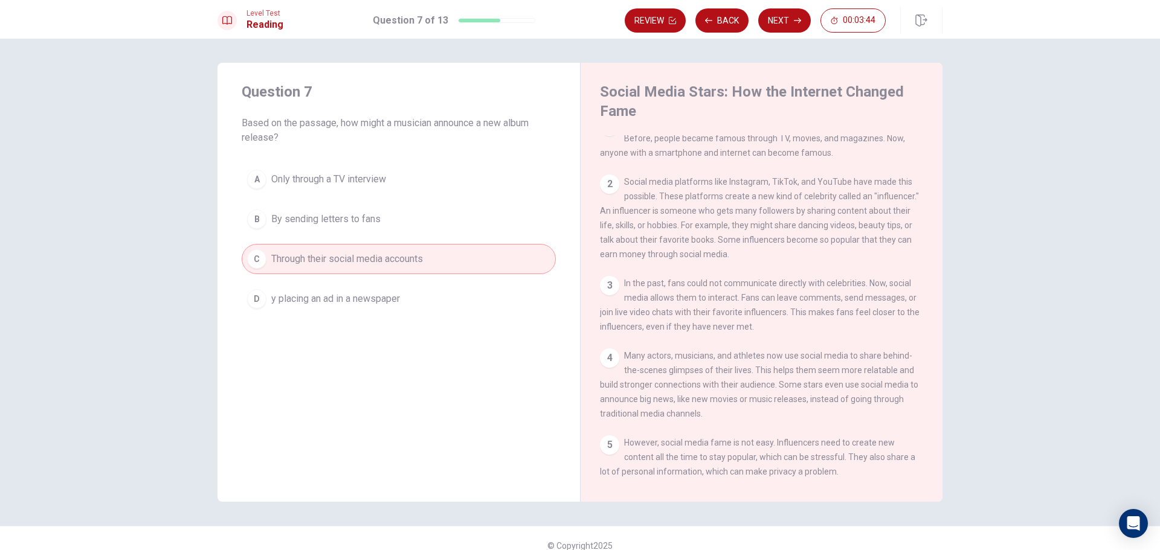
scroll to position [0, 0]
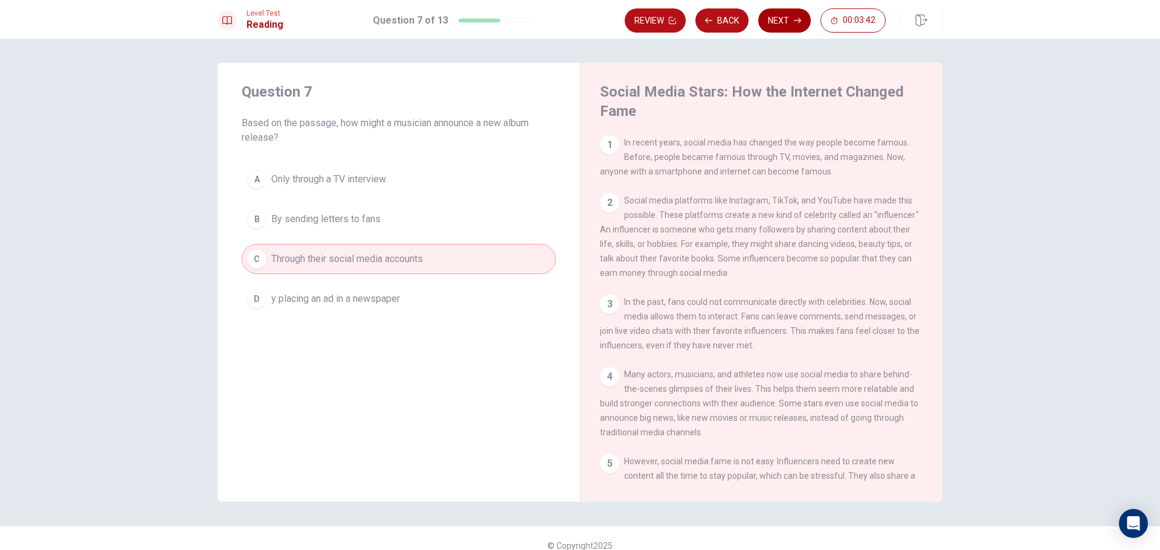
click at [772, 23] on button "Next" at bounding box center [784, 20] width 53 height 24
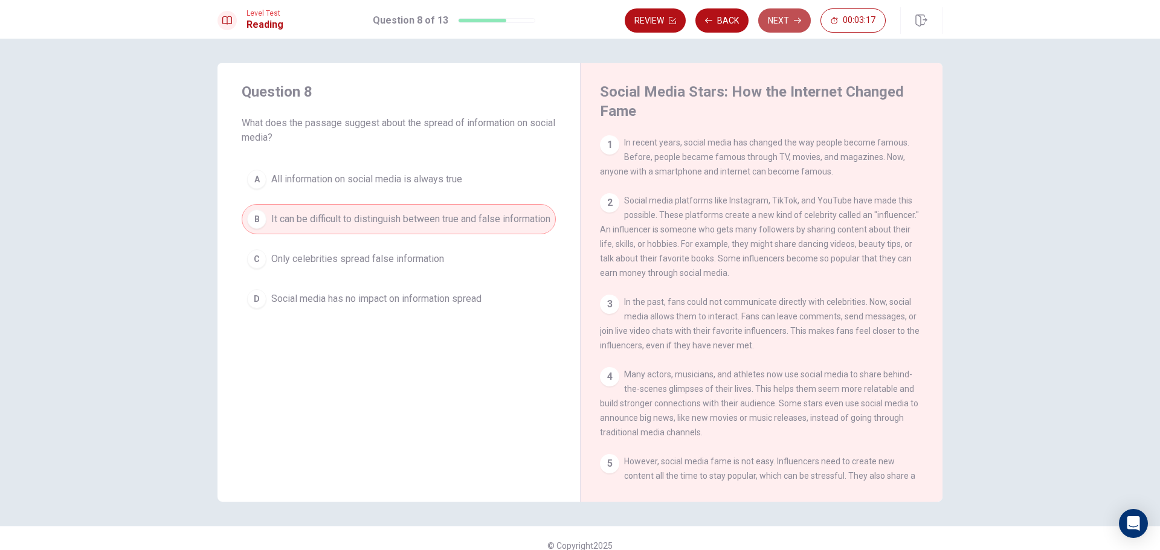
click at [769, 21] on button "Next" at bounding box center [784, 20] width 53 height 24
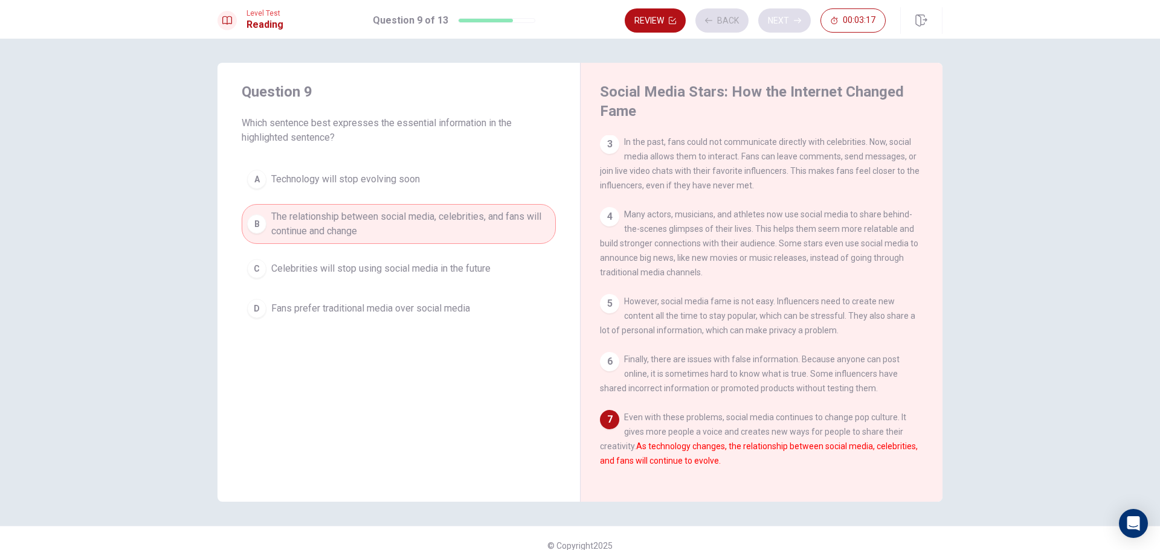
scroll to position [177, 0]
click at [778, 21] on button "Next" at bounding box center [784, 20] width 53 height 24
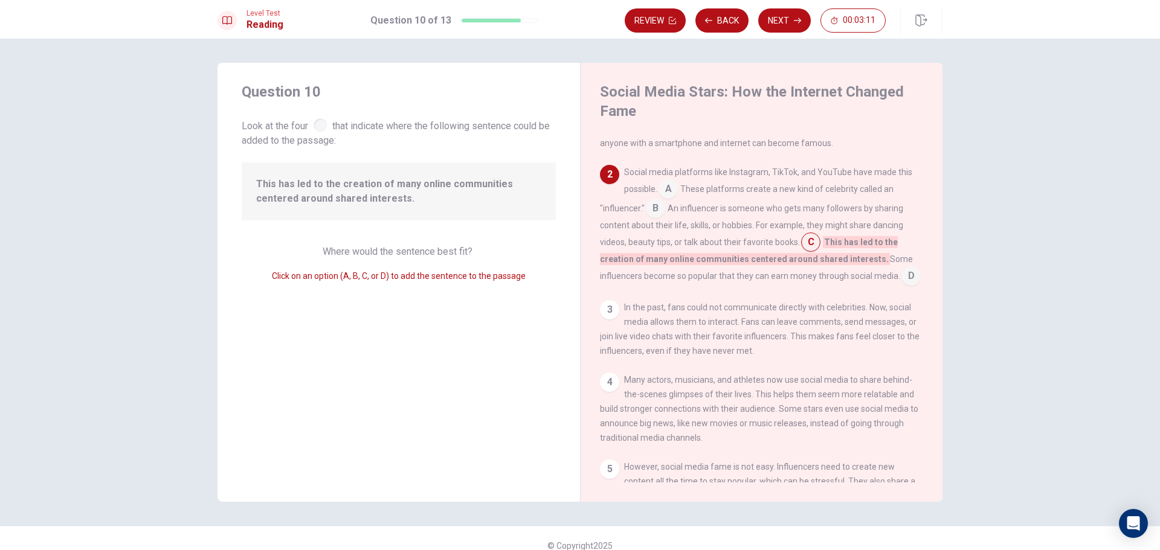
scroll to position [0, 0]
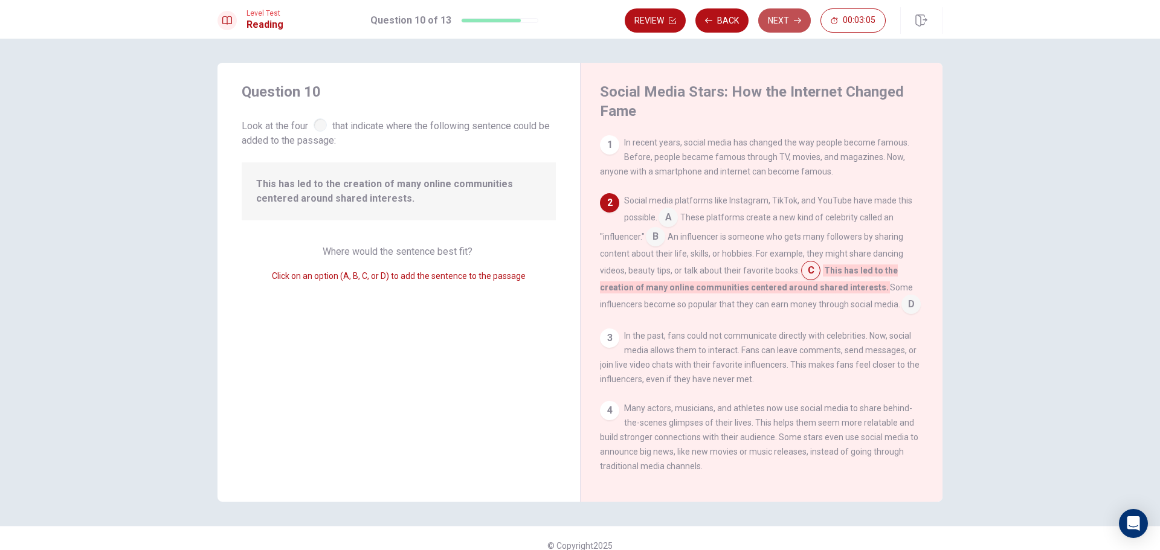
click at [769, 30] on button "Next" at bounding box center [784, 20] width 53 height 24
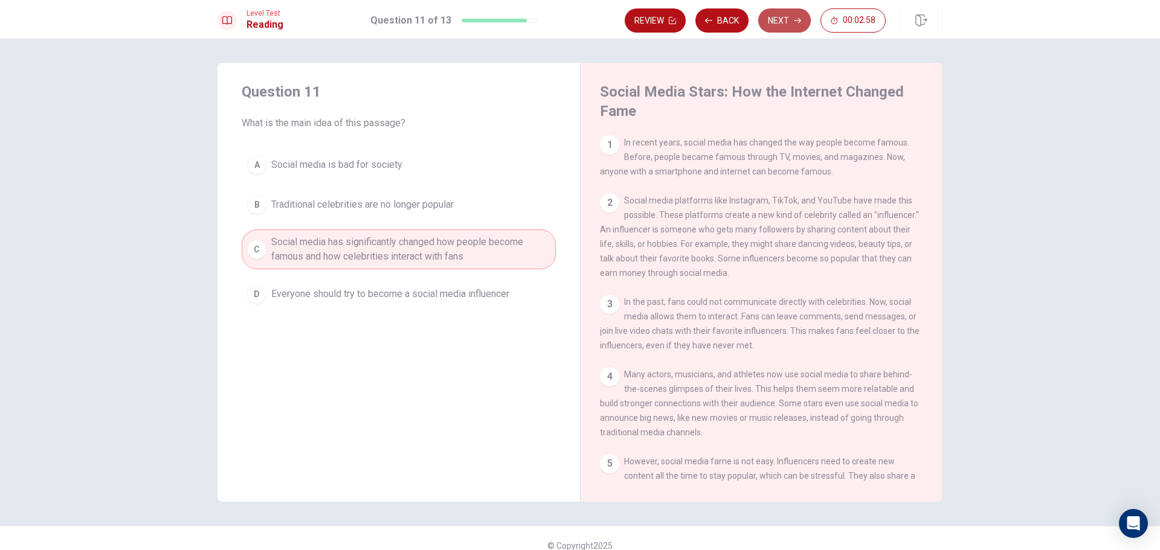
click at [784, 23] on button "Next" at bounding box center [784, 20] width 53 height 24
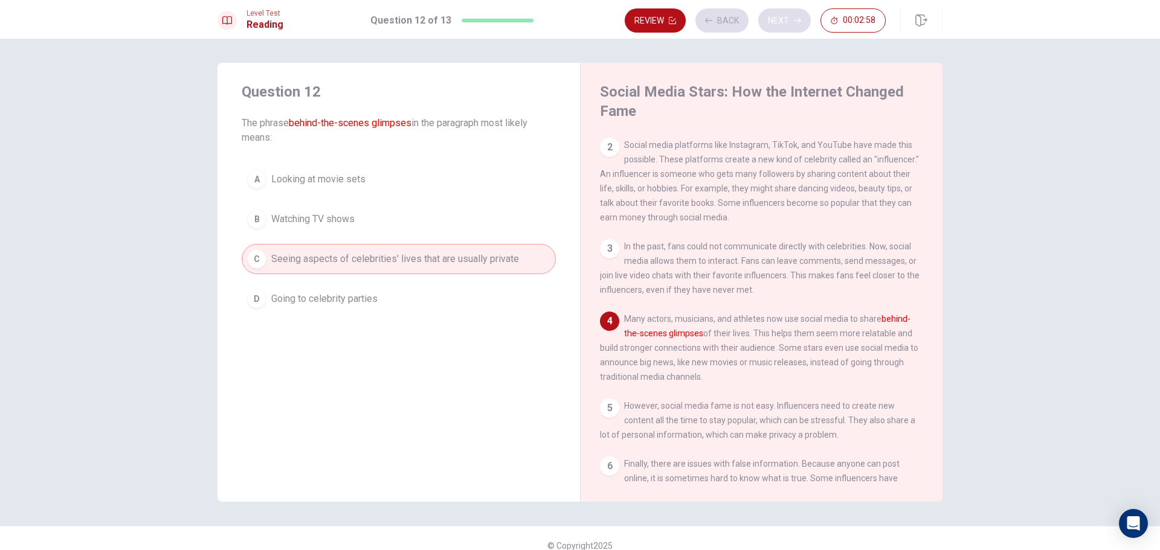
scroll to position [89, 0]
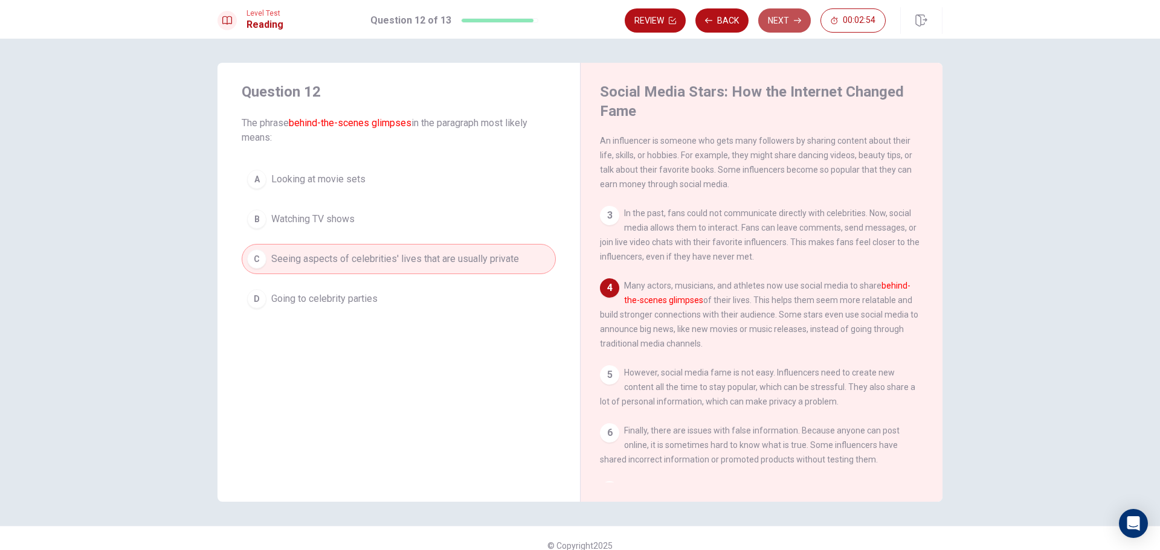
click at [790, 26] on button "Next" at bounding box center [784, 20] width 53 height 24
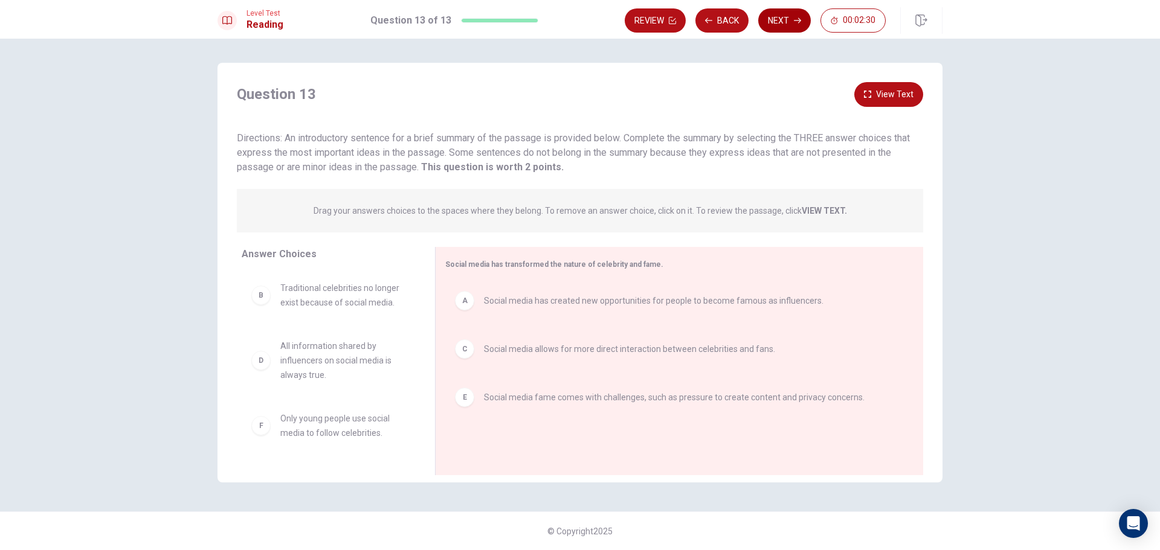
click at [784, 23] on button "Next" at bounding box center [784, 20] width 53 height 24
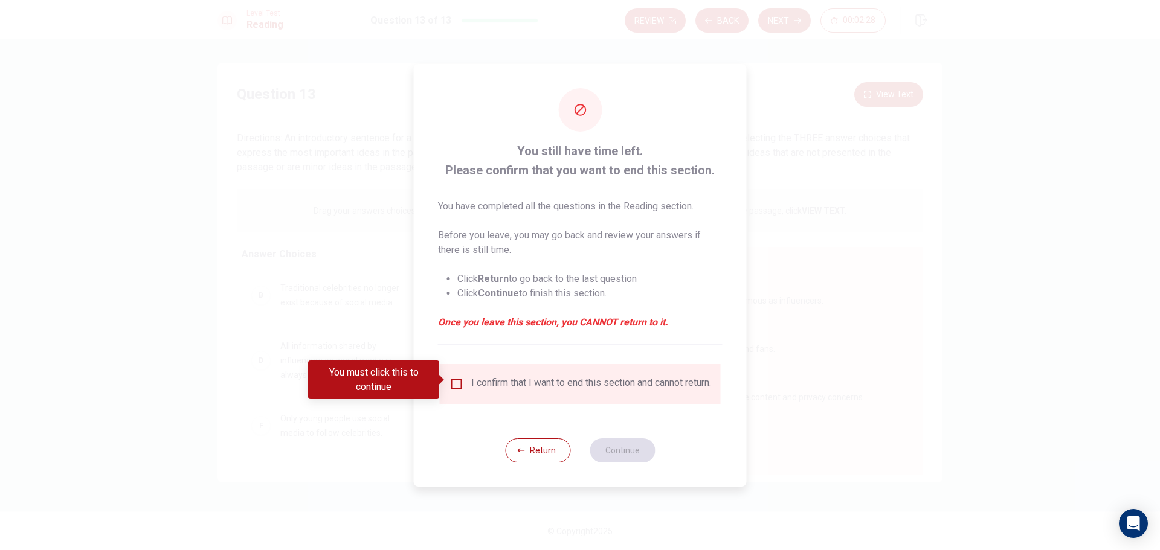
click at [457, 384] on input "You must click this to continue" at bounding box center [457, 384] width 15 height 15
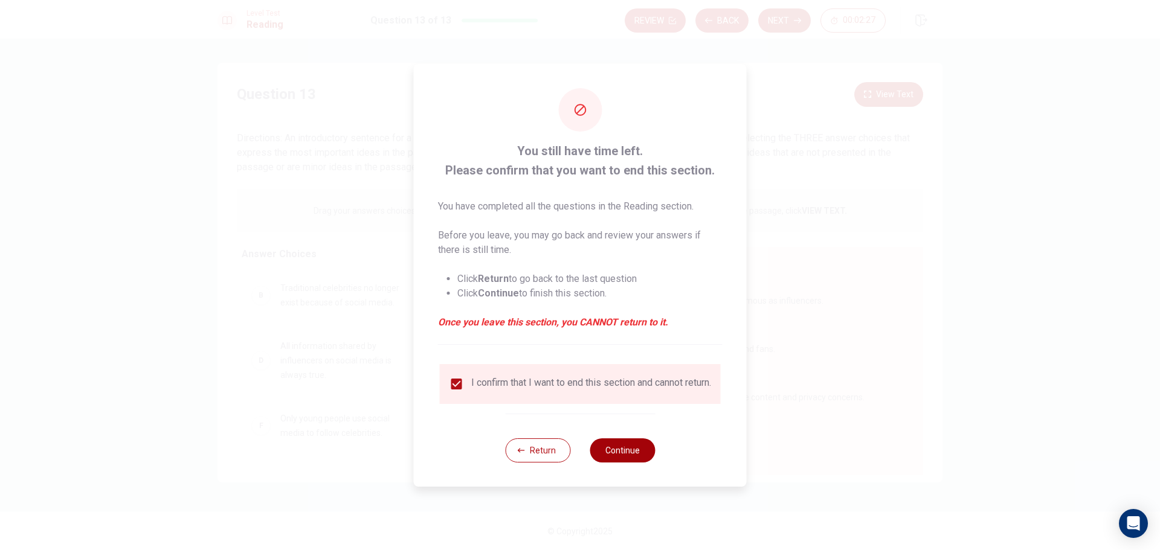
click at [612, 458] on button "Continue" at bounding box center [622, 451] width 65 height 24
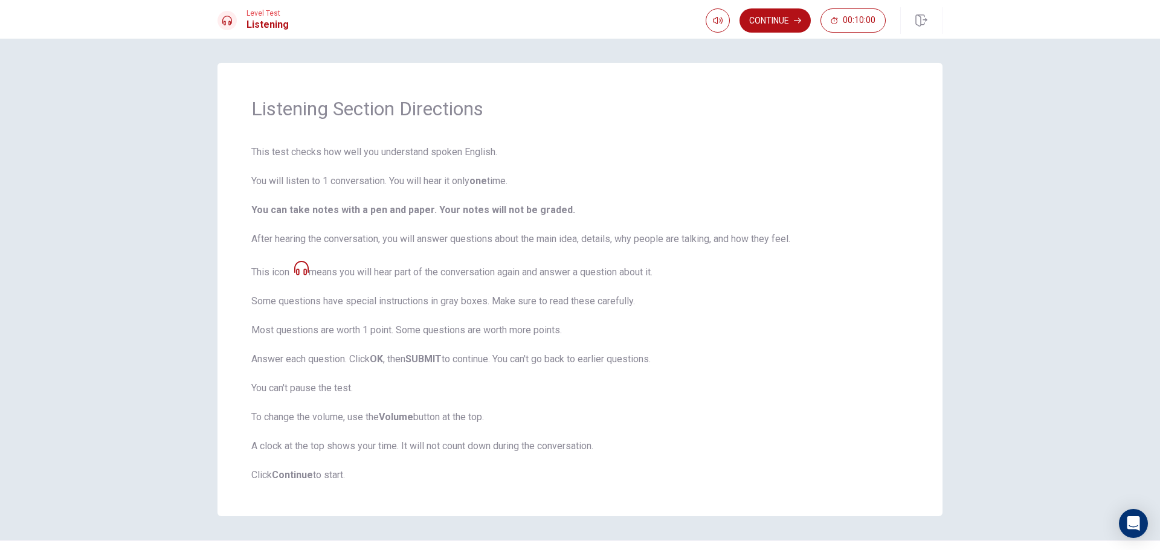
scroll to position [29, 0]
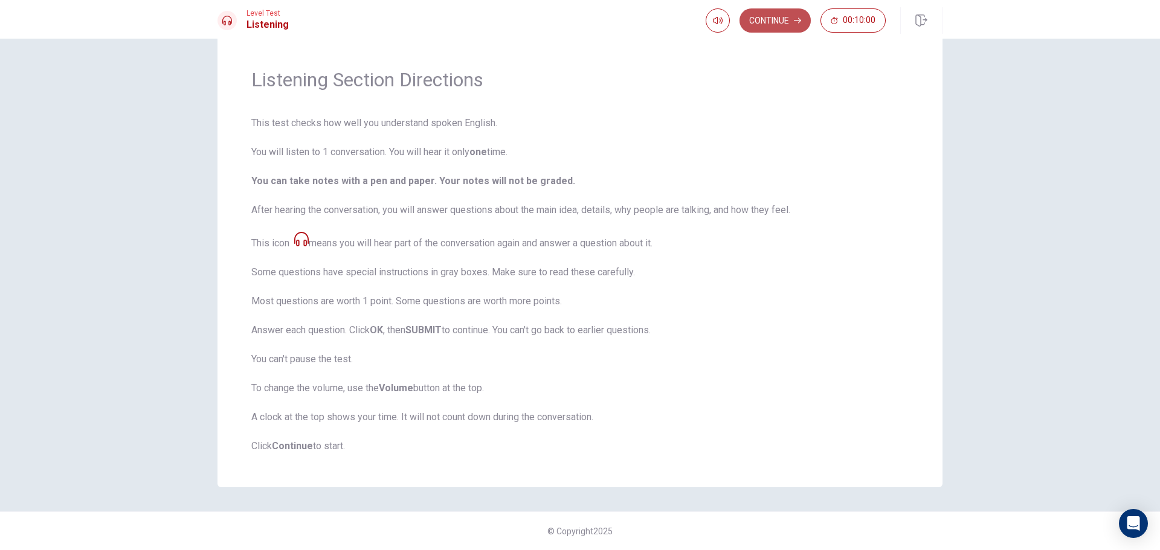
click at [773, 25] on button "Continue" at bounding box center [775, 20] width 71 height 24
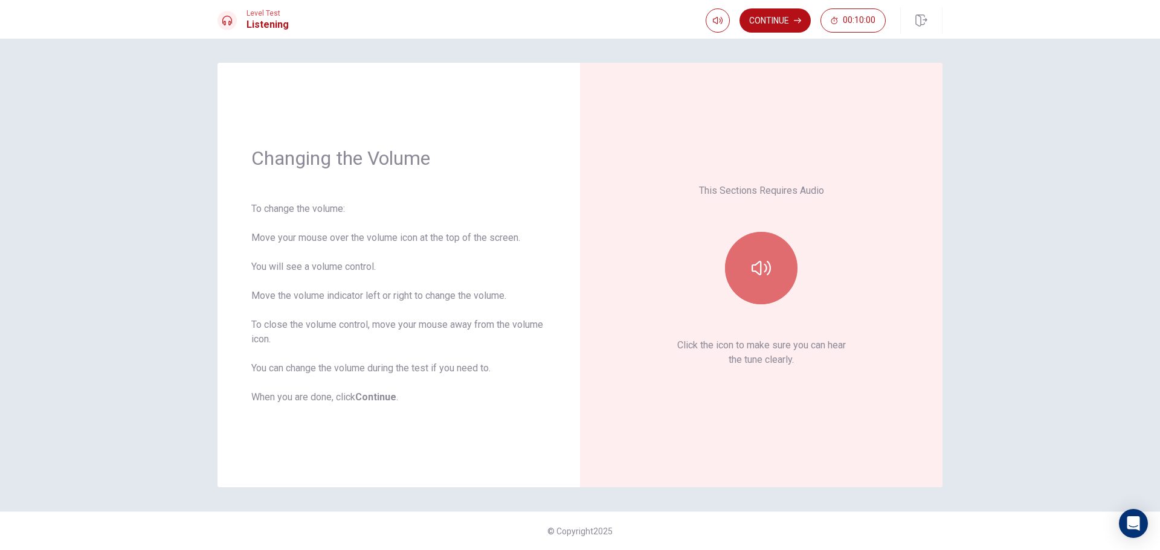
click at [775, 263] on button "button" at bounding box center [761, 268] width 73 height 73
click at [771, 25] on button "Continue" at bounding box center [775, 20] width 71 height 24
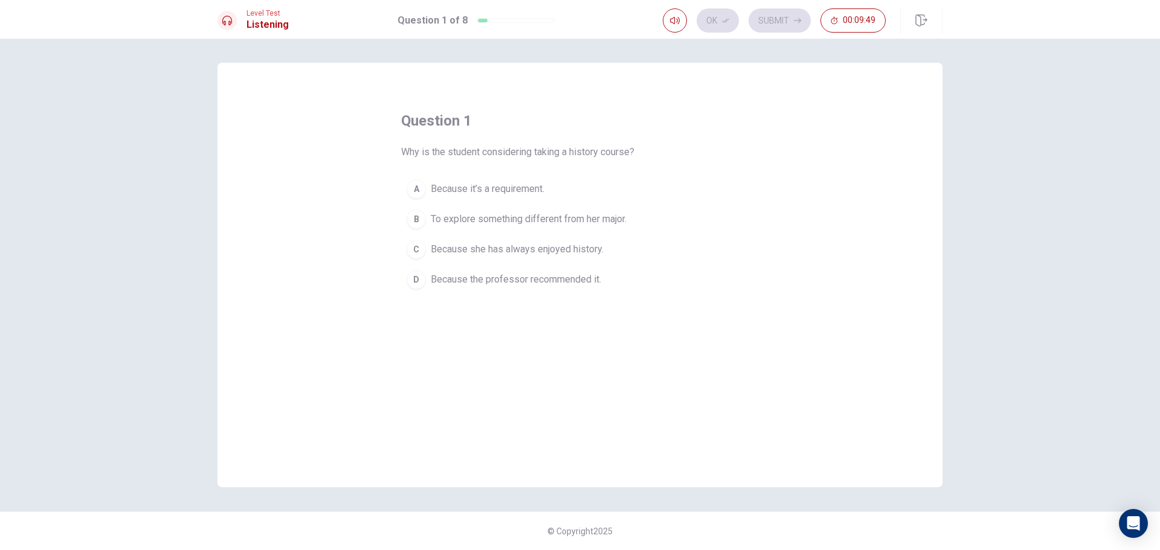
click at [454, 224] on span "To explore something different from her major." at bounding box center [529, 219] width 196 height 15
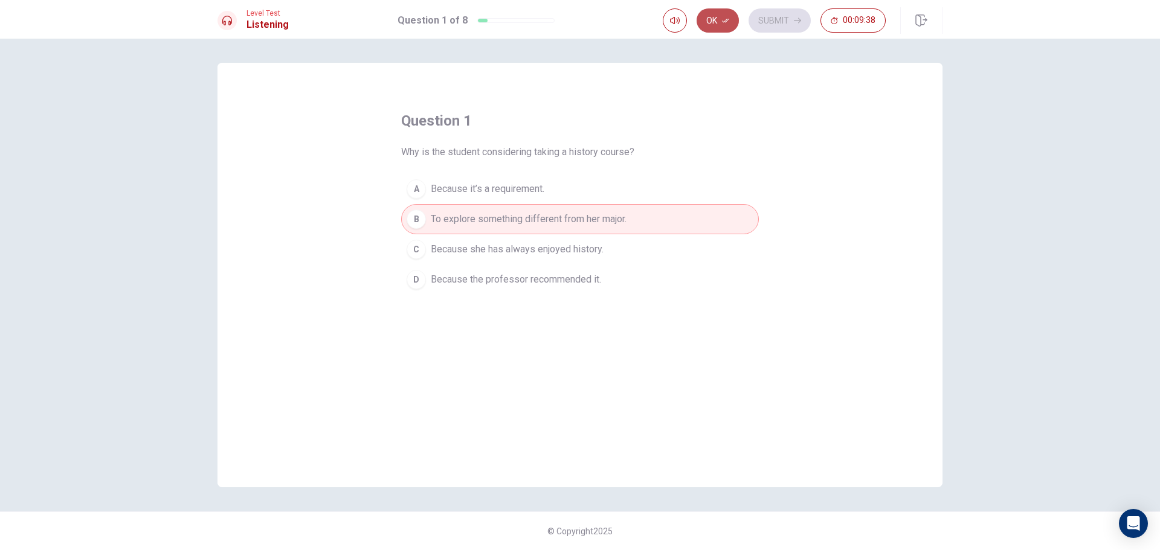
click at [721, 28] on button "Ok" at bounding box center [718, 20] width 42 height 24
click at [777, 22] on button "Submit" at bounding box center [780, 20] width 62 height 24
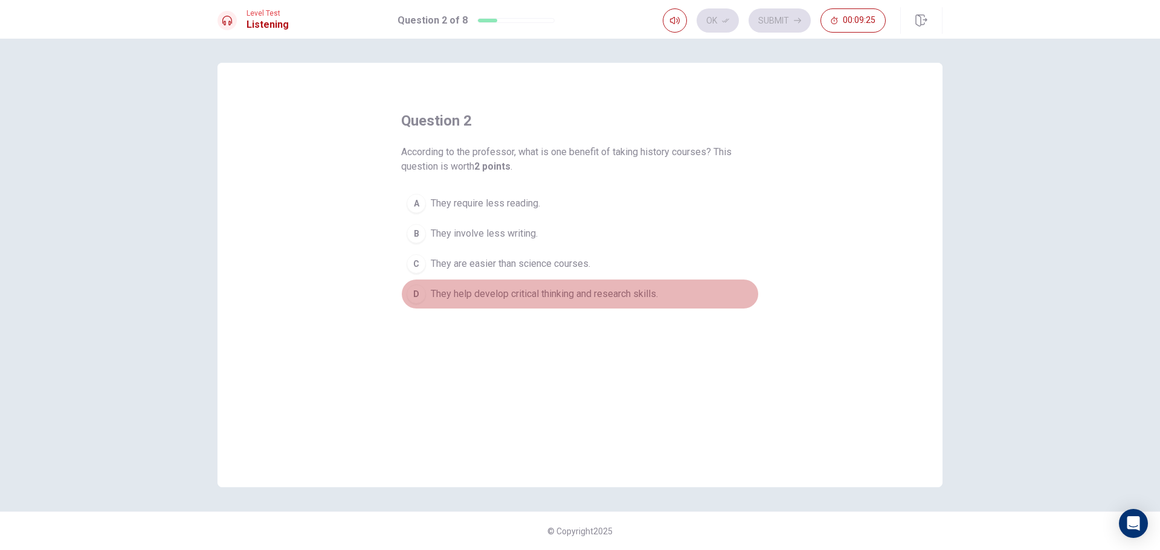
click at [458, 298] on span "They help develop critical thinking and research skills." at bounding box center [544, 294] width 227 height 15
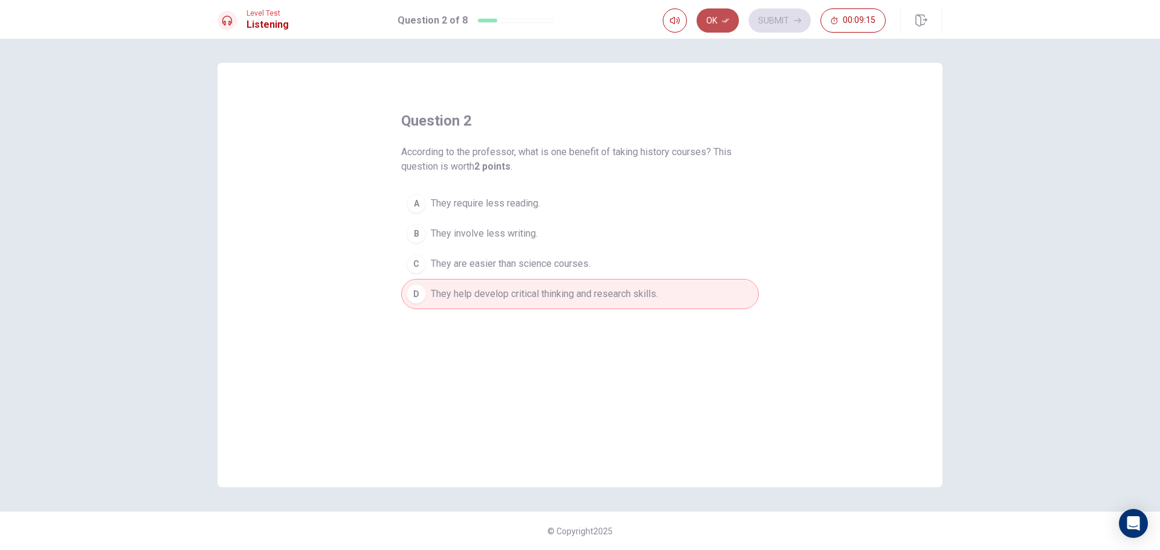
click at [715, 21] on button "Ok" at bounding box center [718, 20] width 42 height 24
click at [769, 19] on button "Submit" at bounding box center [780, 20] width 62 height 24
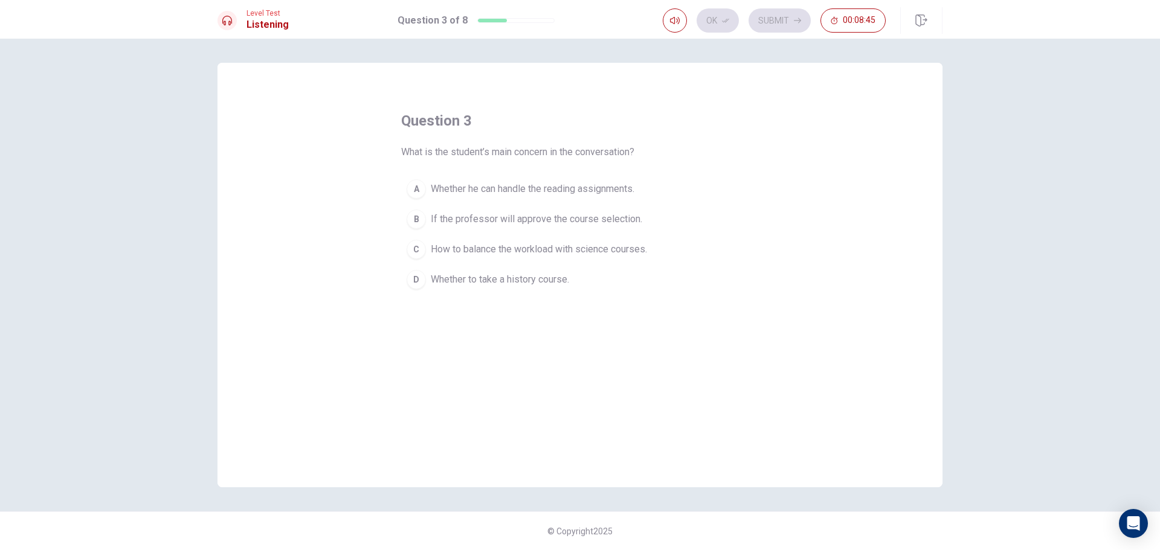
click at [465, 279] on span "Whether to take a history course." at bounding box center [500, 280] width 138 height 15
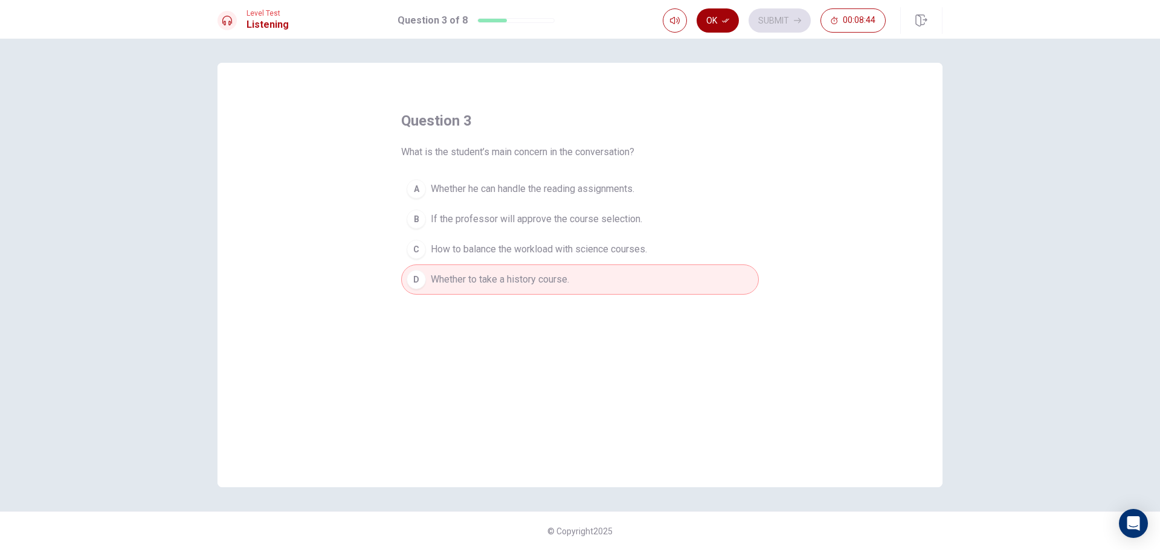
click at [718, 27] on button "Ok" at bounding box center [718, 20] width 42 height 24
click at [760, 24] on button "Submit" at bounding box center [780, 20] width 62 height 24
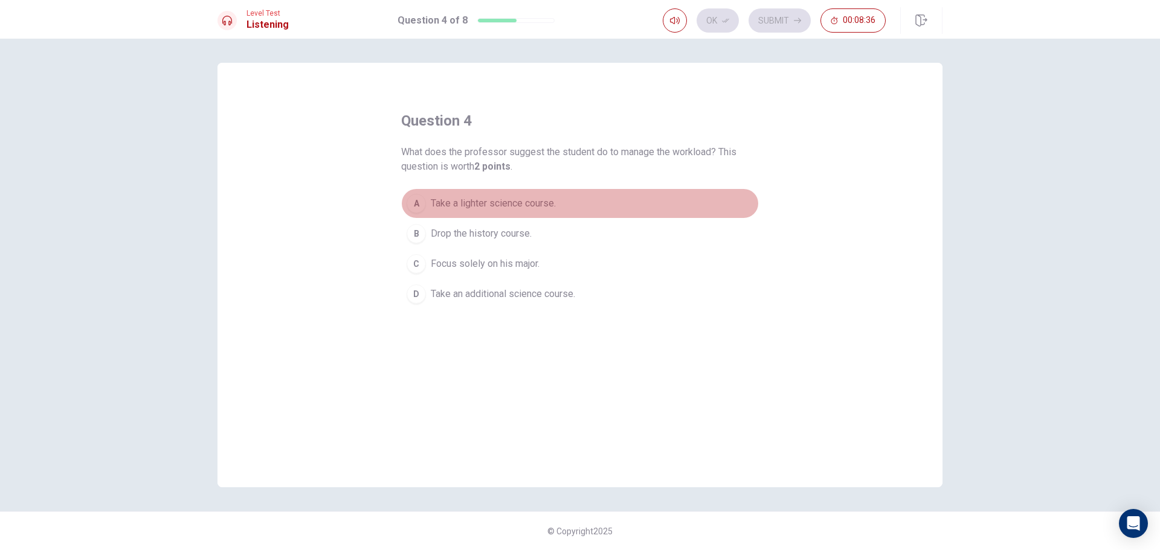
click at [526, 204] on span "Take a lighter science course." at bounding box center [493, 203] width 125 height 15
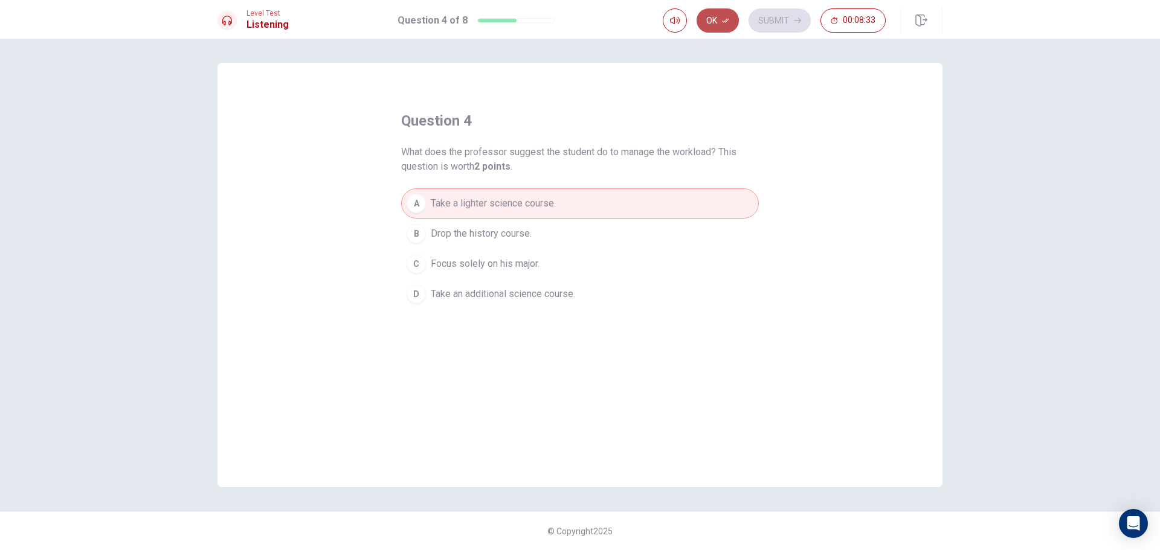
click at [711, 15] on button "Ok" at bounding box center [718, 20] width 42 height 24
click at [778, 21] on button "Submit" at bounding box center [780, 20] width 62 height 24
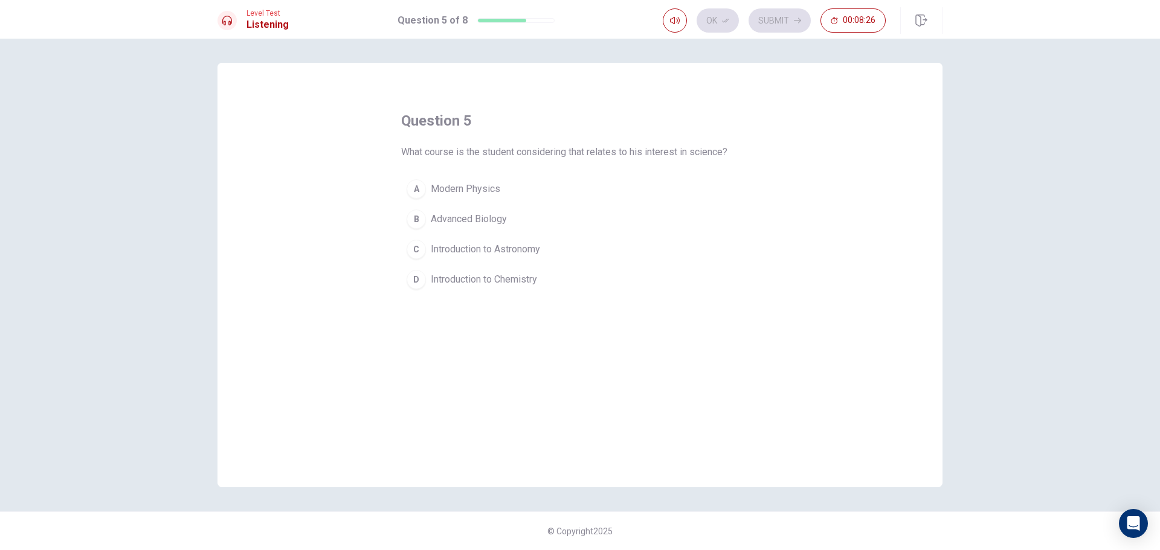
drag, startPoint x: 413, startPoint y: 155, endPoint x: 454, endPoint y: 153, distance: 41.1
click at [454, 153] on span "What course is the student considering that relates to his interest in science?" at bounding box center [564, 152] width 326 height 15
click at [506, 254] on span "Introduction to Astronomy" at bounding box center [485, 249] width 109 height 15
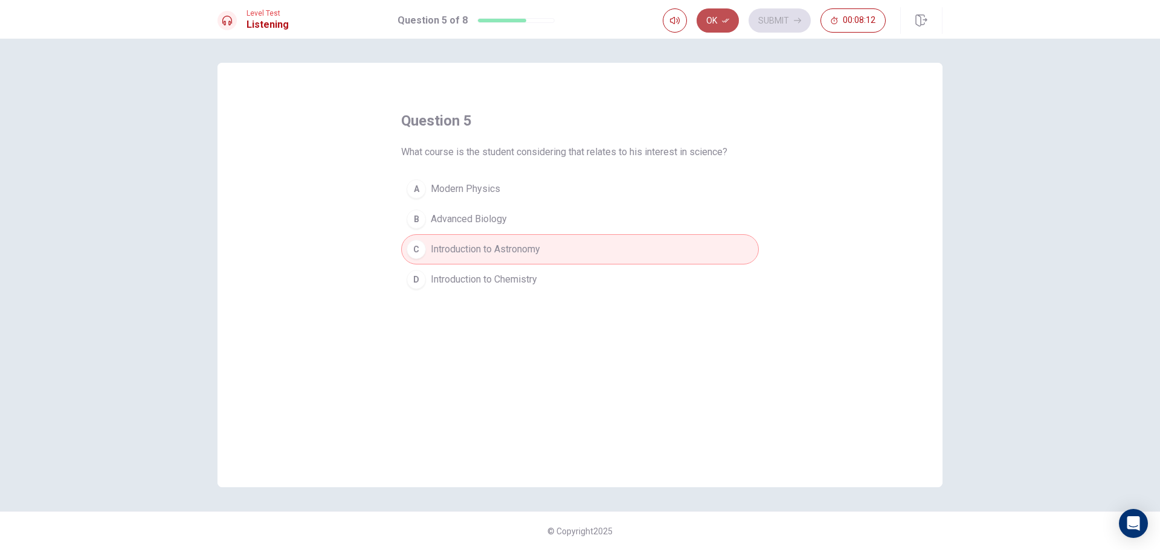
click at [719, 20] on button "Ok" at bounding box center [718, 20] width 42 height 24
click at [767, 24] on button "Submit" at bounding box center [780, 20] width 62 height 24
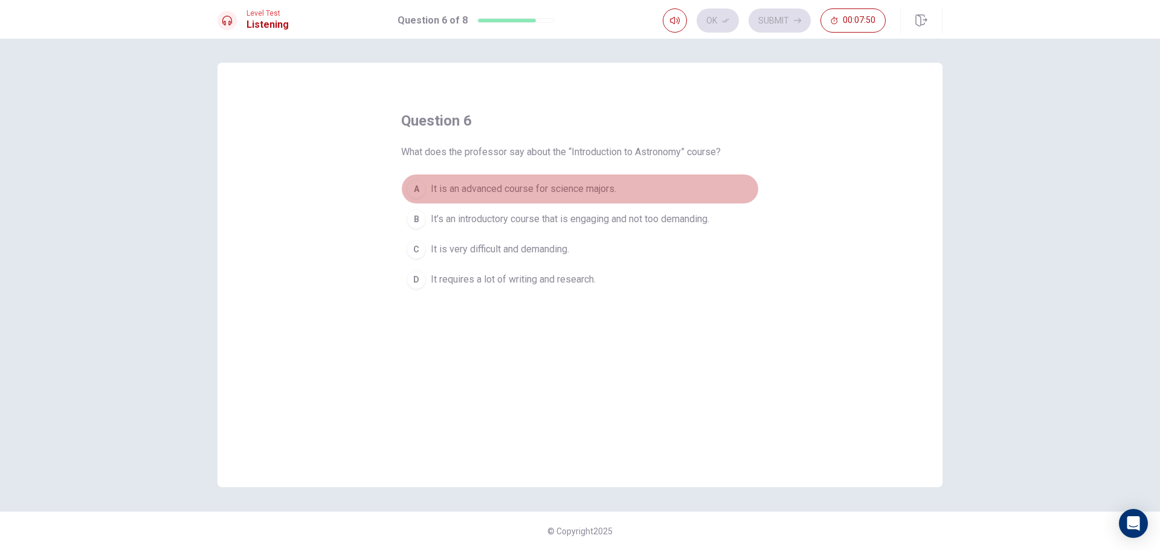
click at [457, 192] on span "It is an advanced course for science majors." at bounding box center [524, 189] width 186 height 15
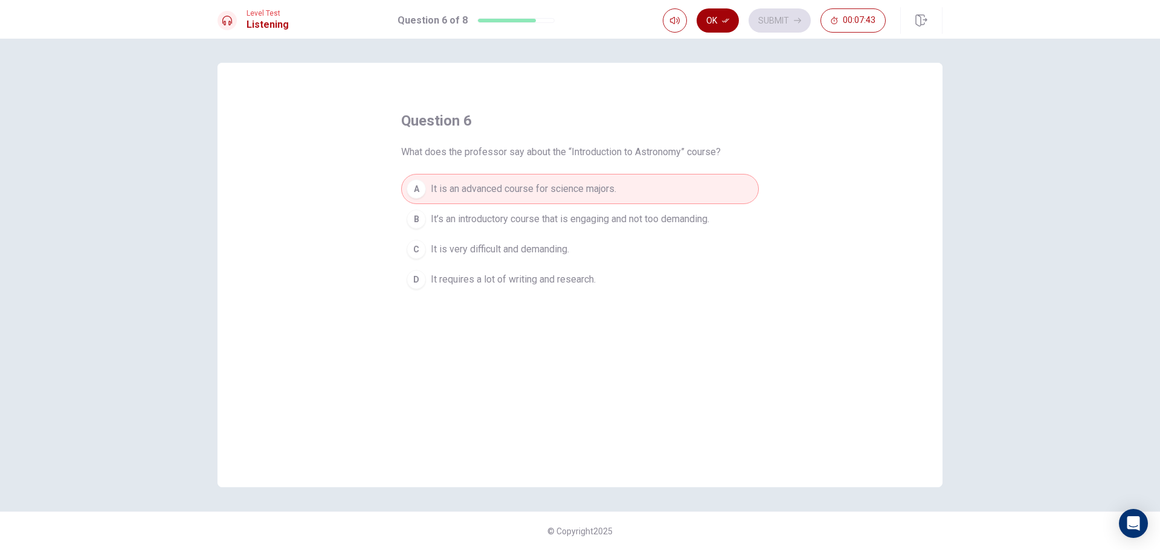
click at [713, 22] on button "Ok" at bounding box center [718, 20] width 42 height 24
click at [756, 18] on button "Submit" at bounding box center [780, 20] width 62 height 24
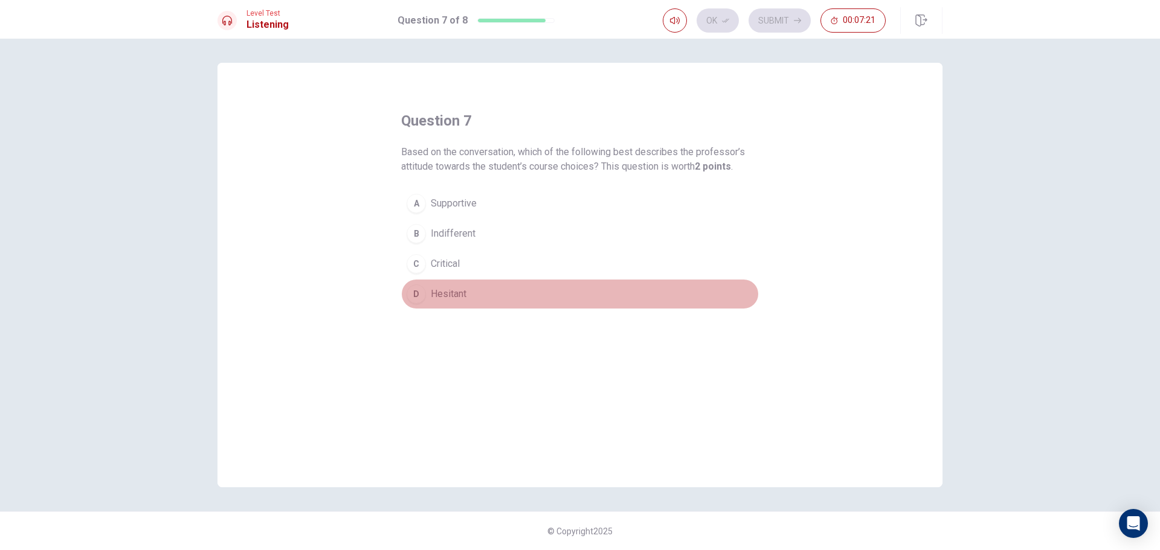
click at [455, 288] on span "Hesitant" at bounding box center [449, 294] width 36 height 15
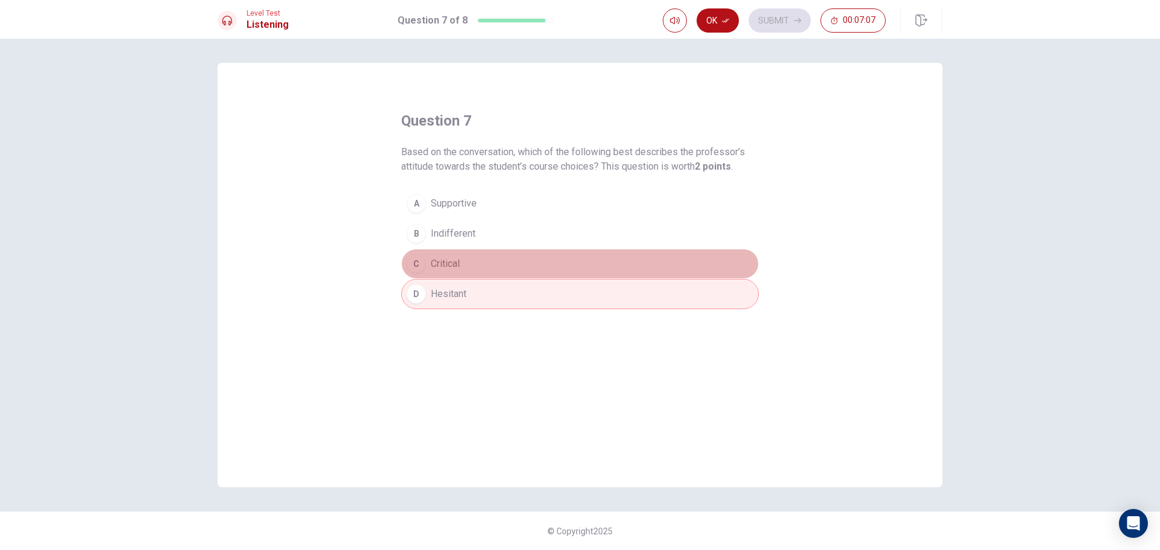
click at [447, 260] on span "Critical" at bounding box center [445, 264] width 29 height 15
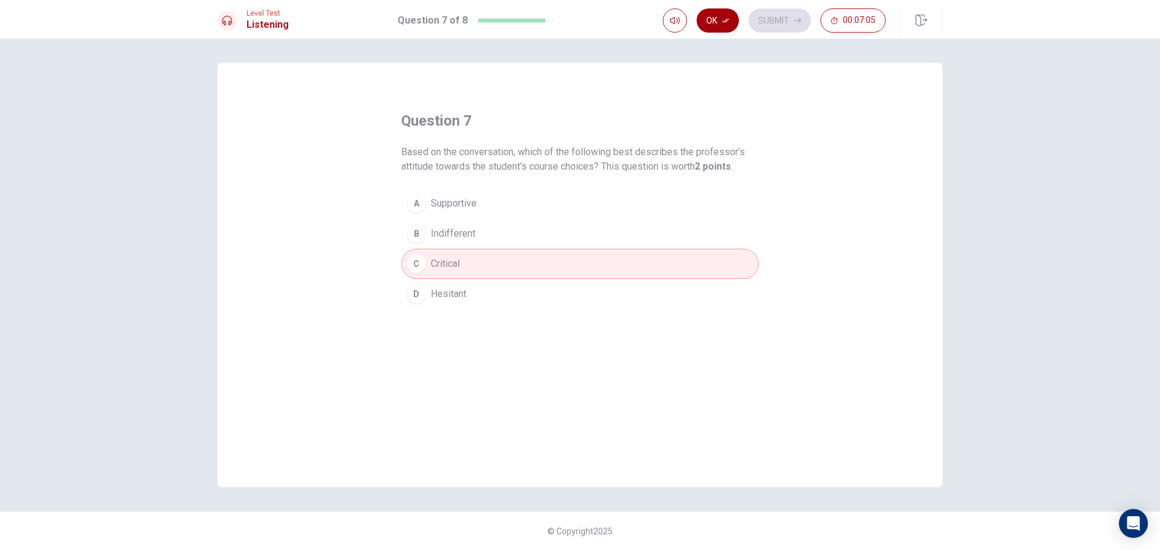
click at [726, 24] on button "Ok" at bounding box center [718, 20] width 42 height 24
click at [763, 22] on button "Submit" at bounding box center [780, 20] width 62 height 24
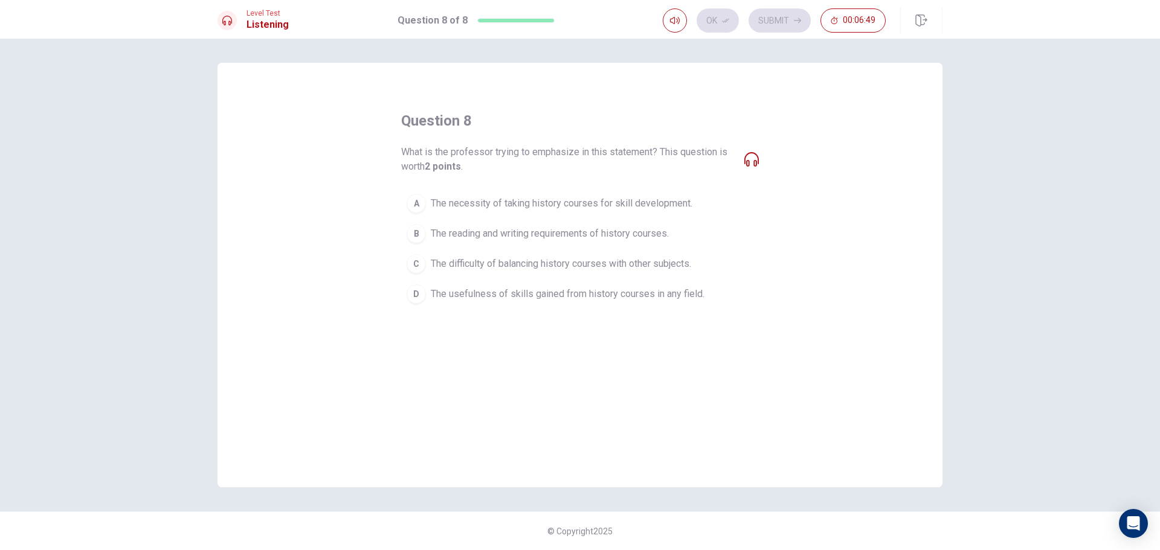
click at [505, 227] on span "The reading and writing requirements of history courses." at bounding box center [550, 234] width 238 height 15
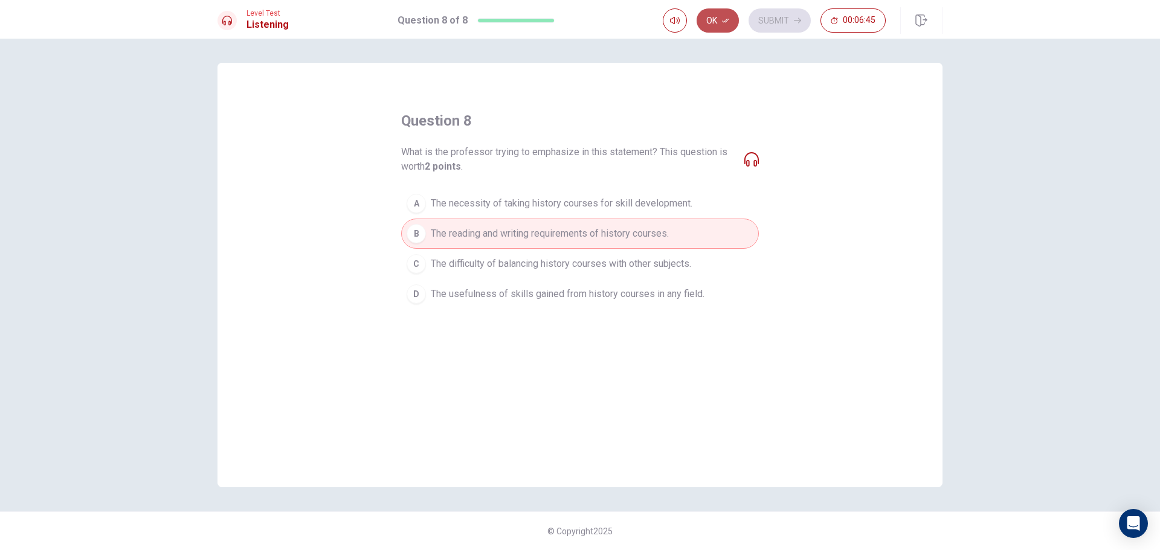
click at [713, 18] on button "Ok" at bounding box center [718, 20] width 42 height 24
click at [773, 18] on button "Submit" at bounding box center [780, 20] width 62 height 24
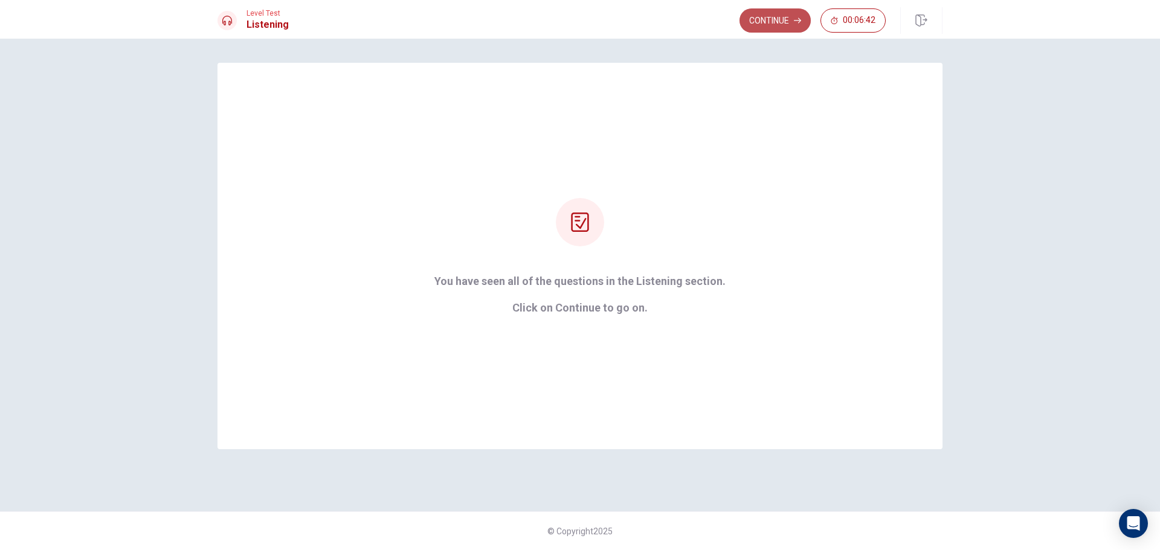
click at [779, 15] on button "Continue" at bounding box center [775, 20] width 71 height 24
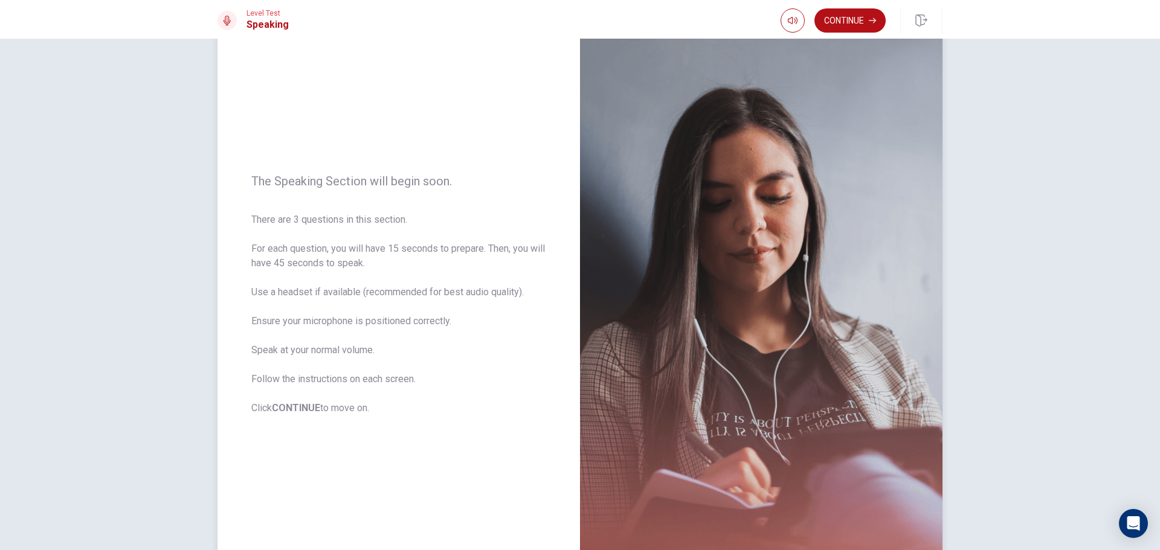
scroll to position [60, 0]
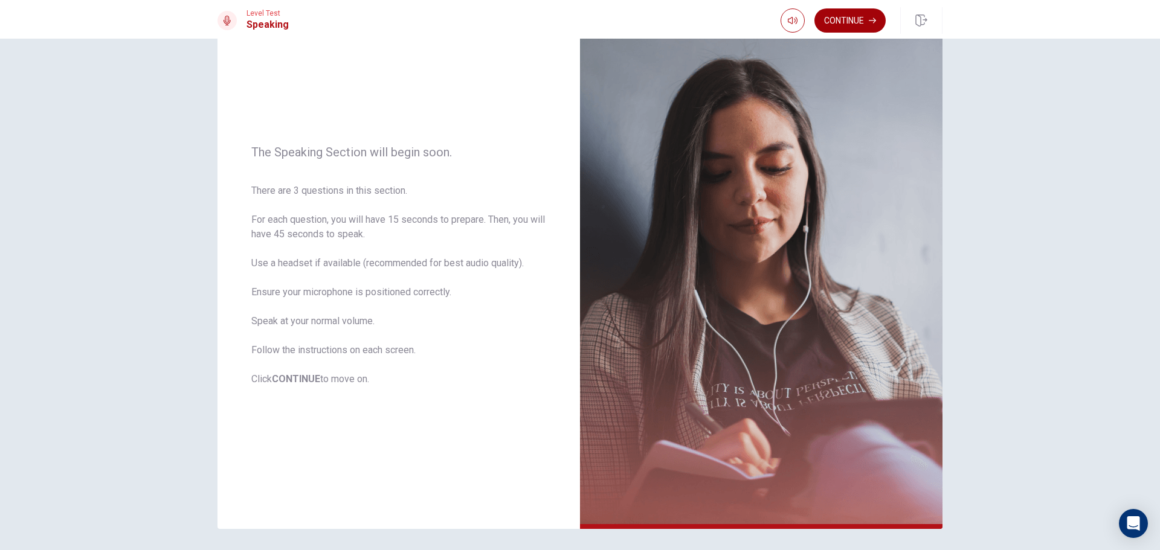
click at [847, 25] on button "Continue" at bounding box center [850, 20] width 71 height 24
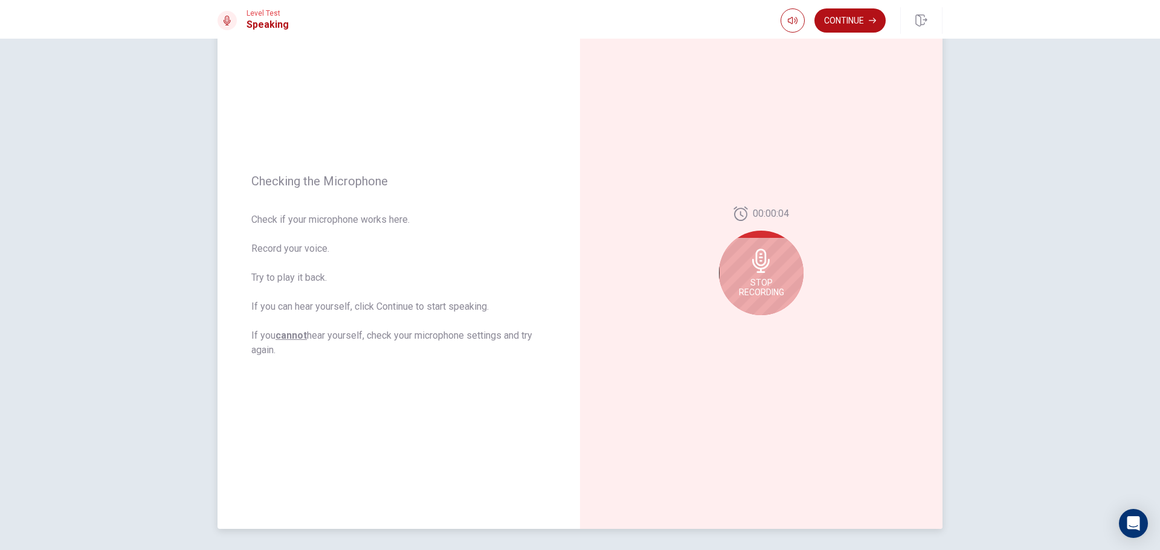
click at [765, 258] on icon at bounding box center [761, 261] width 24 height 24
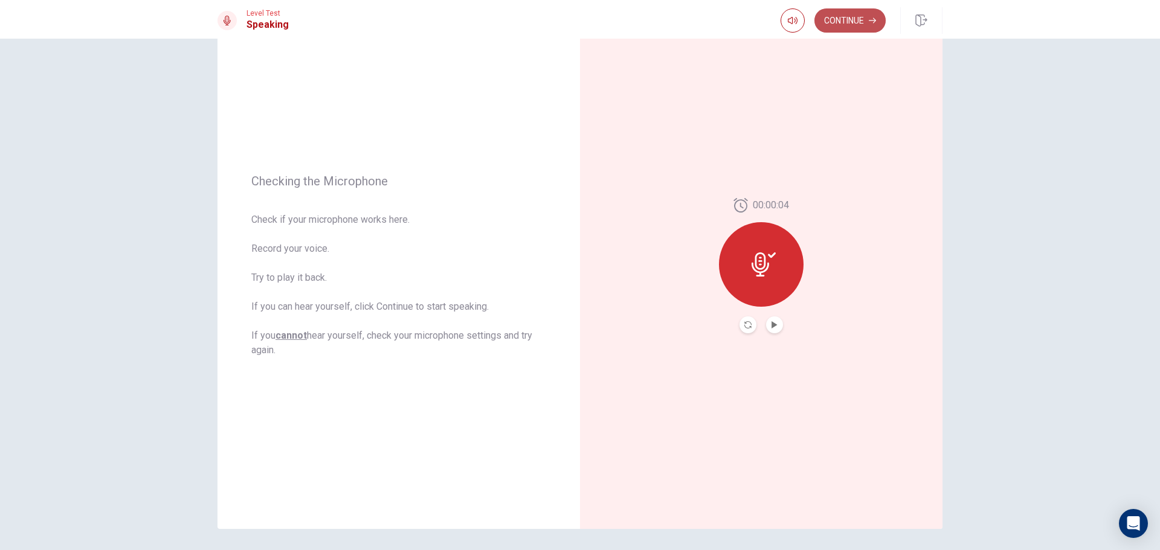
click at [845, 13] on button "Continue" at bounding box center [850, 20] width 71 height 24
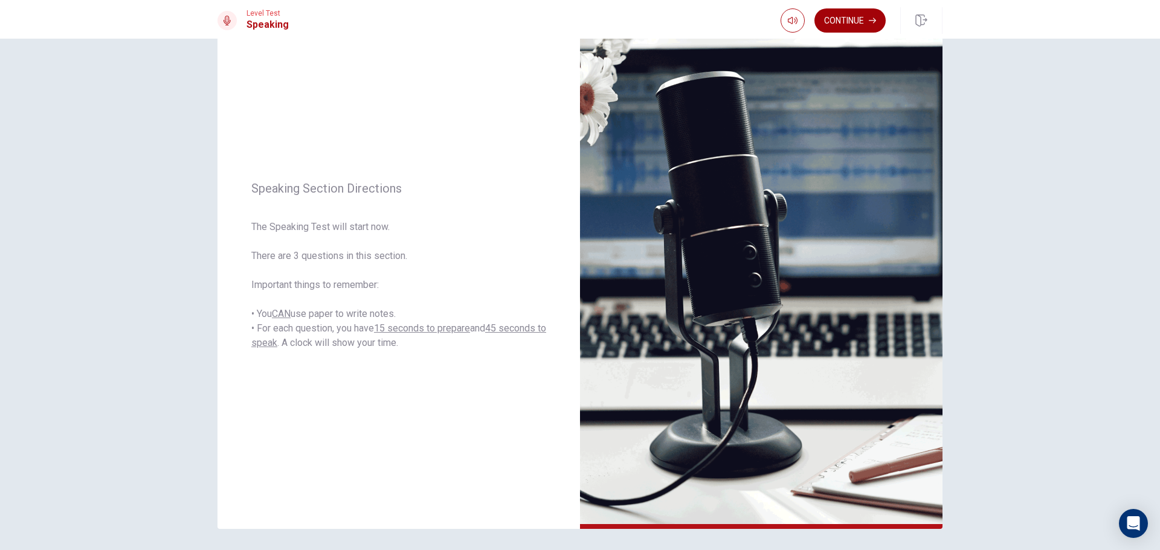
click at [830, 19] on button "Continue" at bounding box center [850, 20] width 71 height 24
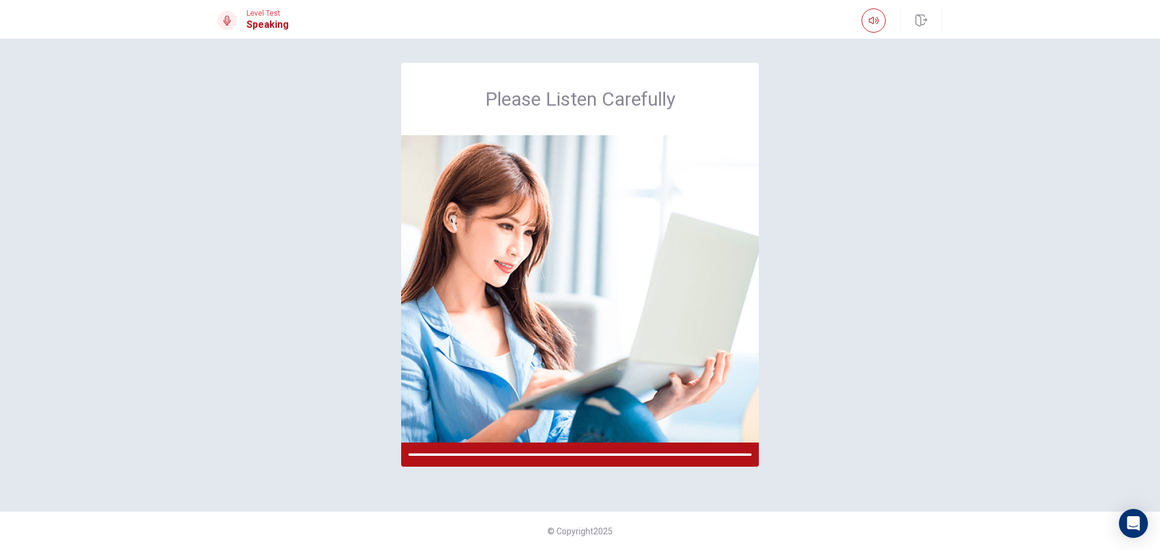
scroll to position [0, 0]
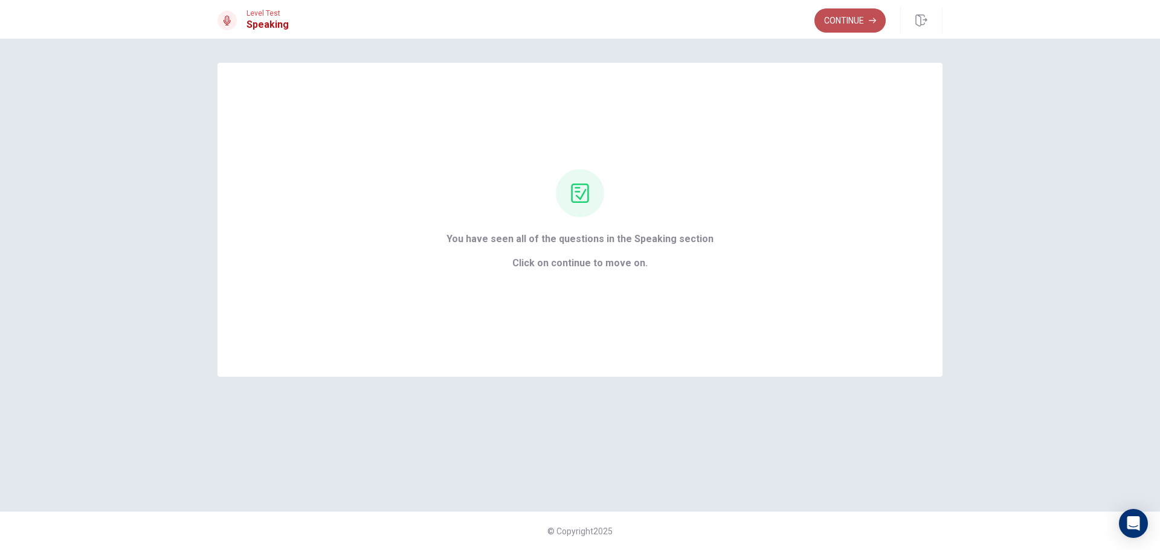
click at [842, 20] on button "Continue" at bounding box center [850, 20] width 71 height 24
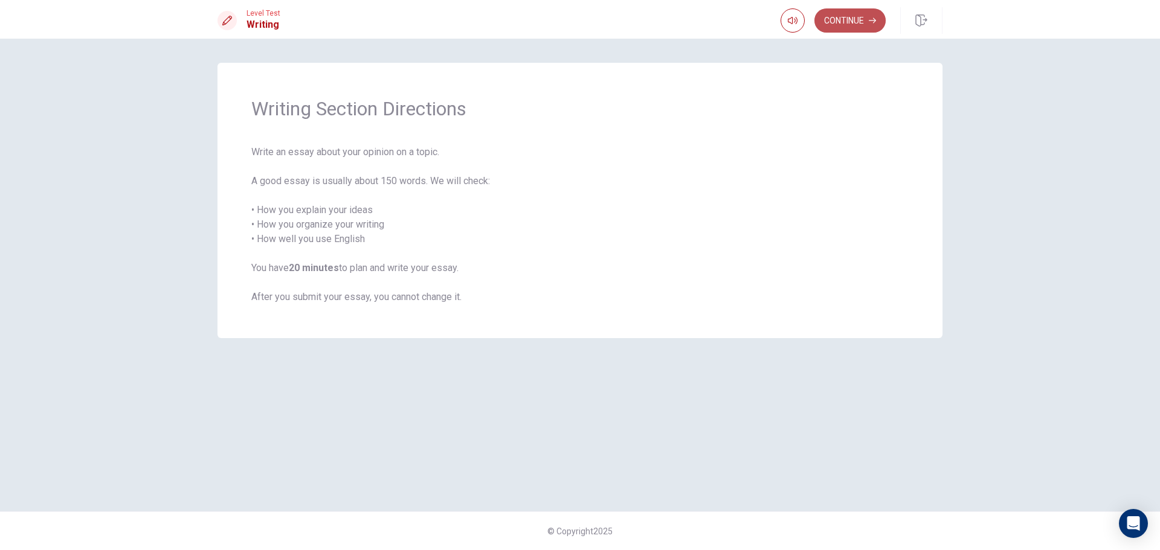
click at [828, 24] on button "Continue" at bounding box center [850, 20] width 71 height 24
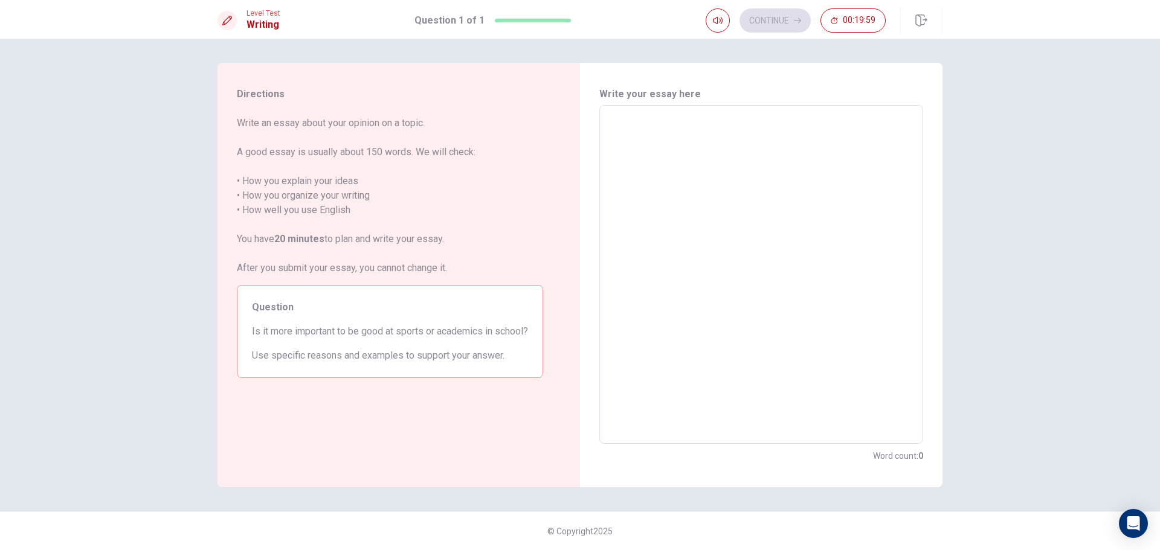
click at [690, 116] on textarea at bounding box center [761, 274] width 307 height 319
type textarea "i"
type textarea "x"
type textarea "in"
type textarea "x"
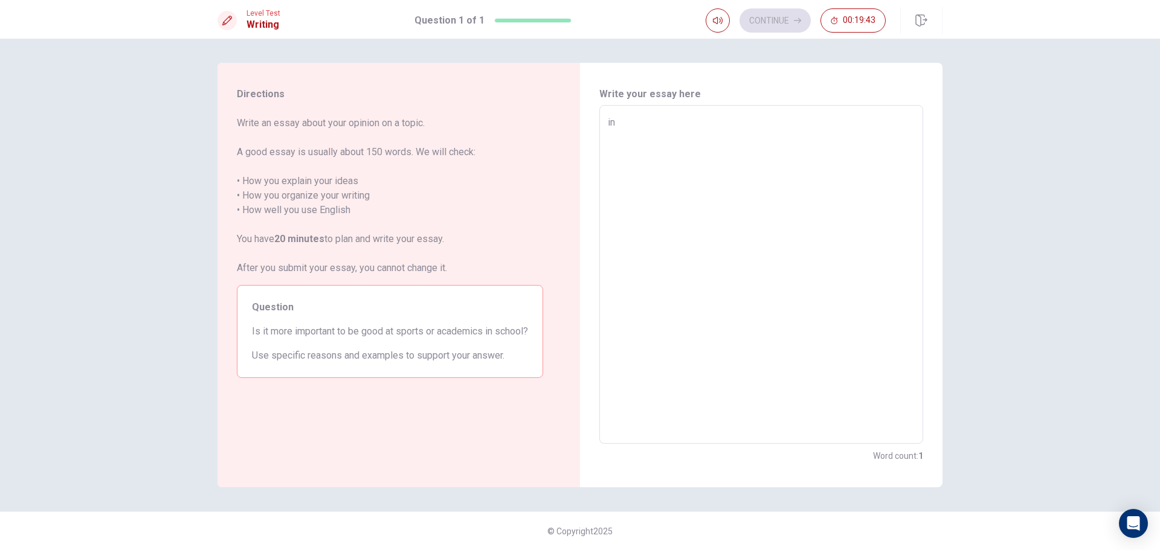
type textarea "in"
type textarea "x"
type textarea "in m"
type textarea "x"
type textarea "in my"
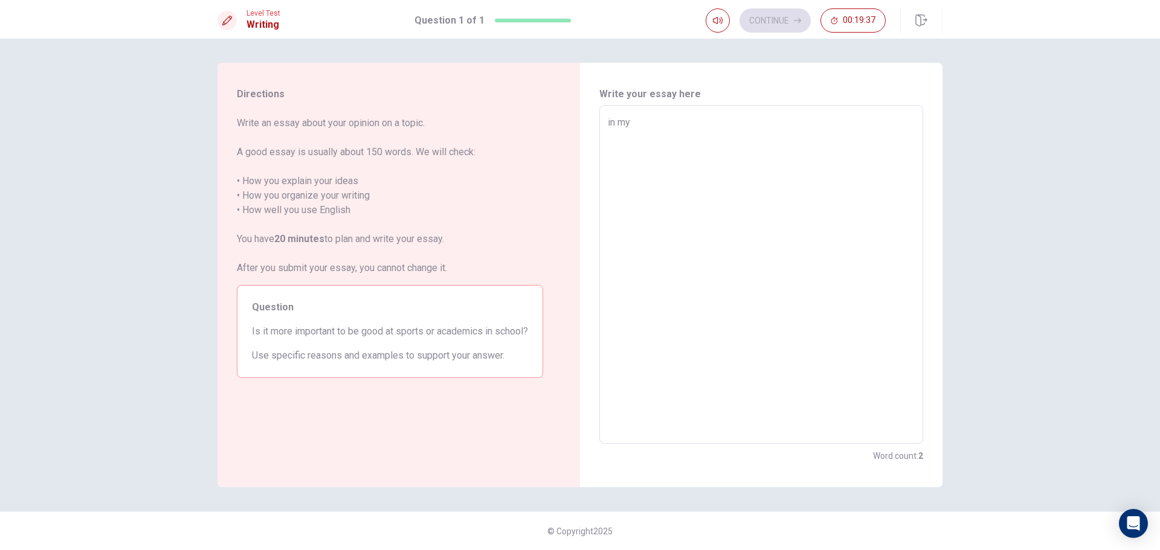
type textarea "x"
type textarea "in my"
type textarea "x"
type textarea "in my o"
type textarea "x"
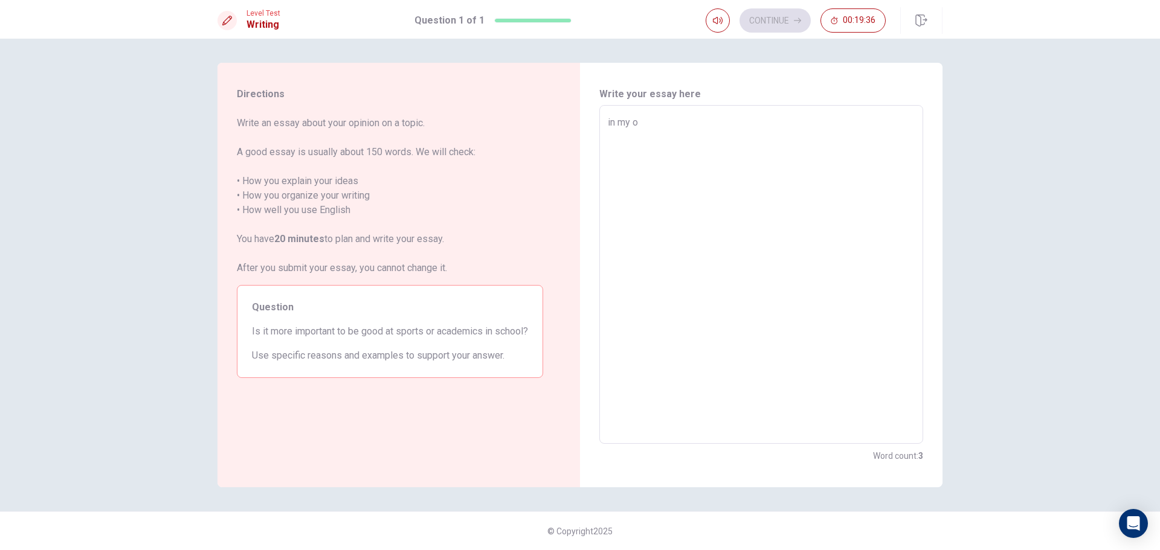
type textarea "in my op"
type textarea "x"
type textarea "in my opi"
type textarea "x"
type textarea "in my opin"
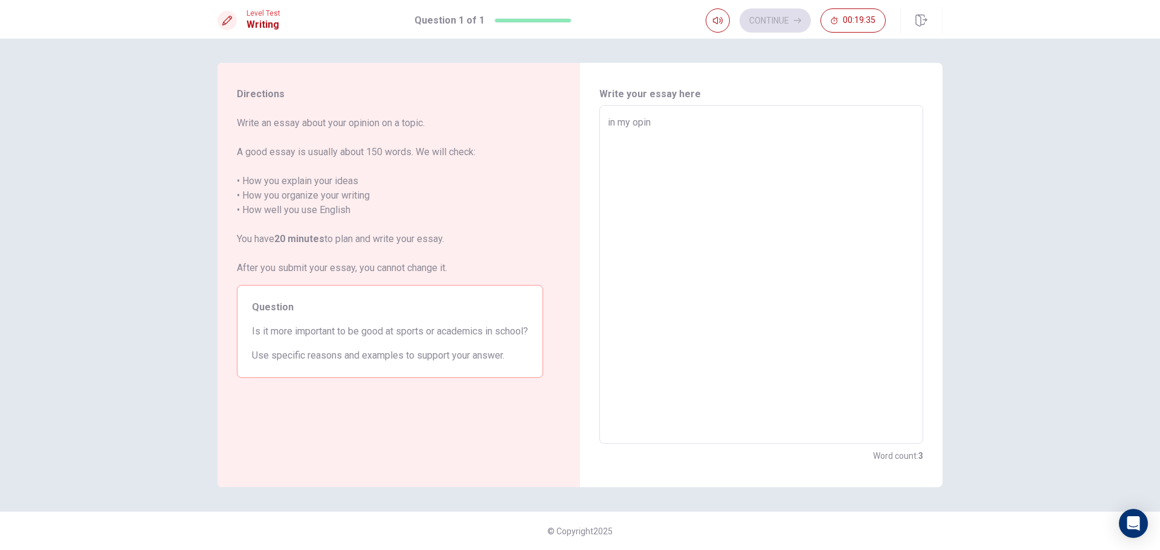
type textarea "x"
type textarea "in my opini"
type textarea "x"
type textarea "in my opinio"
type textarea "x"
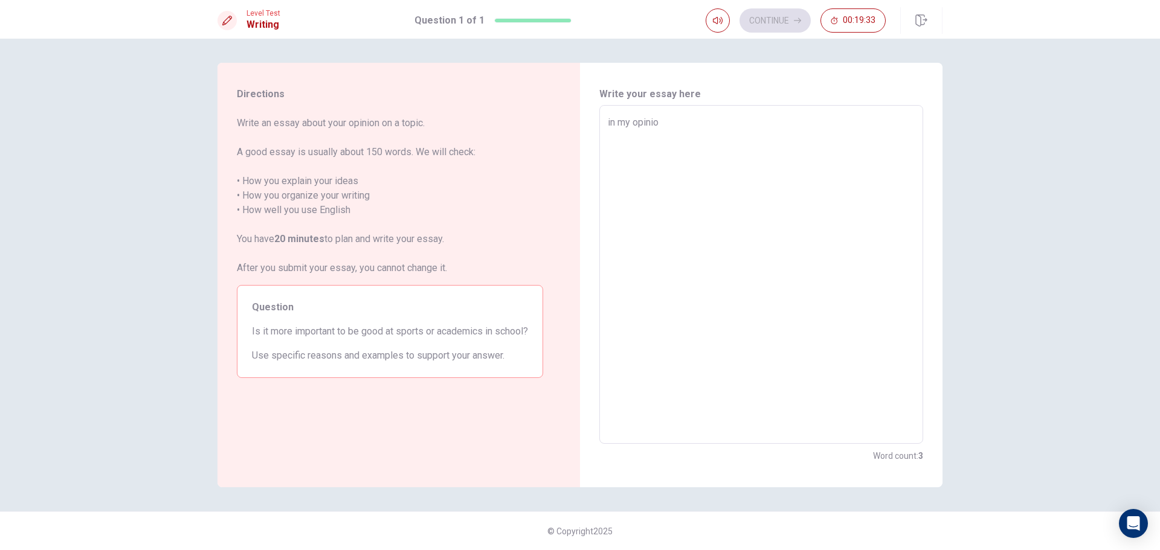
type textarea "in my opinion"
type textarea "x"
type textarea "in my opinion"
type textarea "x"
type textarea "in my opinion i"
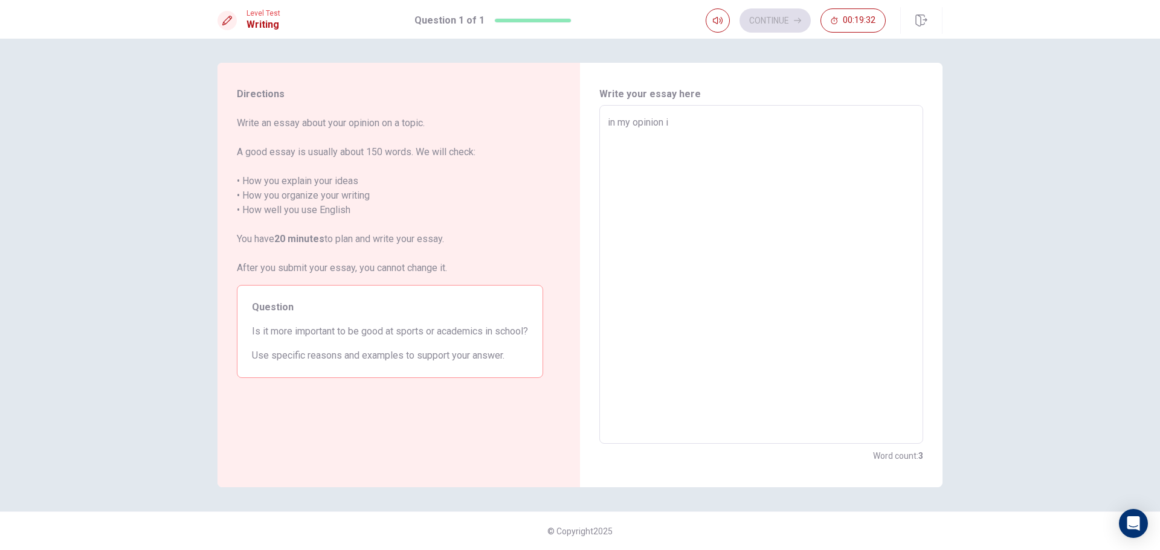
type textarea "x"
type textarea "in my opinion i"
type textarea "x"
type textarea "in my opinion i t"
type textarea "x"
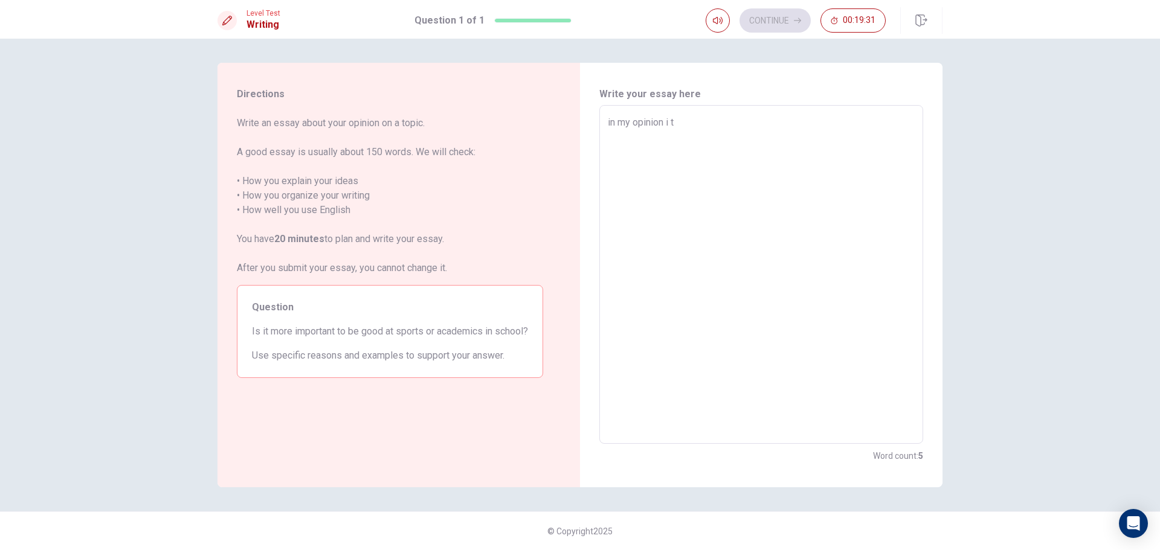
type textarea "in my opinion i th"
type textarea "x"
type textarea "in my opinion i thi"
type textarea "x"
type textarea "in my opinion i thin"
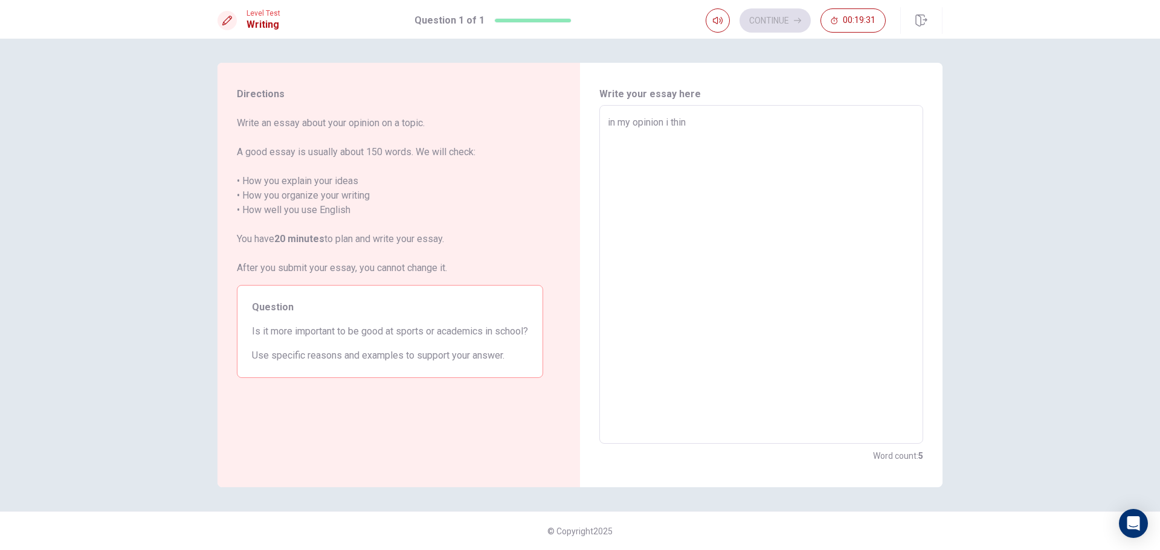
type textarea "x"
type textarea "in my opinion i think"
type textarea "x"
type textarea "in my opinion i think"
type textarea "x"
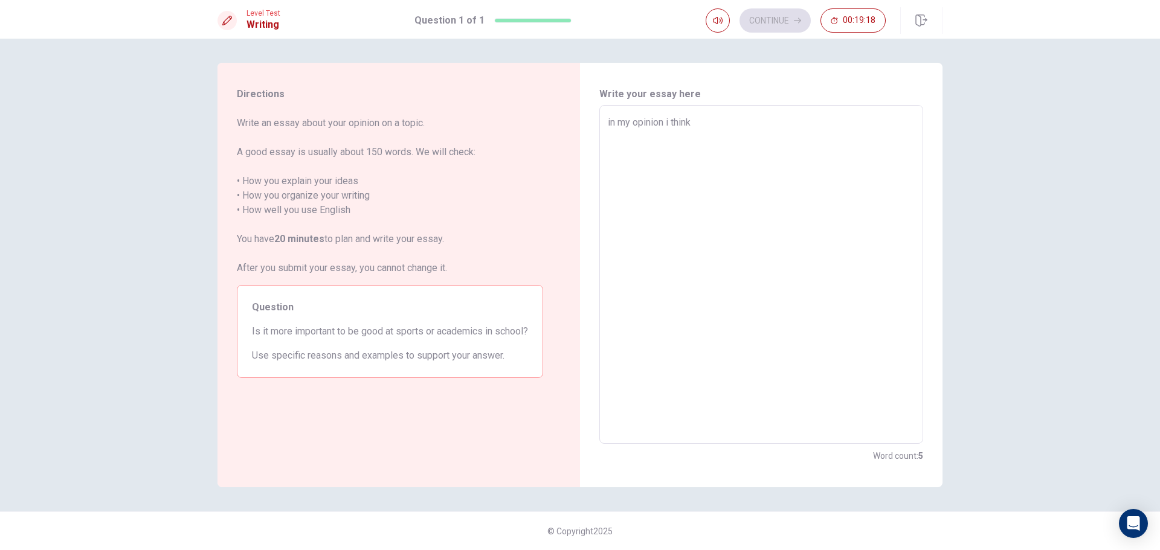
type textarea "in my opinion i think i"
type textarea "x"
type textarea "in my opinion i think it"
type textarea "x"
type textarea "in my opinion i think iti"
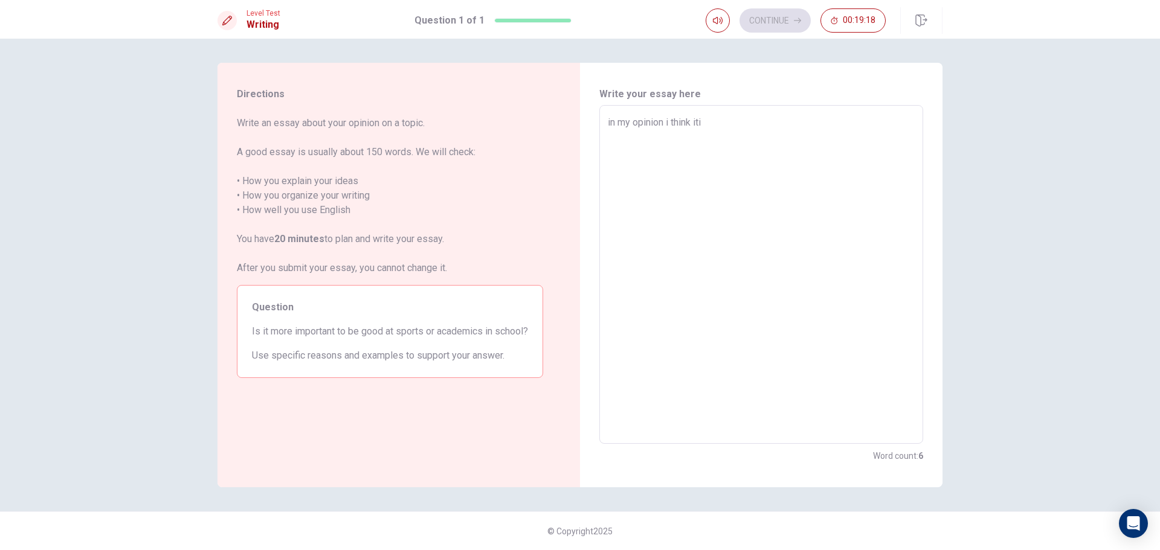
type textarea "x"
type textarea "in my opinion i think it"
type textarea "x"
type textarea "in my opinion i think it"
type textarea "x"
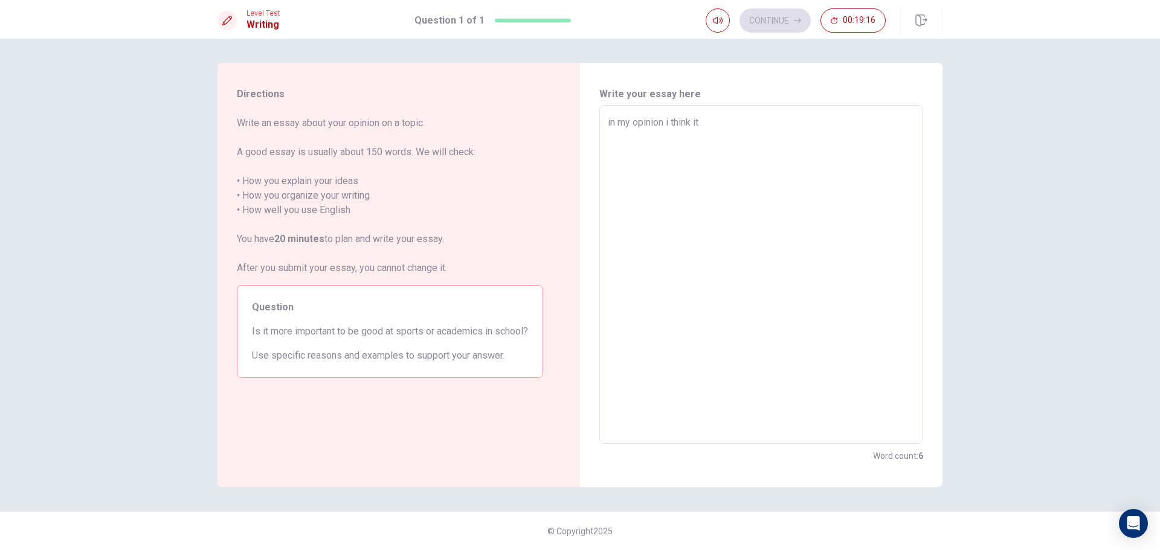
type textarea "in my opinion i think it n"
type textarea "x"
type textarea "in my opinion i think it no"
type textarea "x"
type textarea "in my opinion i think it not"
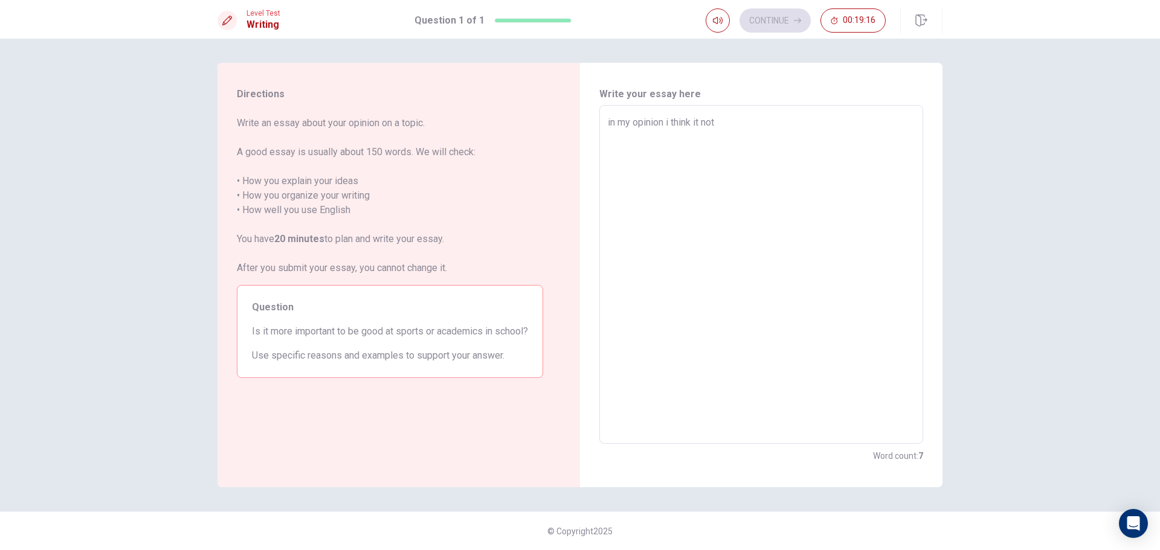
type textarea "x"
type textarea "in my opinion i think it not"
type textarea "x"
type textarea "in my opinion i think it not h"
type textarea "x"
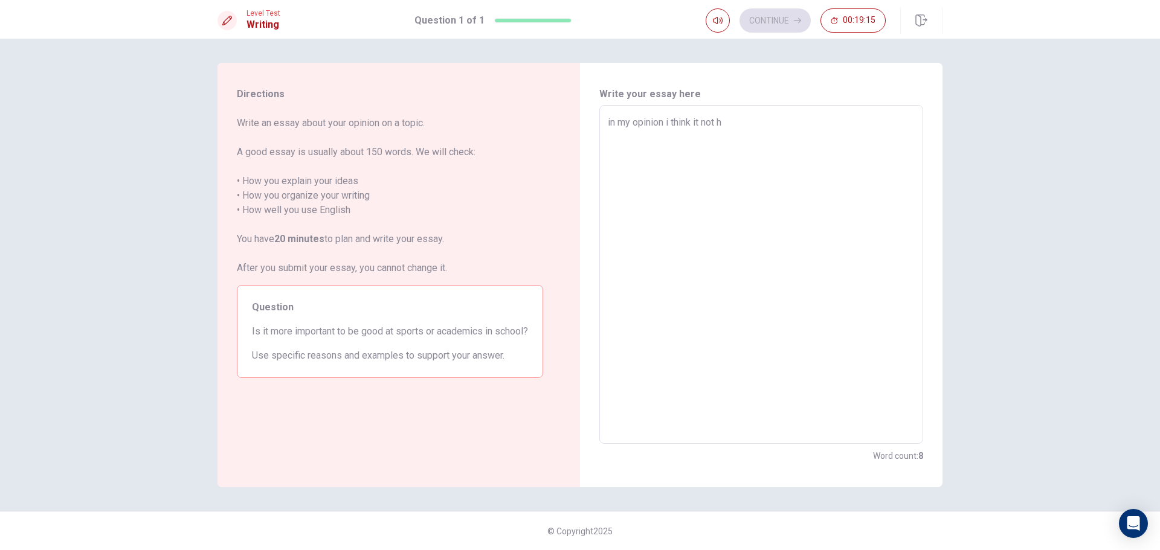
type textarea "in my opinion i think it not ha"
type textarea "x"
type textarea "in my opinion i think it not hav"
type textarea "x"
type textarea "in my opinion i think it not have"
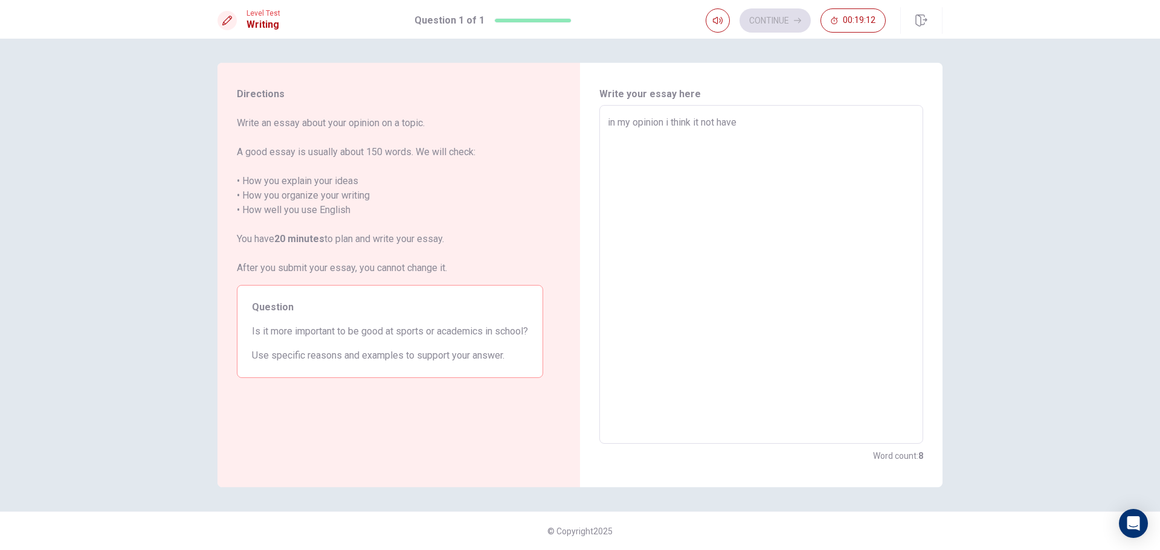
type textarea "x"
type textarea "in my opinion i think it not have"
type textarea "x"
type textarea "in my opinion i think it not have m"
type textarea "x"
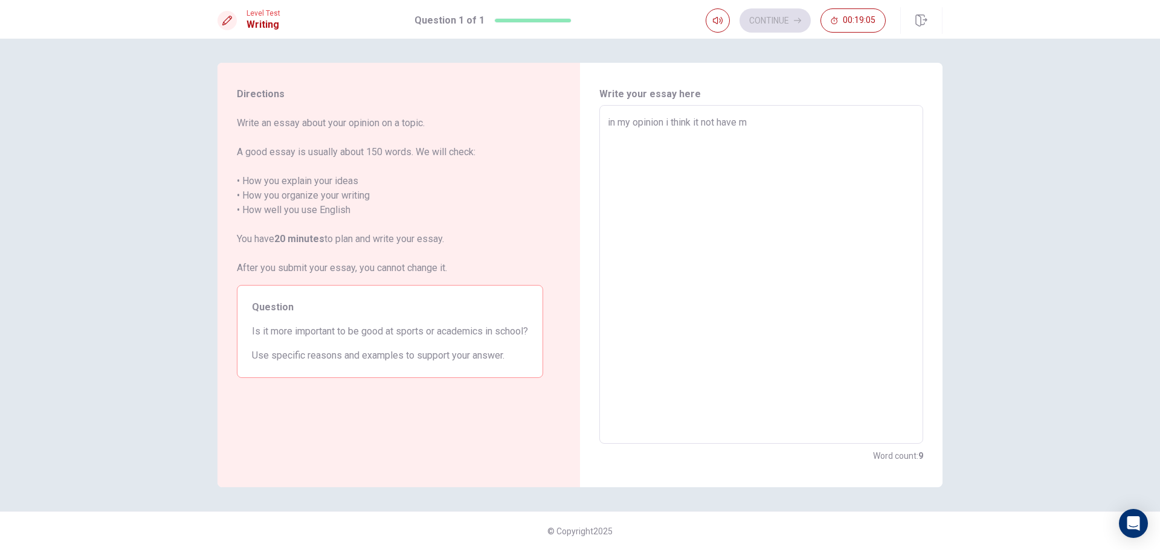
type textarea "in my opinion i think it not have mo"
type textarea "x"
type textarea "in my opinion i think it not have mor"
type textarea "x"
type textarea "in my opinion i think it not have more"
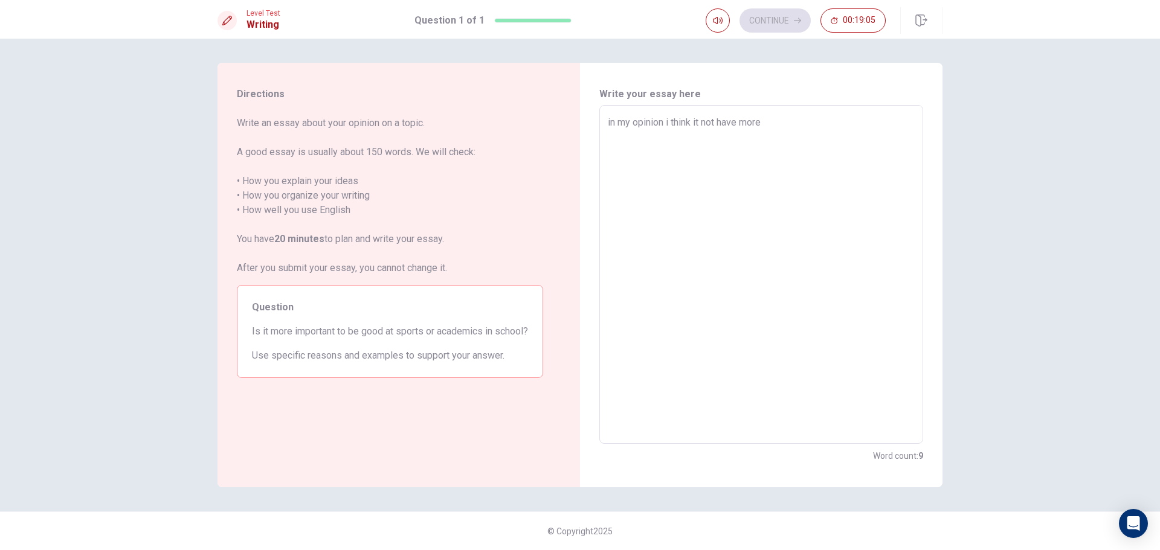
type textarea "x"
type textarea "in my opinion i think it not have more"
type textarea "x"
type textarea "in my opinion i think it not have more i"
type textarea "x"
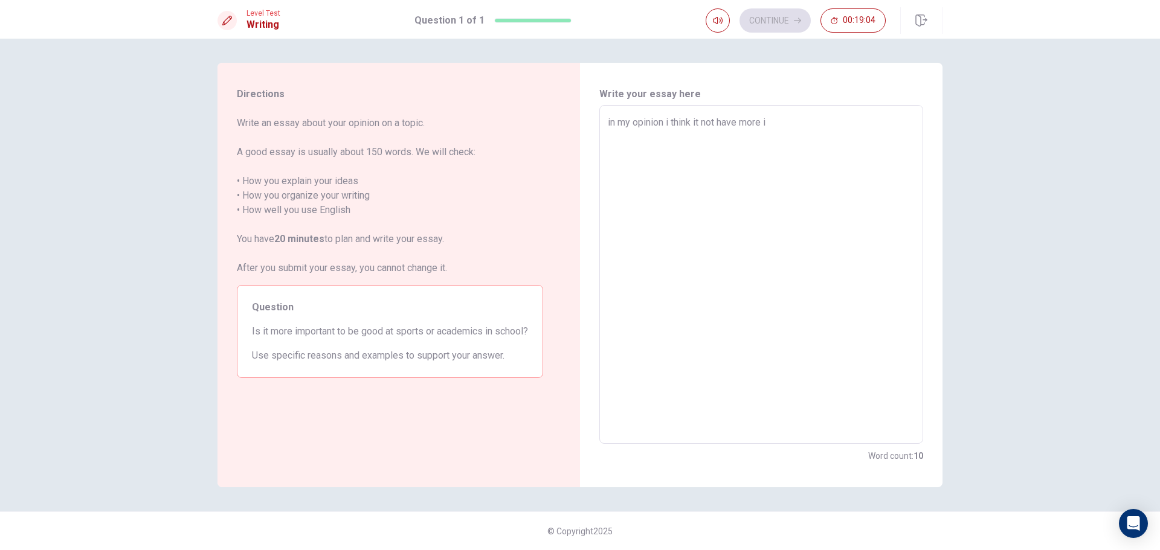
type textarea "in my opinion i think it not have more im"
type textarea "x"
type textarea "in my opinion i think it not have more imp"
type textarea "x"
type textarea "in my opinion i think it not have more impo"
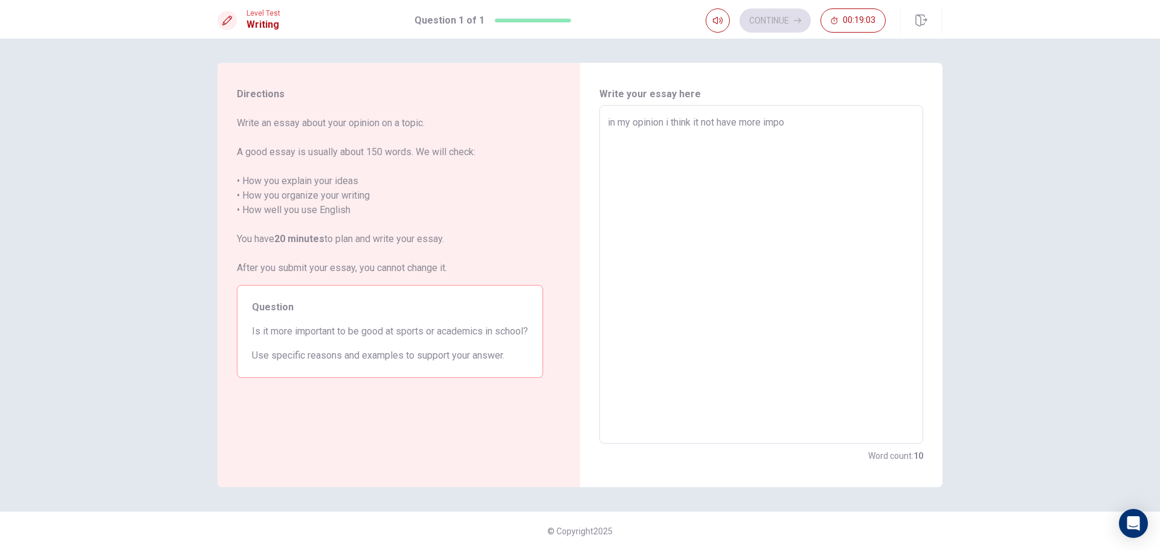
type textarea "x"
type textarea "in my opinion i think it not have more impor"
type textarea "x"
type textarea "in my opinion i think it not have more import"
type textarea "x"
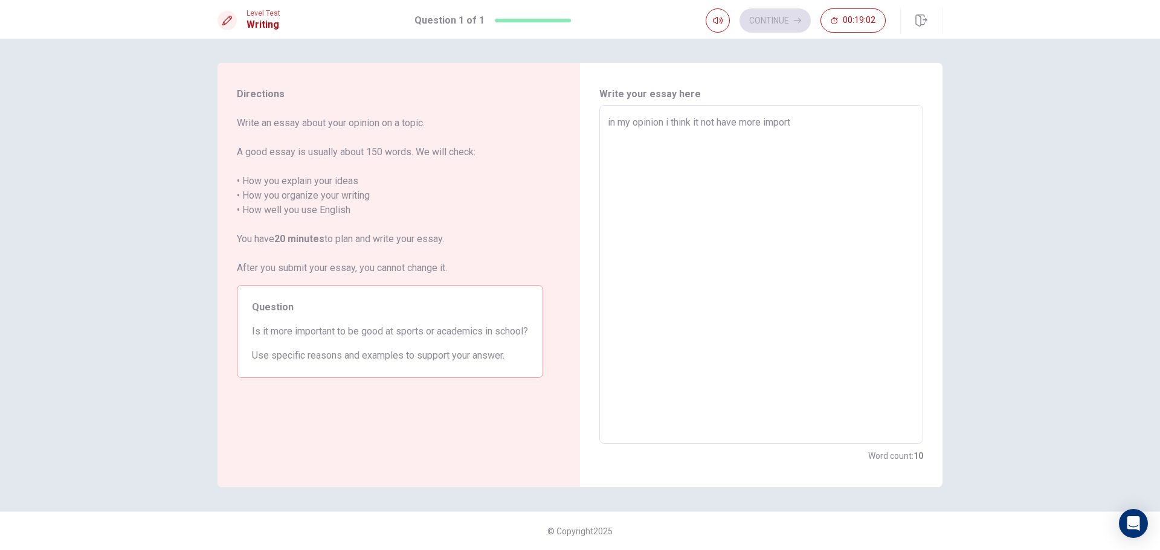
type textarea "in my opinion i think it not have more importa"
type textarea "x"
type textarea "in my opinion i think it not have more importan"
type textarea "x"
type textarea "in my opinion i think it not have more important"
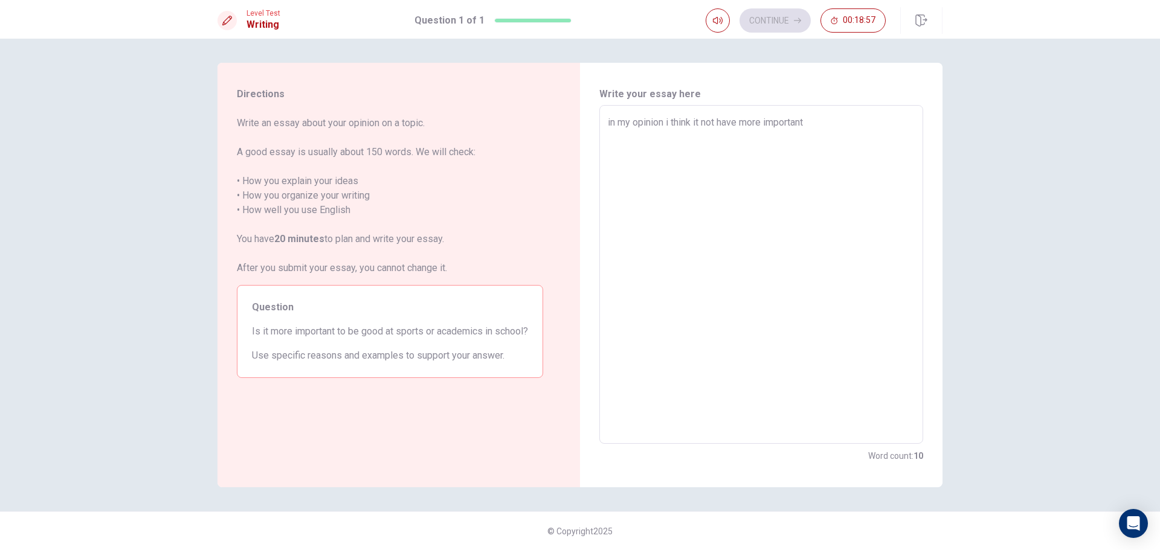
type textarea "x"
type textarea "in my opinion i think it not have more importan"
type textarea "x"
type textarea "in my opinion i think it not have more importa"
type textarea "x"
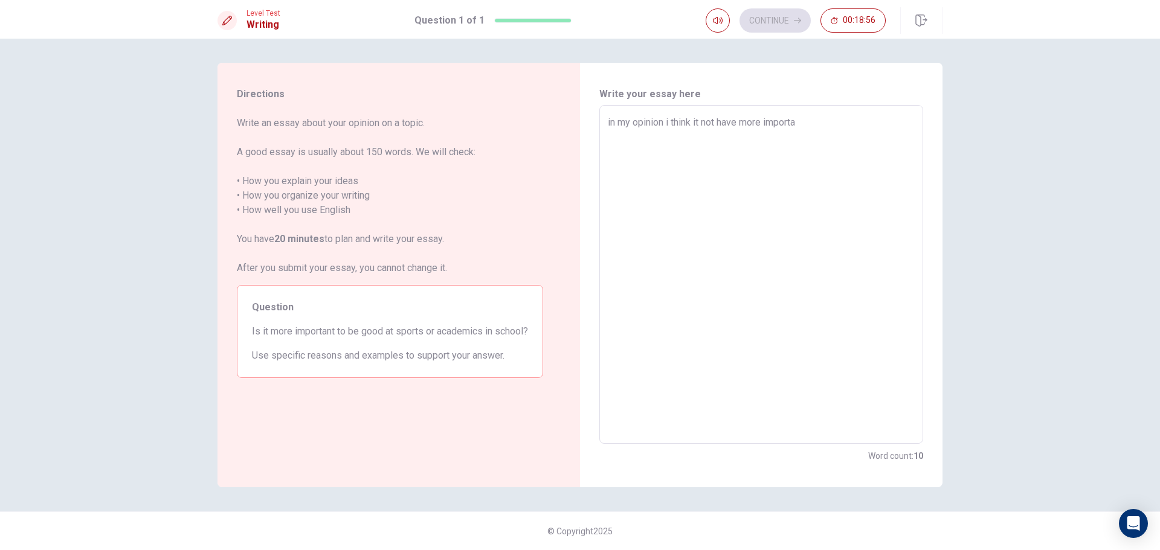
type textarea "in my opinion i think it not have more import"
type textarea "x"
type textarea "in my opinion i think it not have more impor"
type textarea "x"
type textarea "in my opinion i think it not have more impo"
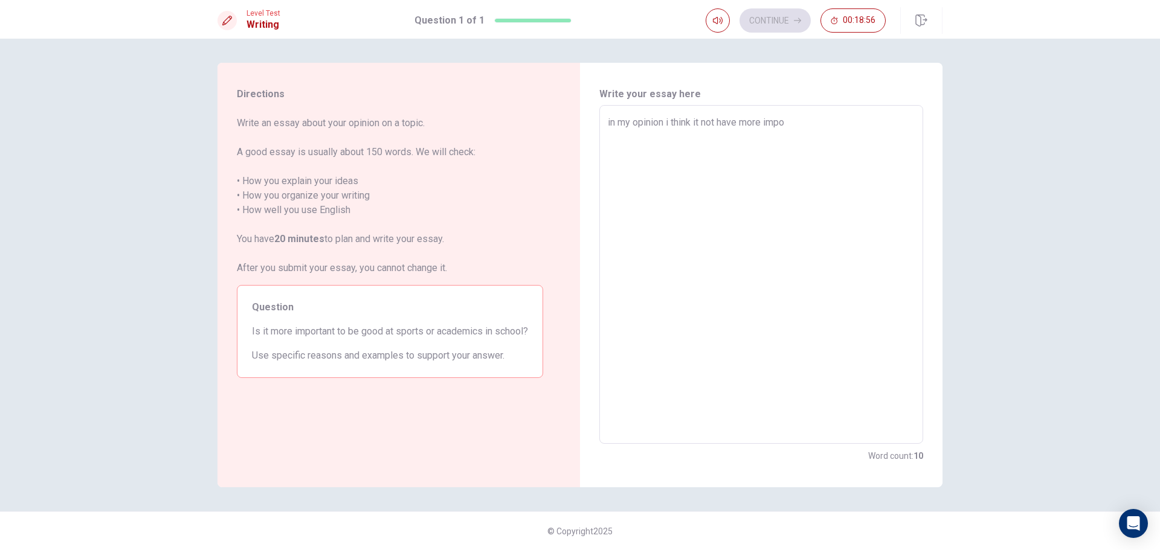
type textarea "x"
type textarea "in my opinion i think it not have more imp"
type textarea "x"
type textarea "in my opinion i think it not have more im"
type textarea "x"
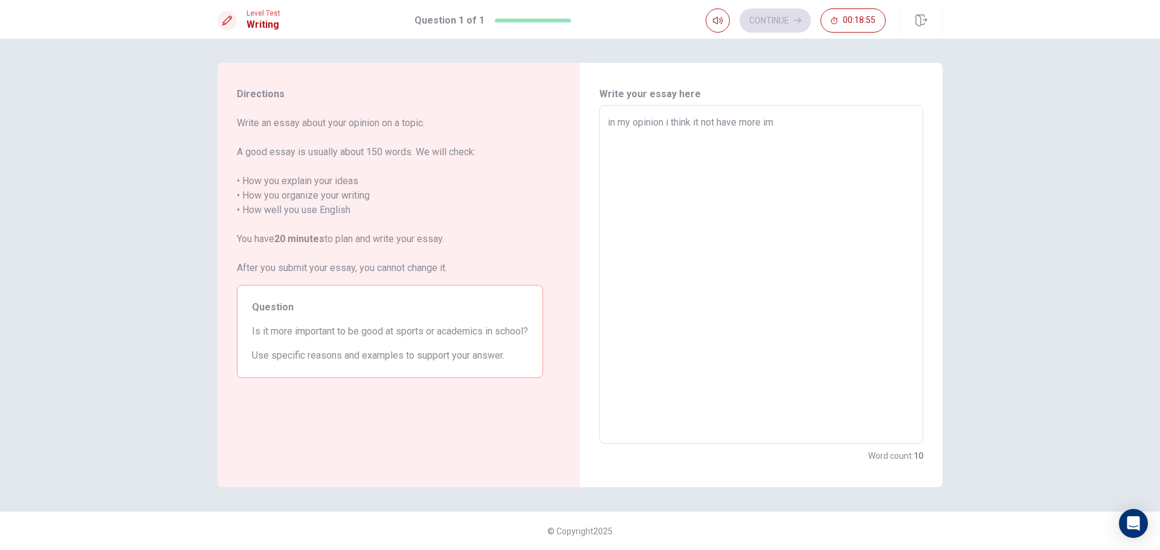
type textarea "in my opinion i think it not have more i"
type textarea "x"
type textarea "in my opinion i think it not have more"
type textarea "x"
type textarea "in my opinion i think it not have more"
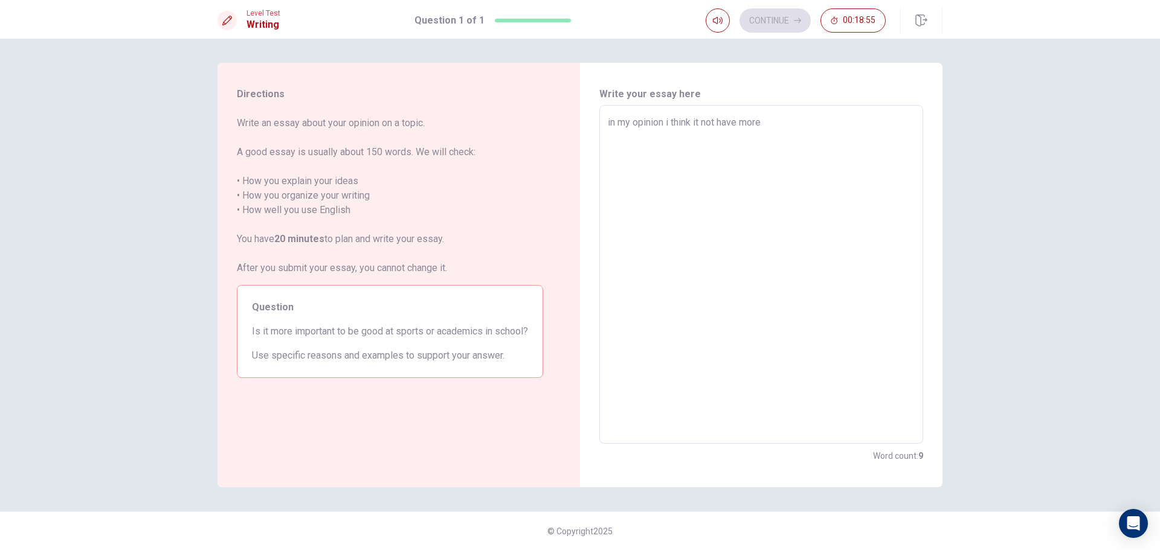
type textarea "x"
type textarea "in my opinion i think it not have mor"
type textarea "x"
type textarea "in my opinion i think it not have mo"
type textarea "x"
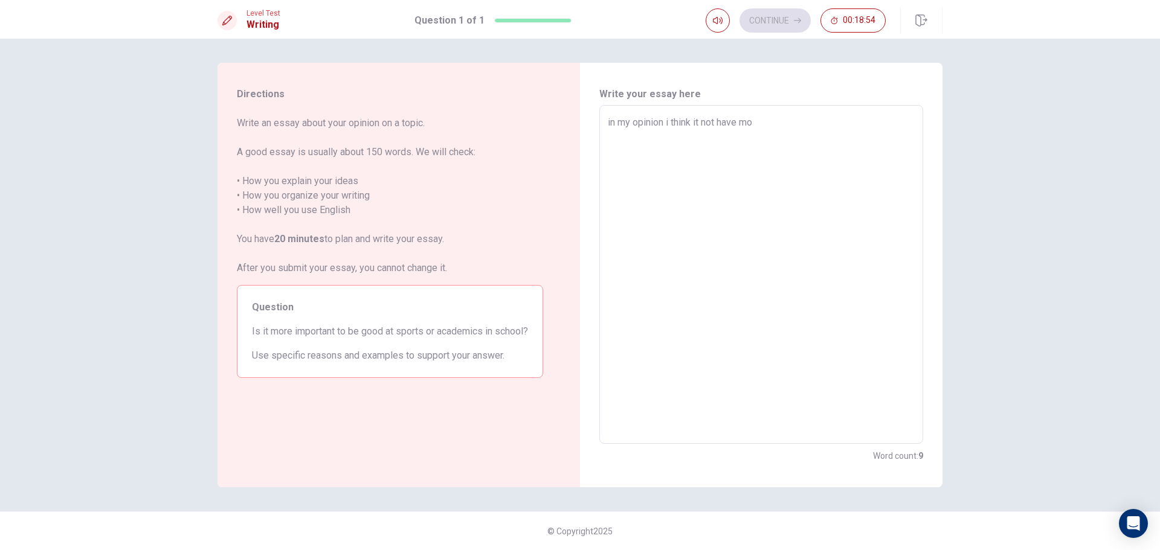
type textarea "in my opinion i think it not have m"
type textarea "x"
type textarea "in my opinion i think it not have"
type textarea "x"
type textarea "in my opinion i think it not have s"
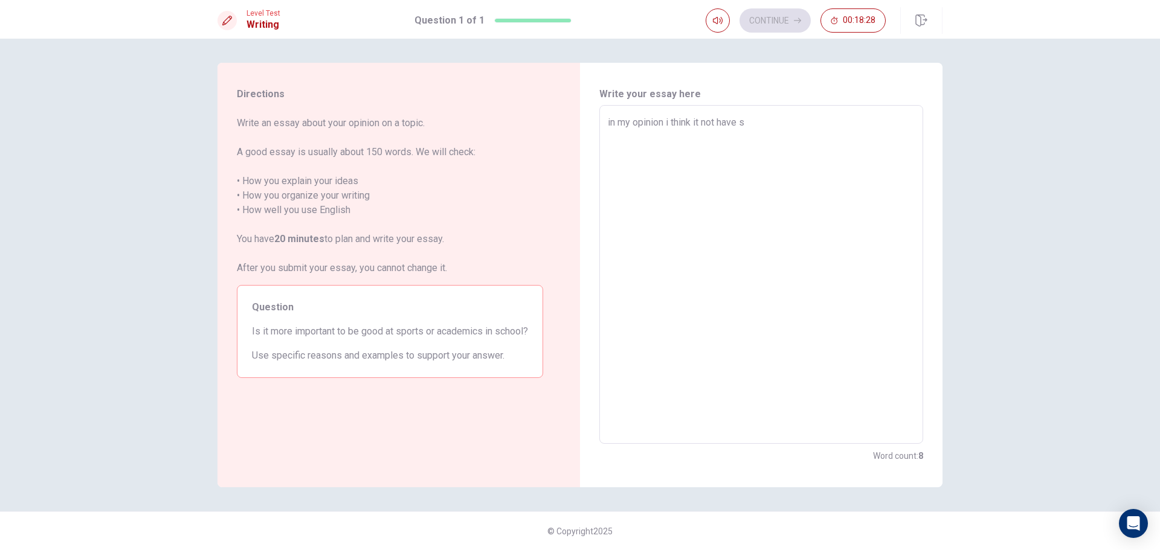
type textarea "x"
type textarea "in my opinion i think it not have so"
type textarea "x"
type textarea "in my opinion i think it not have som"
type textarea "x"
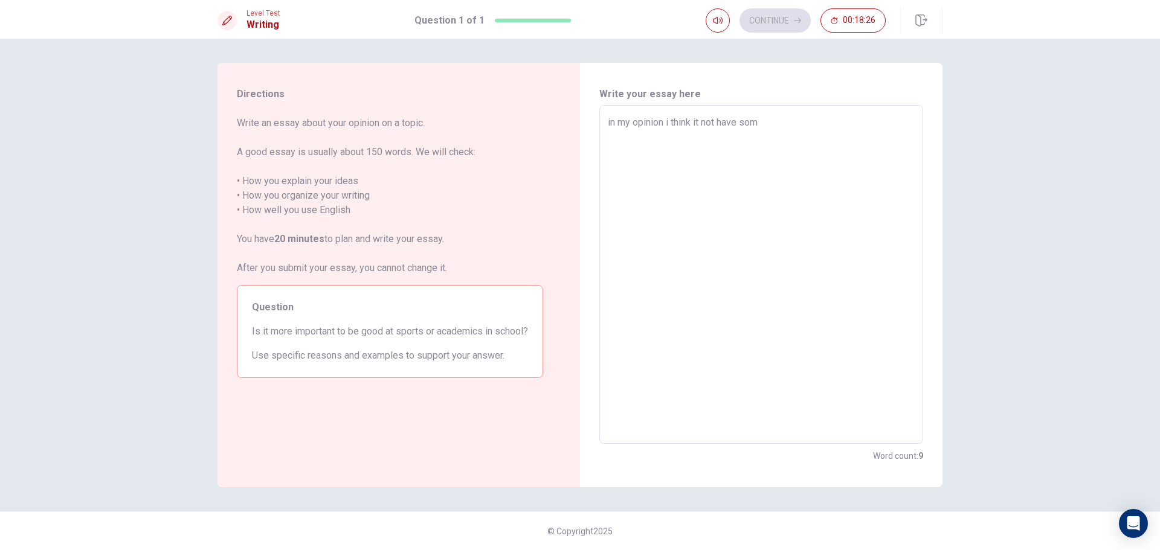
type textarea "in my opinion i think it not have some"
type textarea "x"
type textarea "in my opinion i think it not have somet"
type textarea "x"
type textarea "in my opinion i think it not have someth"
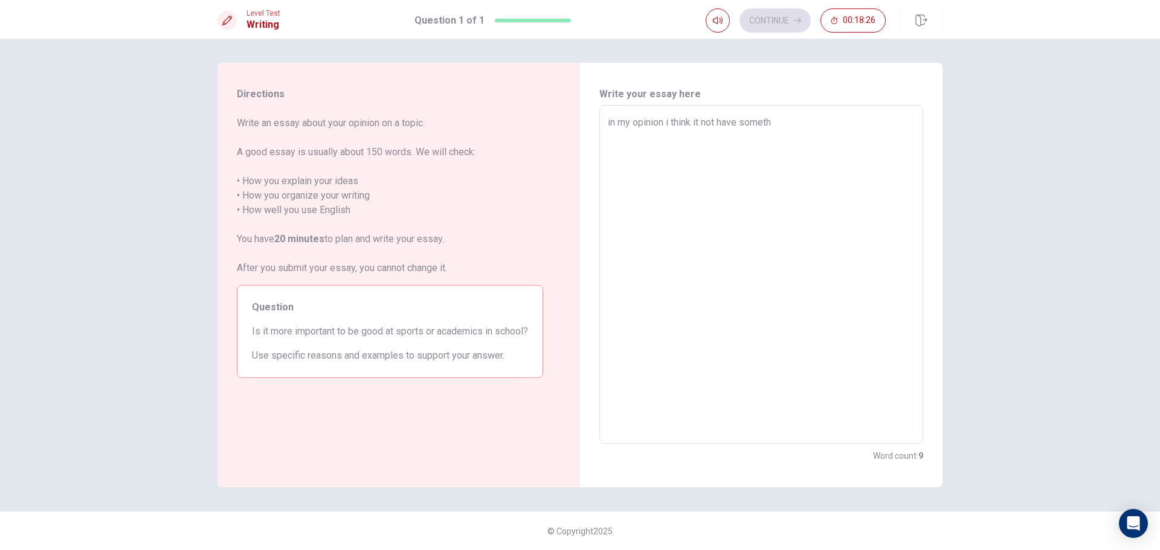
type textarea "x"
type textarea "in my opinion i think it not have somethi"
type textarea "x"
type textarea "in my opinion i think it not have somethin"
type textarea "x"
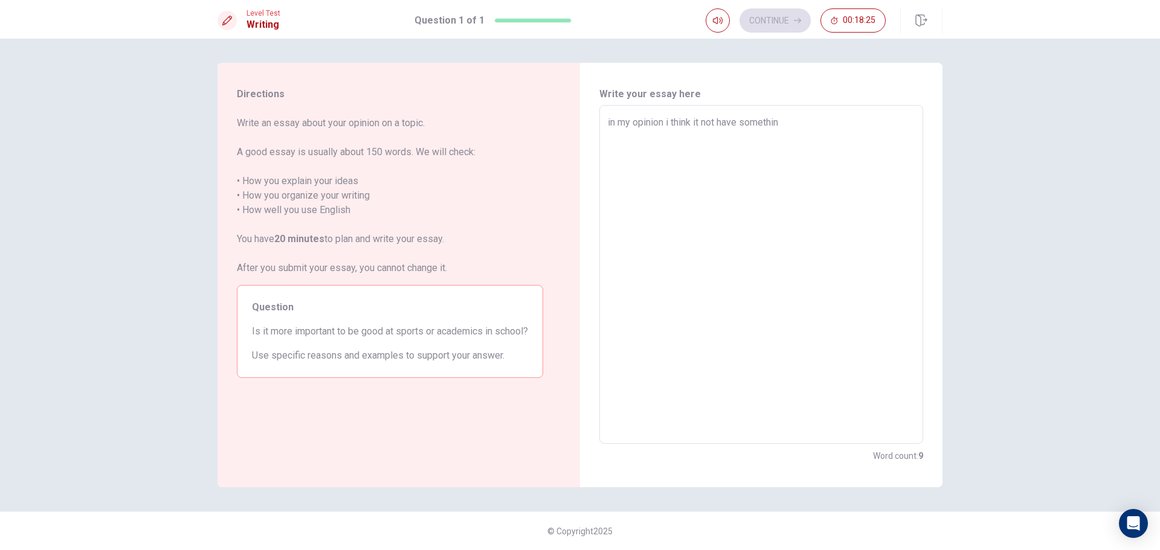
type textarea "in my opinion i think it not have something"
type textarea "x"
type textarea "in my opinion i think it not have something"
type textarea "x"
type textarea "in my opinion i think it not have something m"
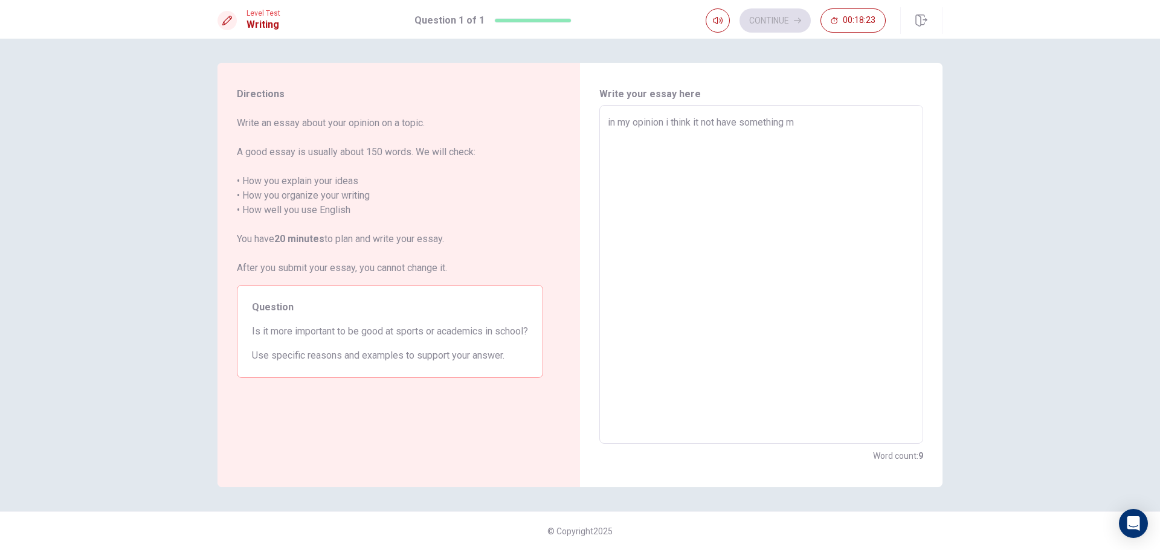
type textarea "x"
type textarea "in my opinion i think it not have something mo"
type textarea "x"
type textarea "in my opinion i think it not have something mor"
type textarea "x"
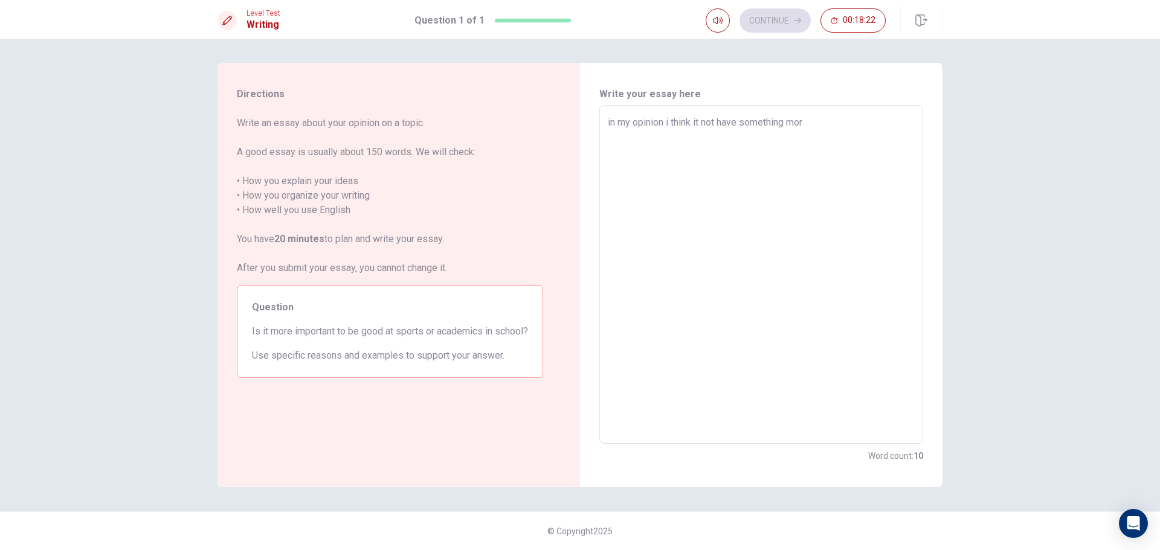
type textarea "in my opinion i think it not have something more"
type textarea "x"
type textarea "in my opinion i think it not have something more"
type textarea "x"
type textarea "in my opinion i think it not have something more i"
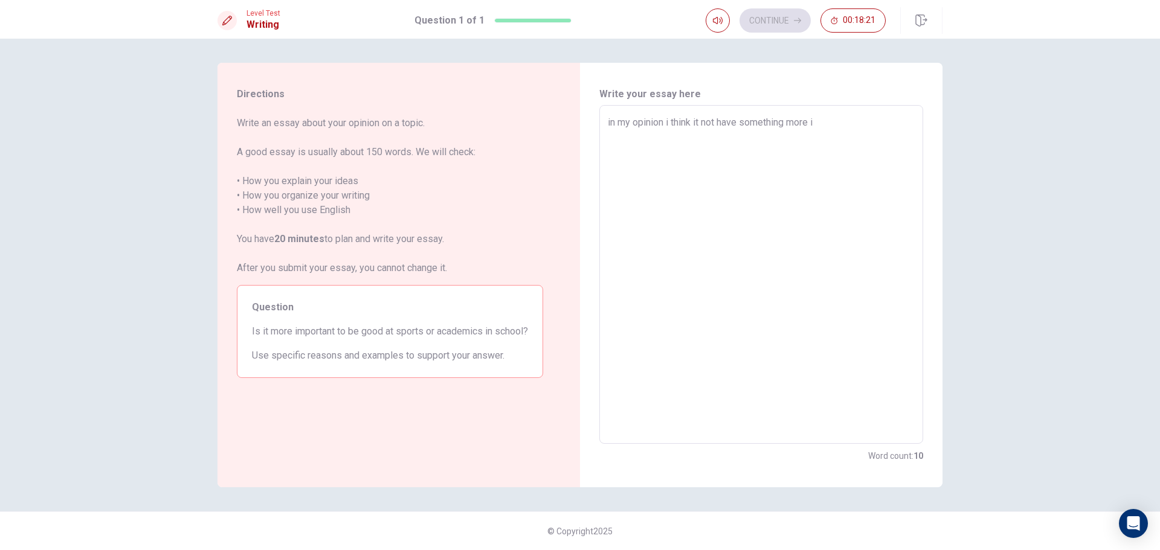
type textarea "x"
type textarea "in my opinion i think it not have something more im"
type textarea "x"
type textarea "in my opinion i think it not have something more imp"
type textarea "x"
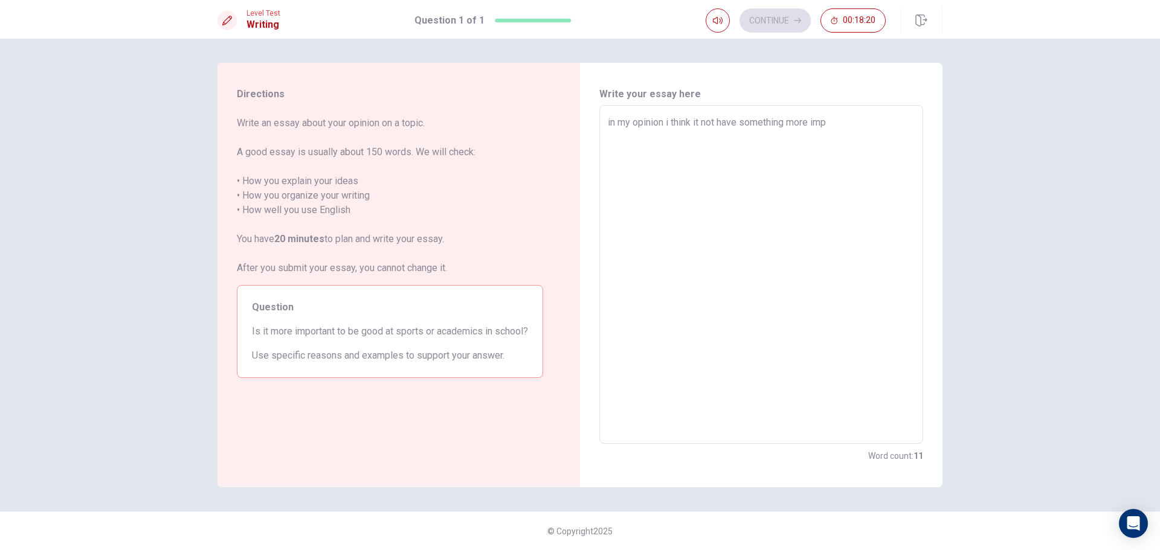
type textarea "in my opinion i think it not have something more impo"
type textarea "x"
type textarea "in my opinion i think it not have something more impor"
type textarea "x"
type textarea "in my opinion i think it not have something more import"
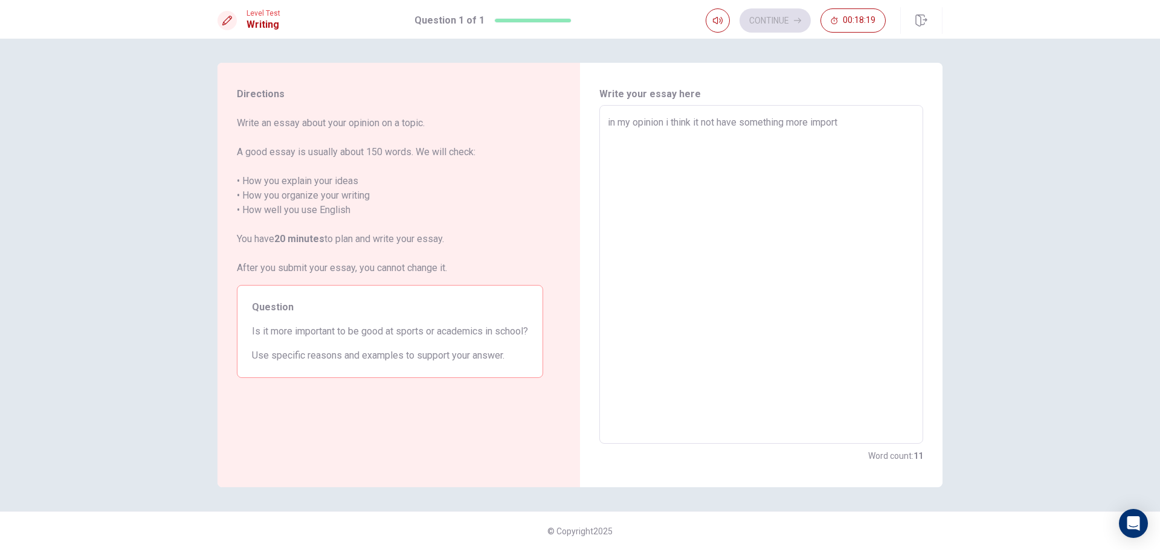
type textarea "x"
type textarea "in my opinion i think it not have something more importa"
type textarea "x"
type textarea "in my opinion i think it not have something more importan"
type textarea "x"
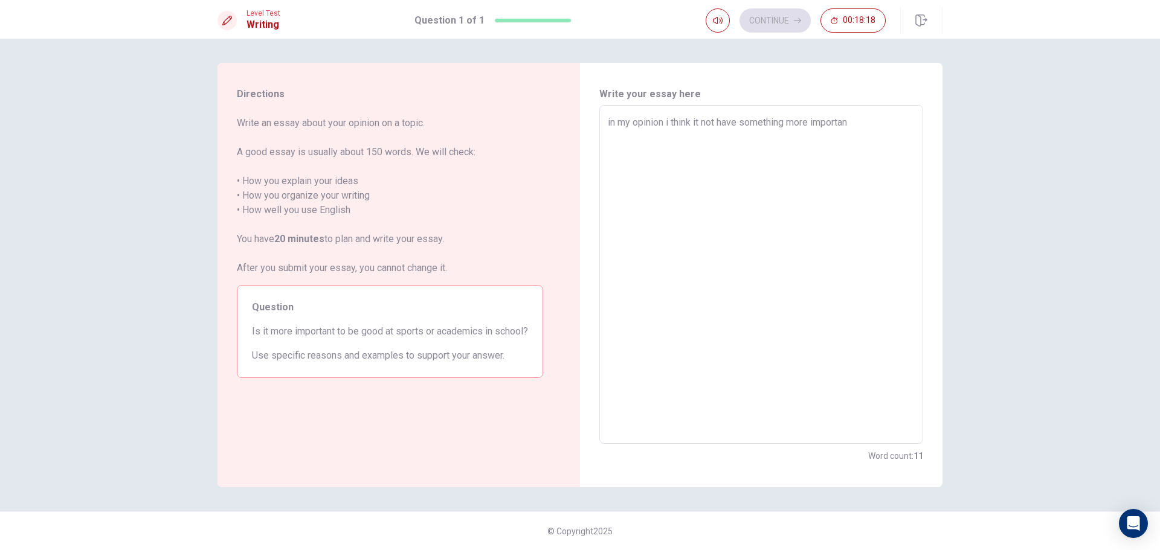
type textarea "in my opinion i think it not have something more important"
type textarea "x"
type textarea "in my opinion i think it not have something more important"
type textarea "x"
type textarea "in my opinion i think it not have something more important t"
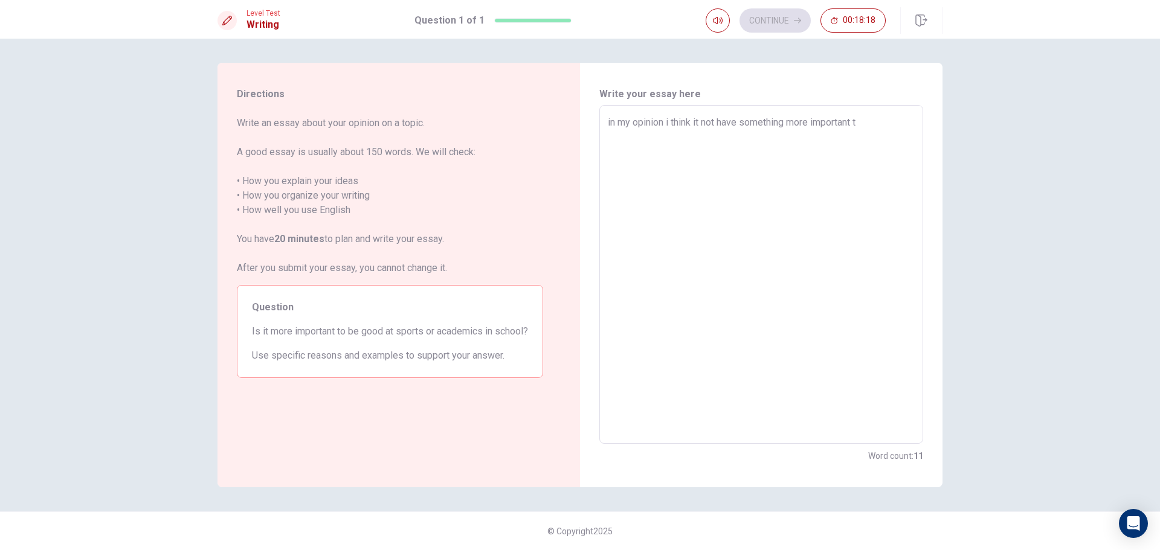
type textarea "x"
type textarea "in my opinion i think it not have something more important th"
type textarea "x"
type textarea "in my opinion i think it not have something more important tha"
type textarea "x"
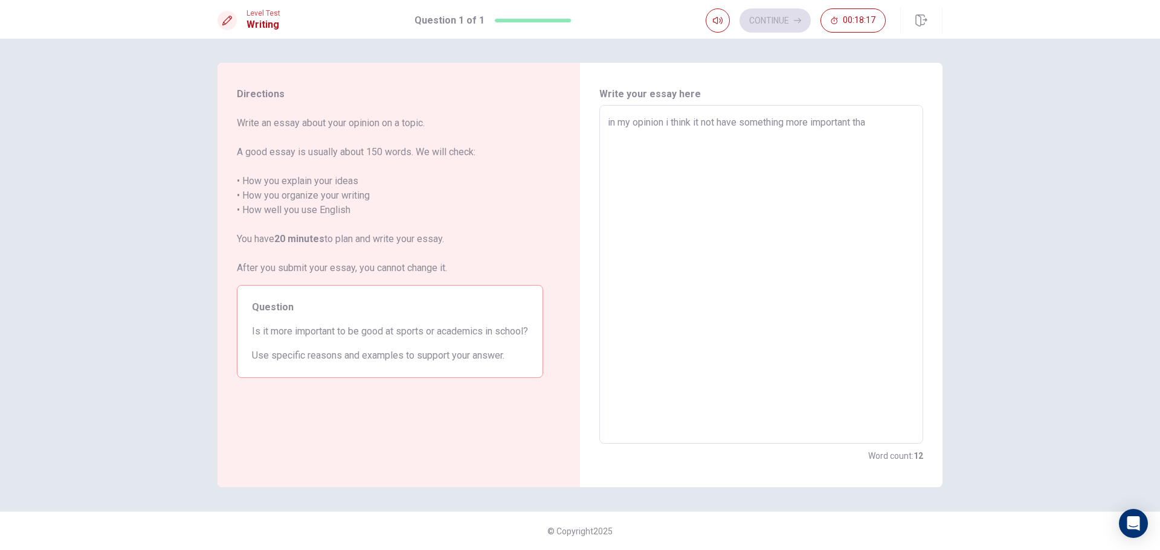
type textarea "in my opinion i think it not have something more important than"
type textarea "x"
type textarea "in my opinion i think it not have something more important than"
type textarea "x"
type textarea "in my opinion i think it not have something more important than s"
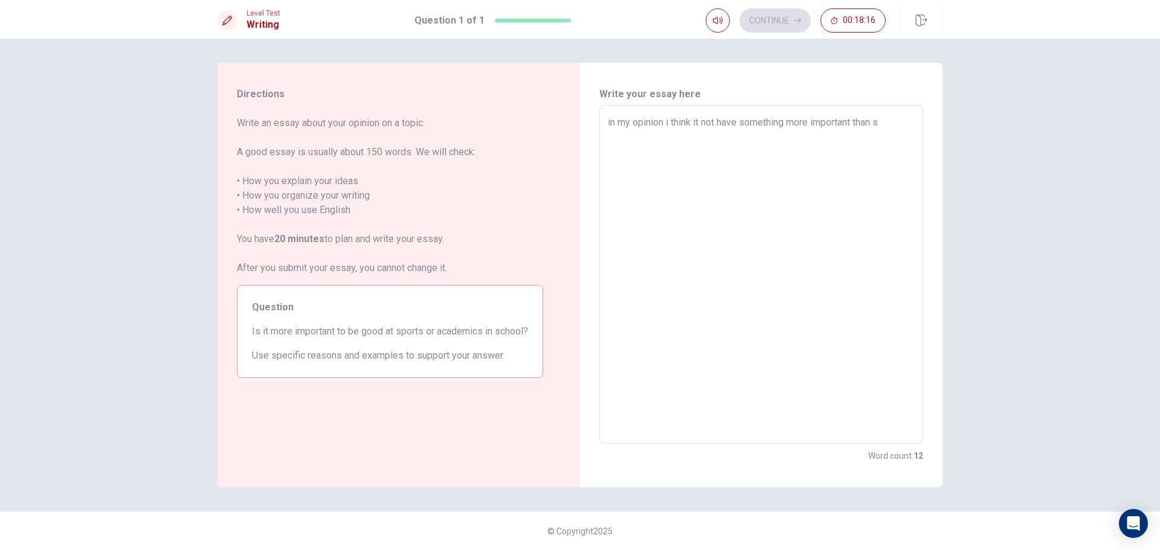
type textarea "x"
type textarea "in my opinion i think it not have something more important than so"
type textarea "x"
type textarea "in my opinion i think it not have something more important than som"
type textarea "x"
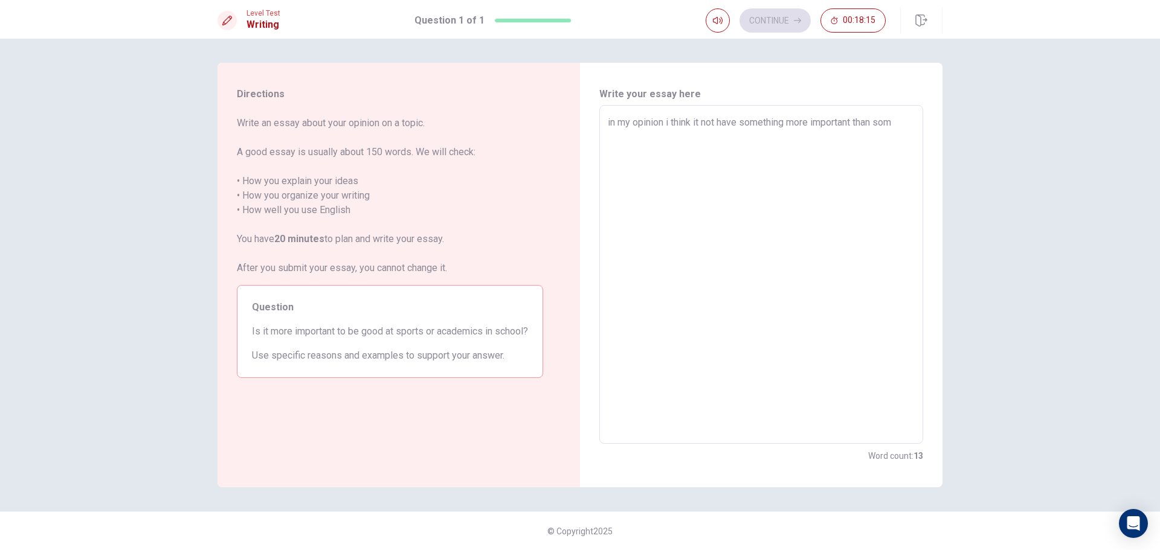
type textarea "in my opinion i think it not have something more important than some"
type textarea "x"
type textarea "in my opinion i think it not have something more important than somet"
type textarea "x"
type textarea "in my opinion i think it not have something more important than someth"
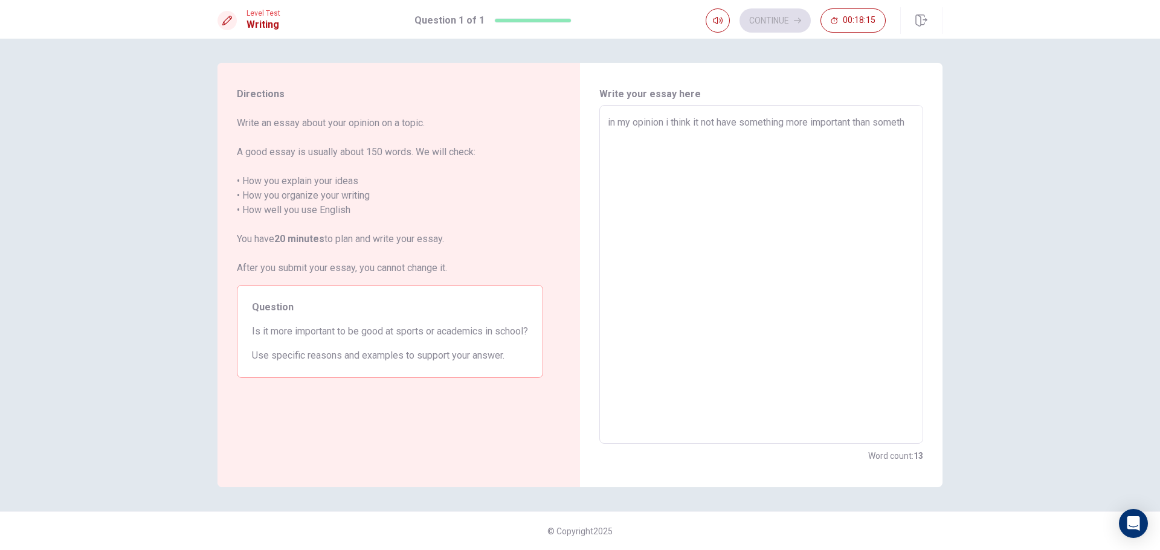
type textarea "x"
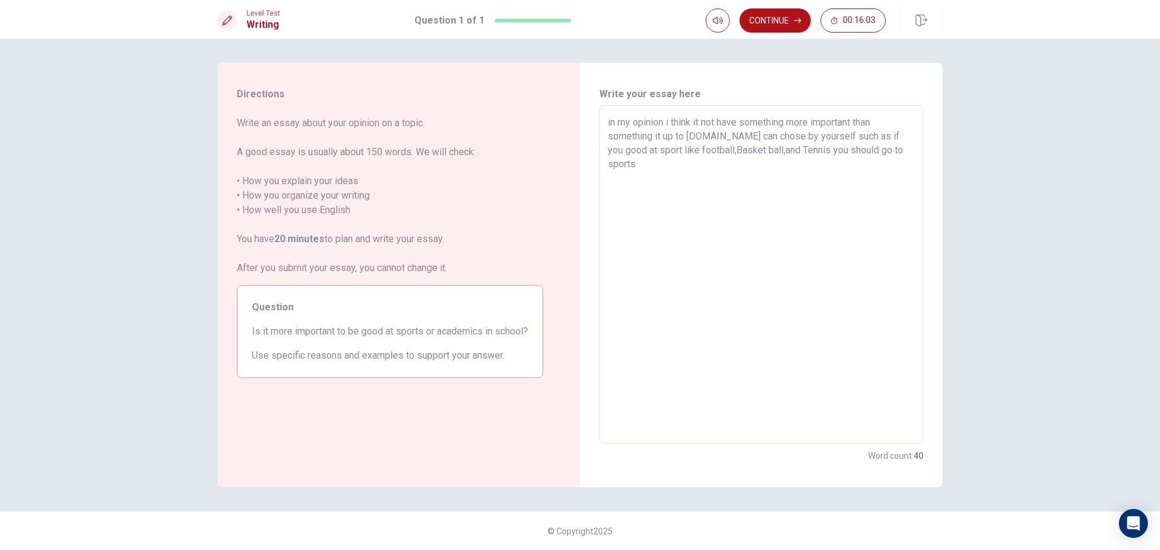
click at [639, 152] on textarea "in my opinion i think it not have something more important than something it up…" at bounding box center [761, 274] width 307 height 319
click at [640, 152] on textarea "in my opinion i think it not have something more important than something it up…" at bounding box center [761, 274] width 307 height 319
click at [901, 149] on textarea "in my opinion i think it not have something more important than something it up…" at bounding box center [761, 274] width 307 height 319
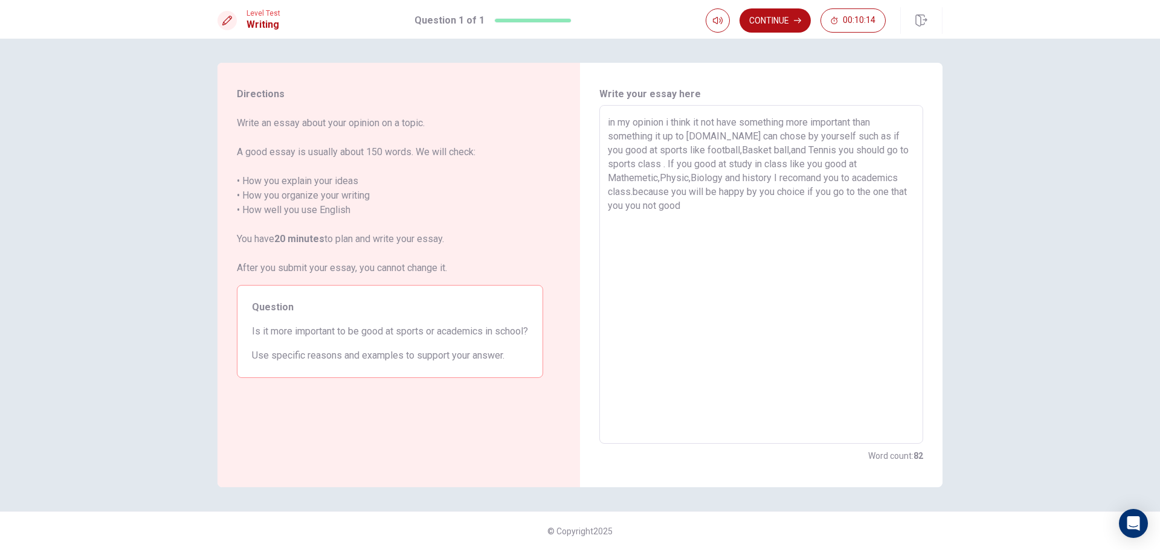
drag, startPoint x: 640, startPoint y: 207, endPoint x: 628, endPoint y: 208, distance: 12.8
click at [628, 208] on textarea "in my opinion i think it not have something more important than something it up…" at bounding box center [761, 274] width 307 height 319
click at [673, 204] on textarea "in my opinion i think it not have something more important than something it up…" at bounding box center [761, 274] width 307 height 319
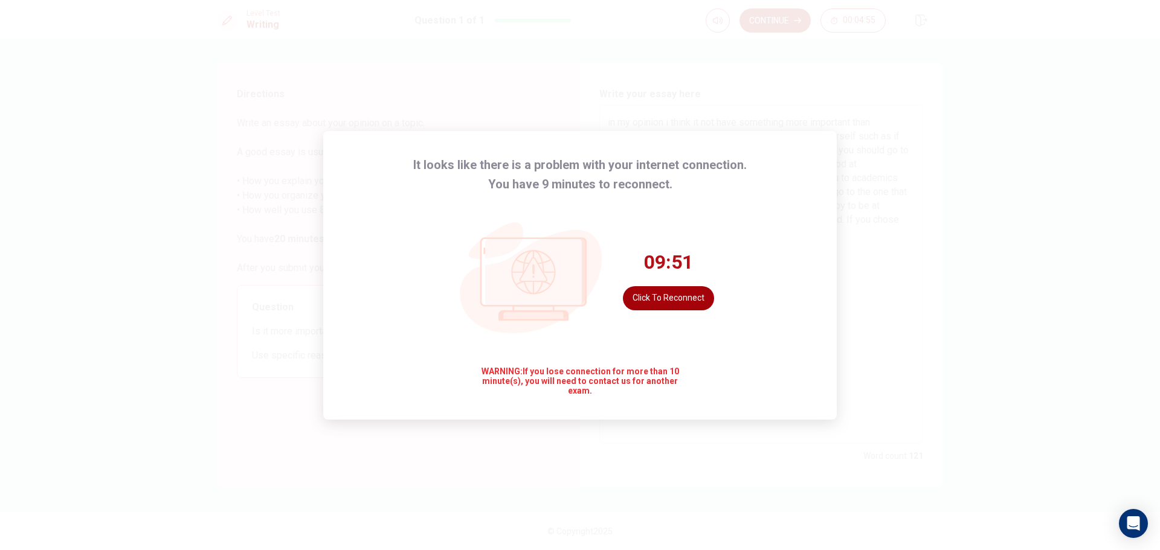
click at [668, 297] on button "Click to reconnect" at bounding box center [668, 298] width 91 height 24
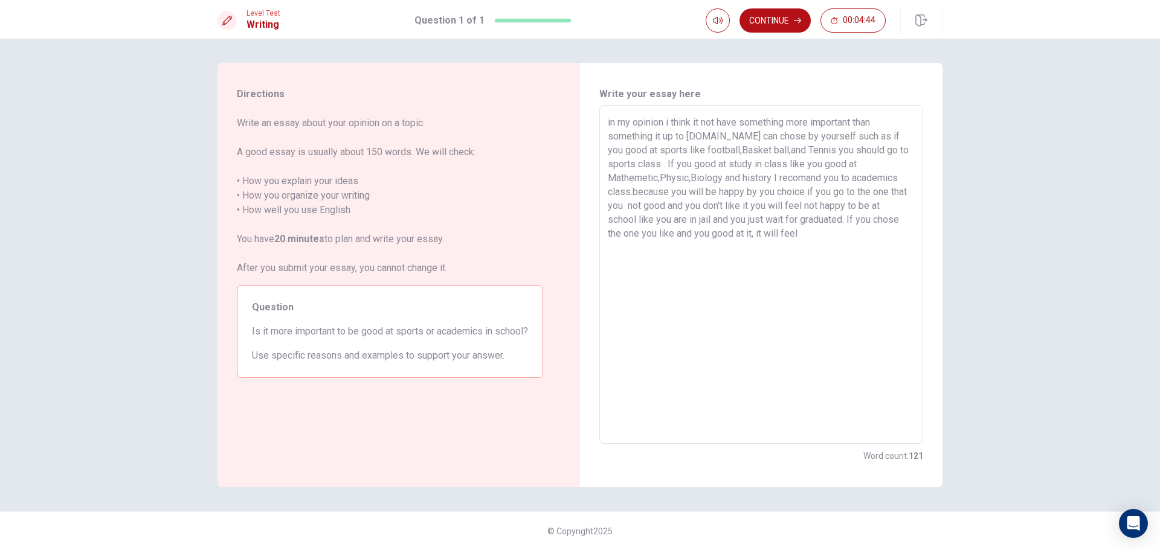
click at [833, 247] on textarea "in my opinion i think it not have something more important than something it up…" at bounding box center [761, 274] width 307 height 319
click at [752, 262] on textarea "in my opinion i think it not have something more important than something it up…" at bounding box center [761, 274] width 307 height 319
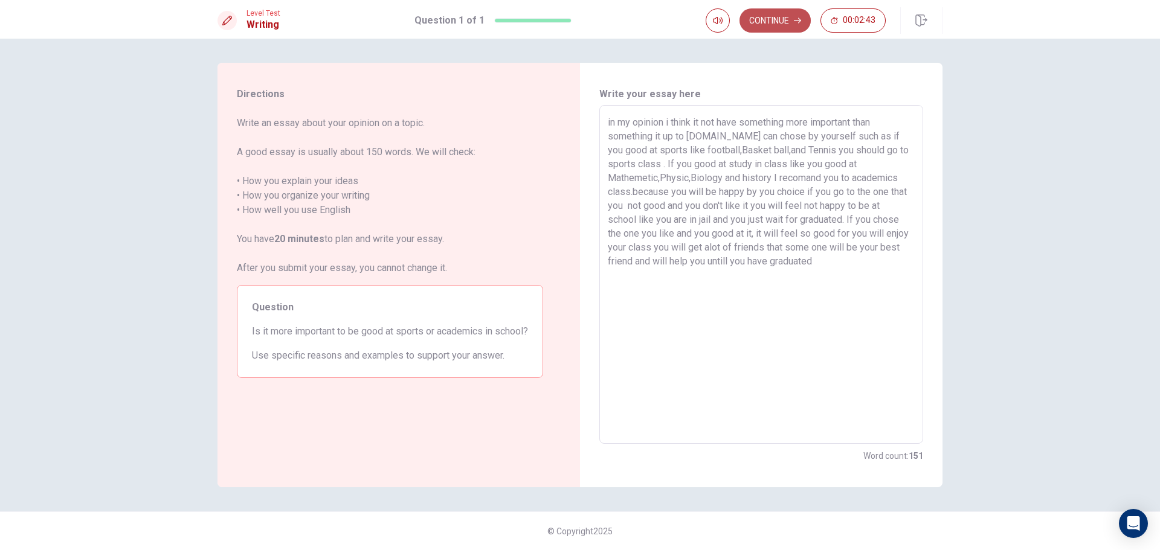
click at [784, 24] on button "Continue" at bounding box center [775, 20] width 71 height 24
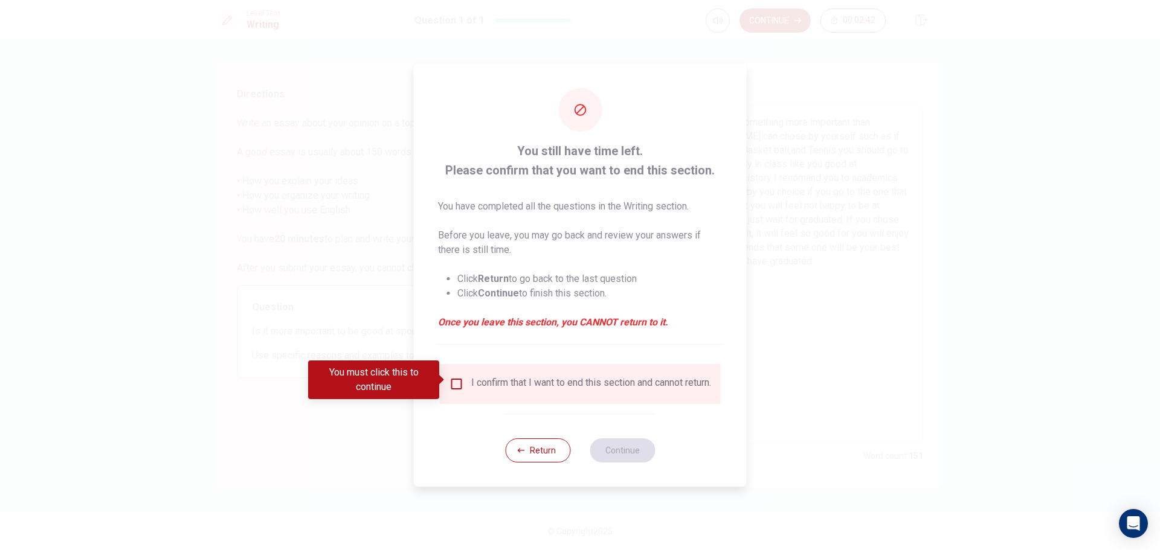
click at [457, 377] on input "You must click this to continue" at bounding box center [457, 384] width 15 height 15
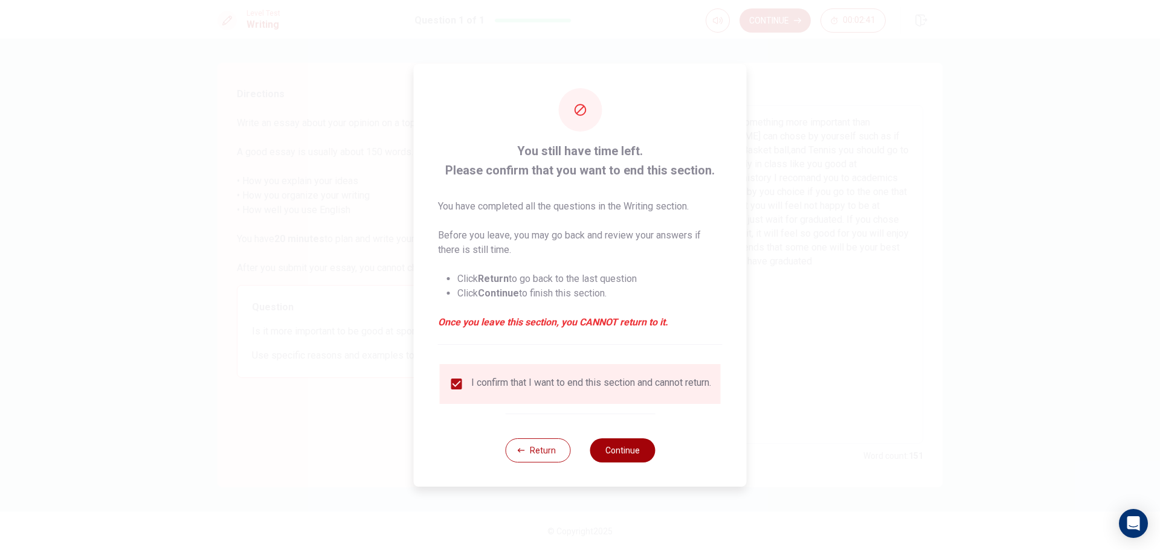
click at [638, 454] on button "Continue" at bounding box center [622, 451] width 65 height 24
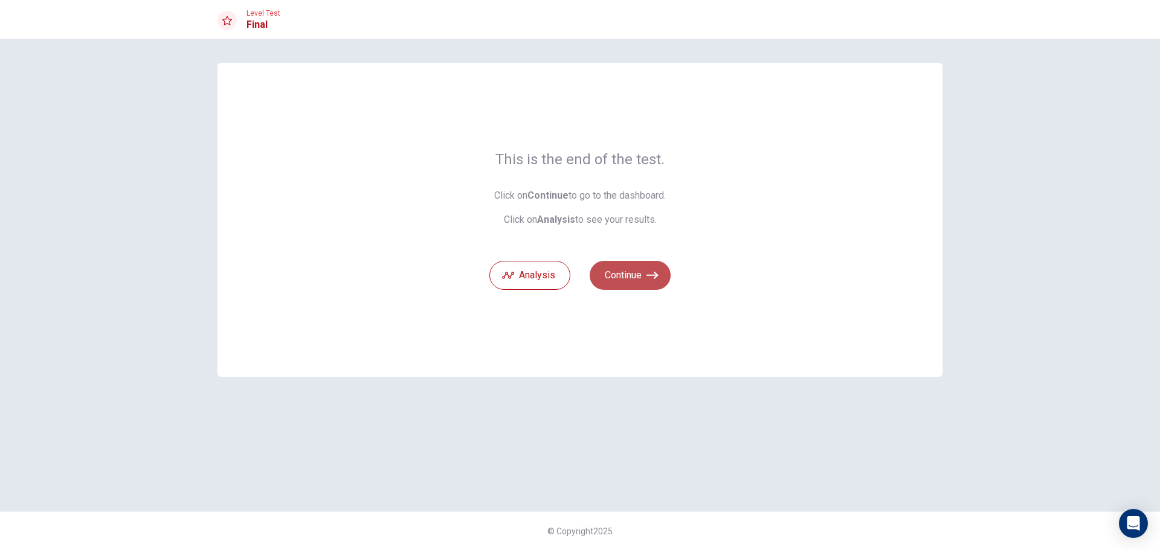
click at [618, 283] on button "Continue" at bounding box center [630, 275] width 81 height 29
